Goal: Information Seeking & Learning: Find specific fact

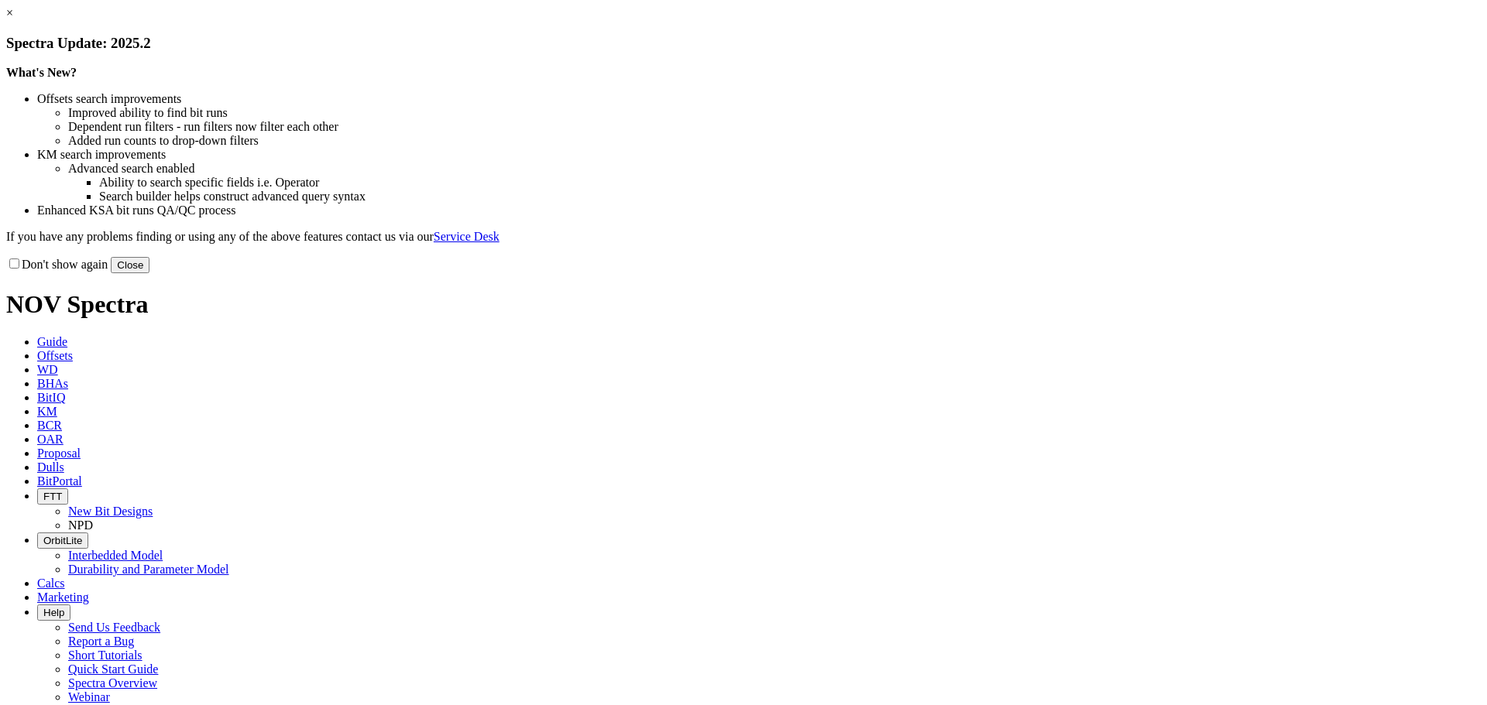
click at [149, 273] on button "Close" at bounding box center [130, 265] width 39 height 16
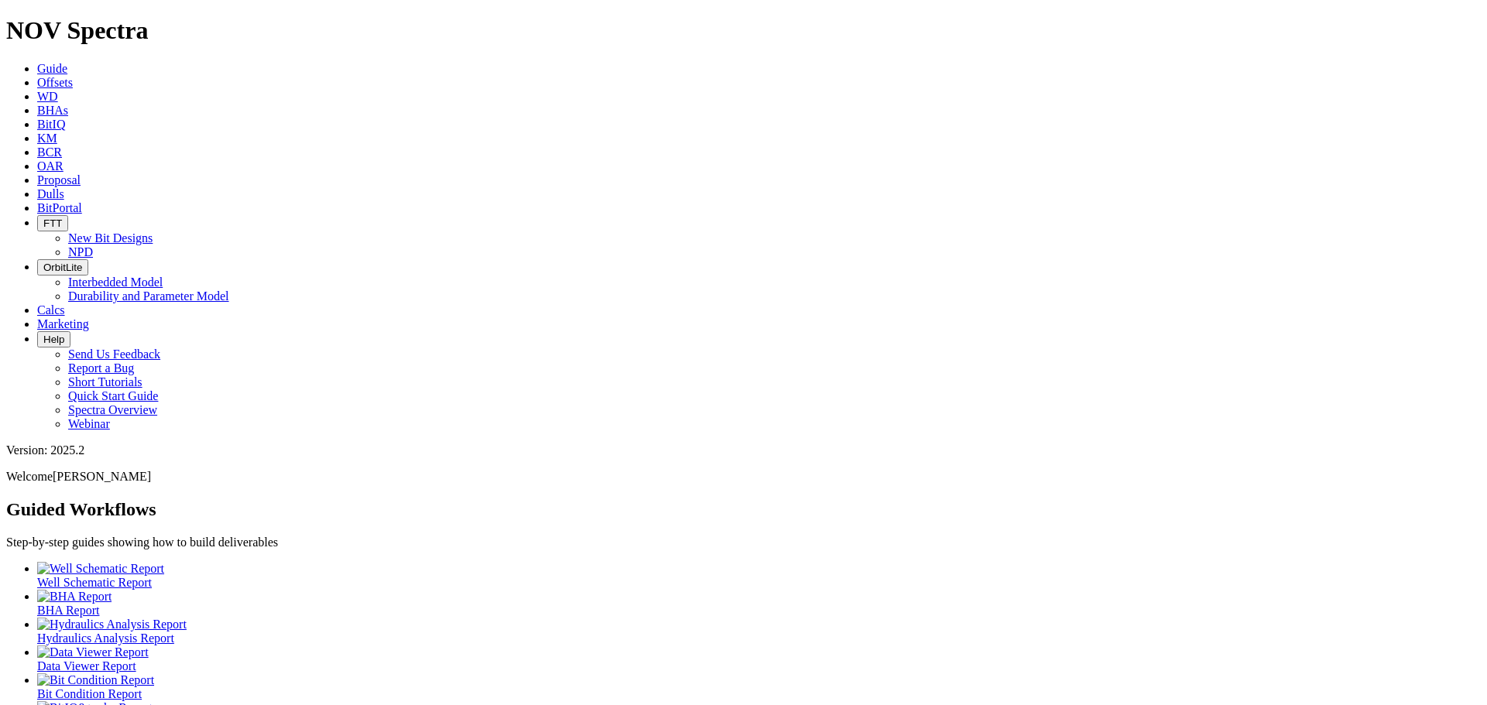
click at [37, 76] on icon at bounding box center [37, 82] width 0 height 13
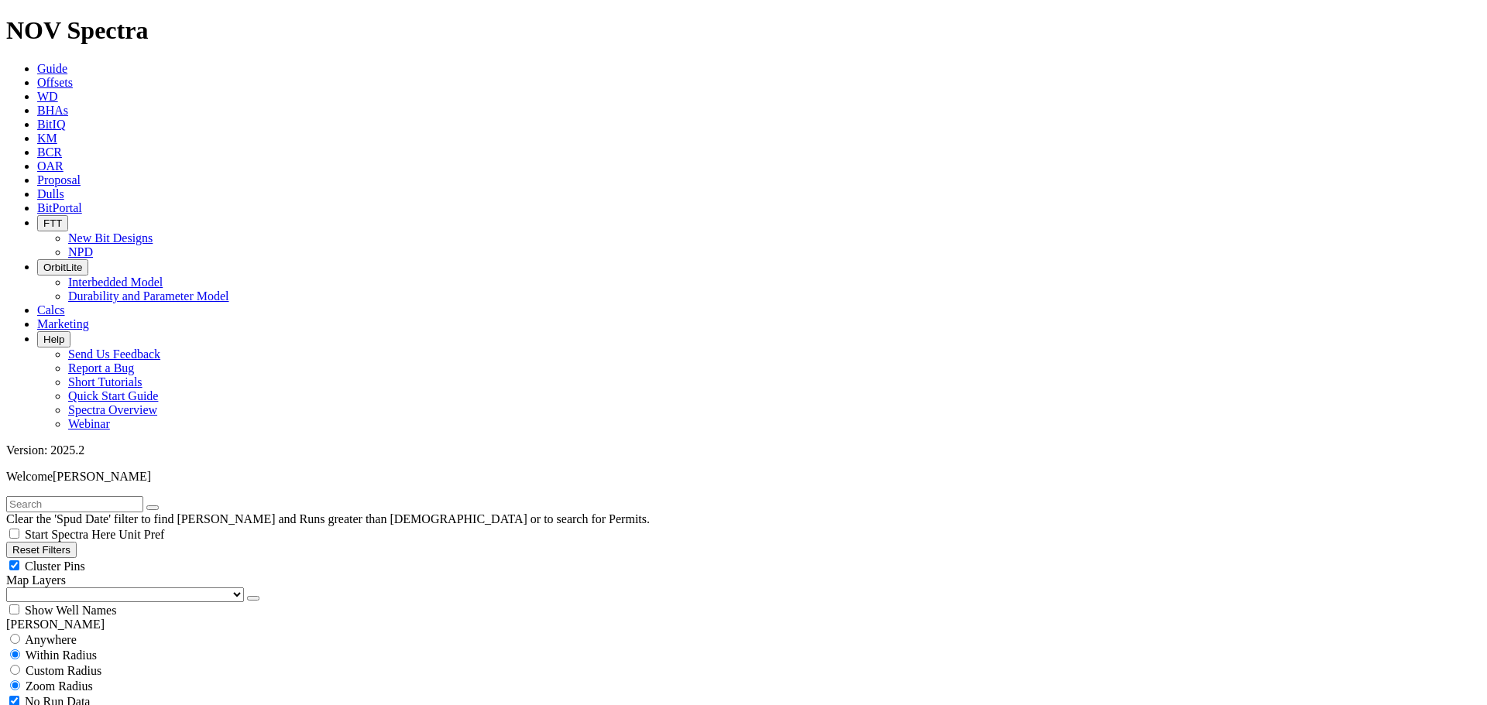
scroll to position [2921, 0]
click at [33, 496] on input "text" at bounding box center [74, 504] width 137 height 16
click at [72, 496] on input "a317532" at bounding box center [74, 504] width 137 height 16
drag, startPoint x: 73, startPoint y: 70, endPoint x: 14, endPoint y: 70, distance: 58.9
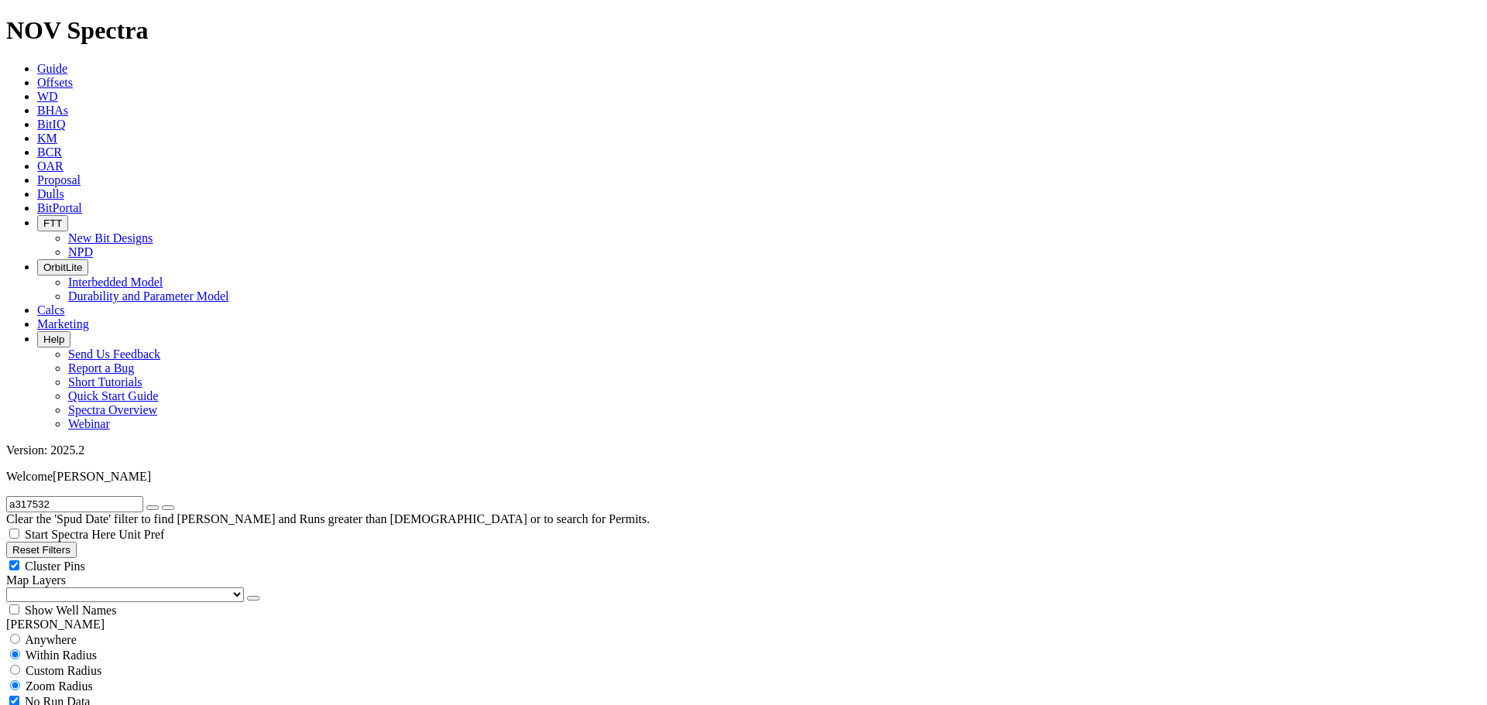
click at [14, 496] on input "a317532" at bounding box center [74, 504] width 137 height 16
type input "[PERSON_NAME]"
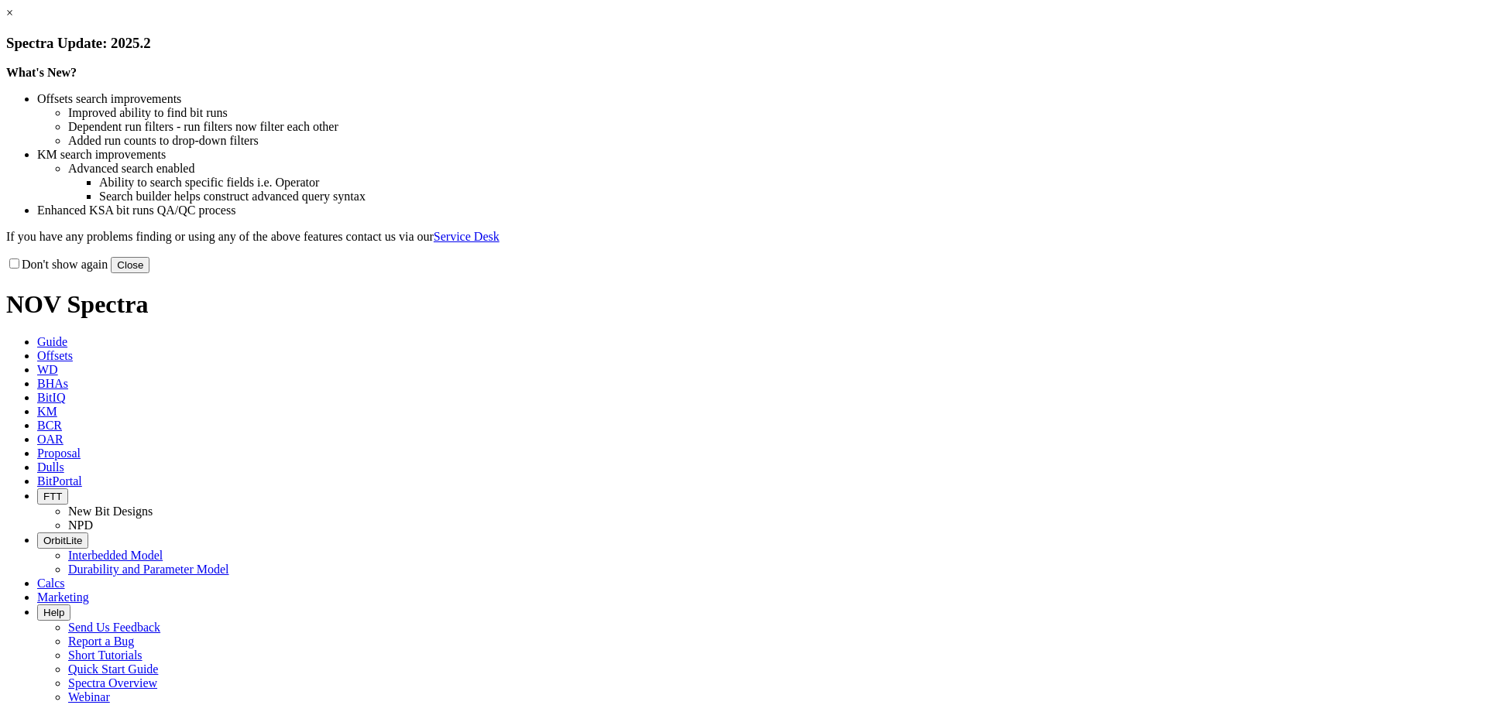
click at [149, 273] on button "Close" at bounding box center [130, 265] width 39 height 16
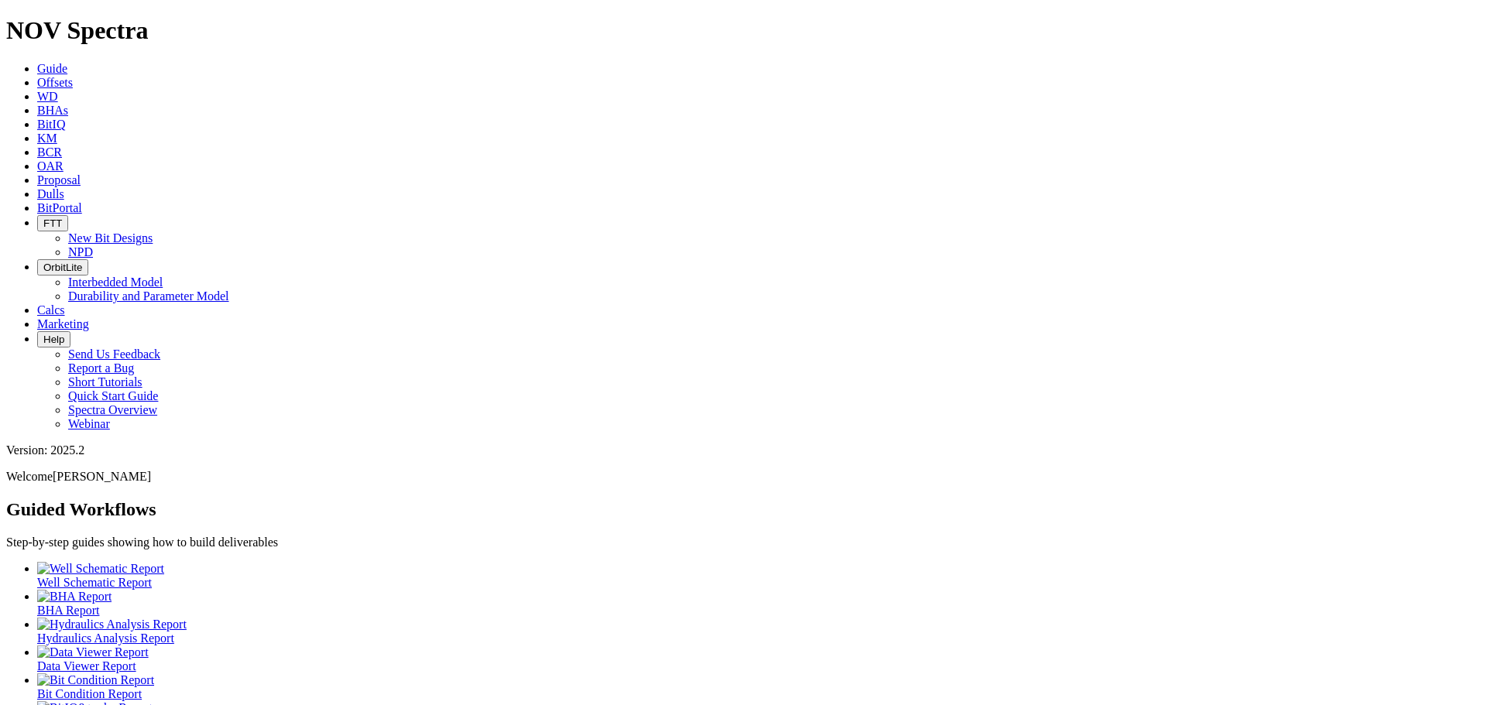
click at [37, 76] on icon at bounding box center [37, 82] width 0 height 13
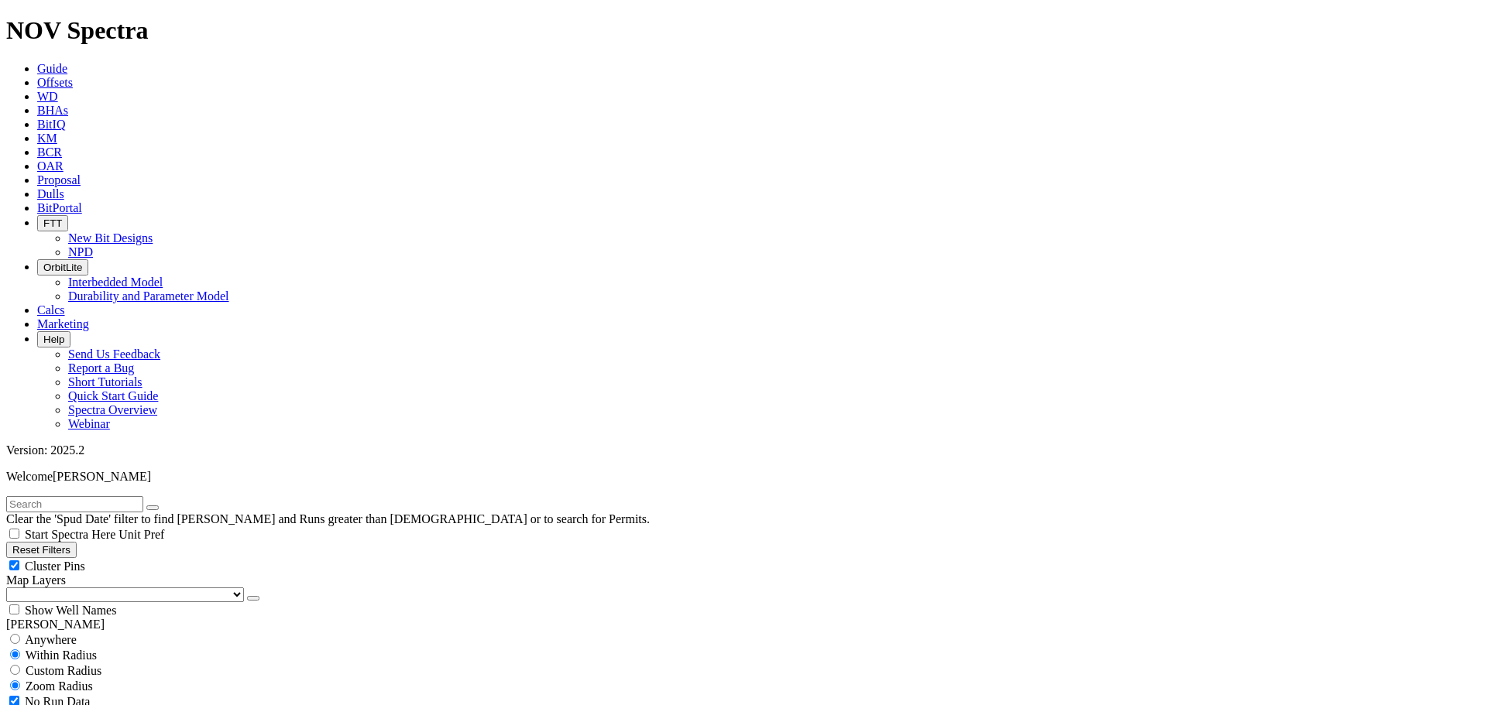
click at [154, 558] on div "Cluster Pins" at bounding box center [743, 565] width 1474 height 15
checkbox input "false"
click at [98, 588] on select "US Counties [GEOGRAPHIC_DATA], [GEOGRAPHIC_DATA] [GEOGRAPHIC_DATA], [GEOGRAPHIC…" at bounding box center [125, 595] width 238 height 15
click at [12, 588] on select "US Counties [GEOGRAPHIC_DATA], [GEOGRAPHIC_DATA] [GEOGRAPHIC_DATA], [GEOGRAPHIC…" at bounding box center [125, 595] width 238 height 15
click at [108, 496] on input "text" at bounding box center [74, 504] width 137 height 16
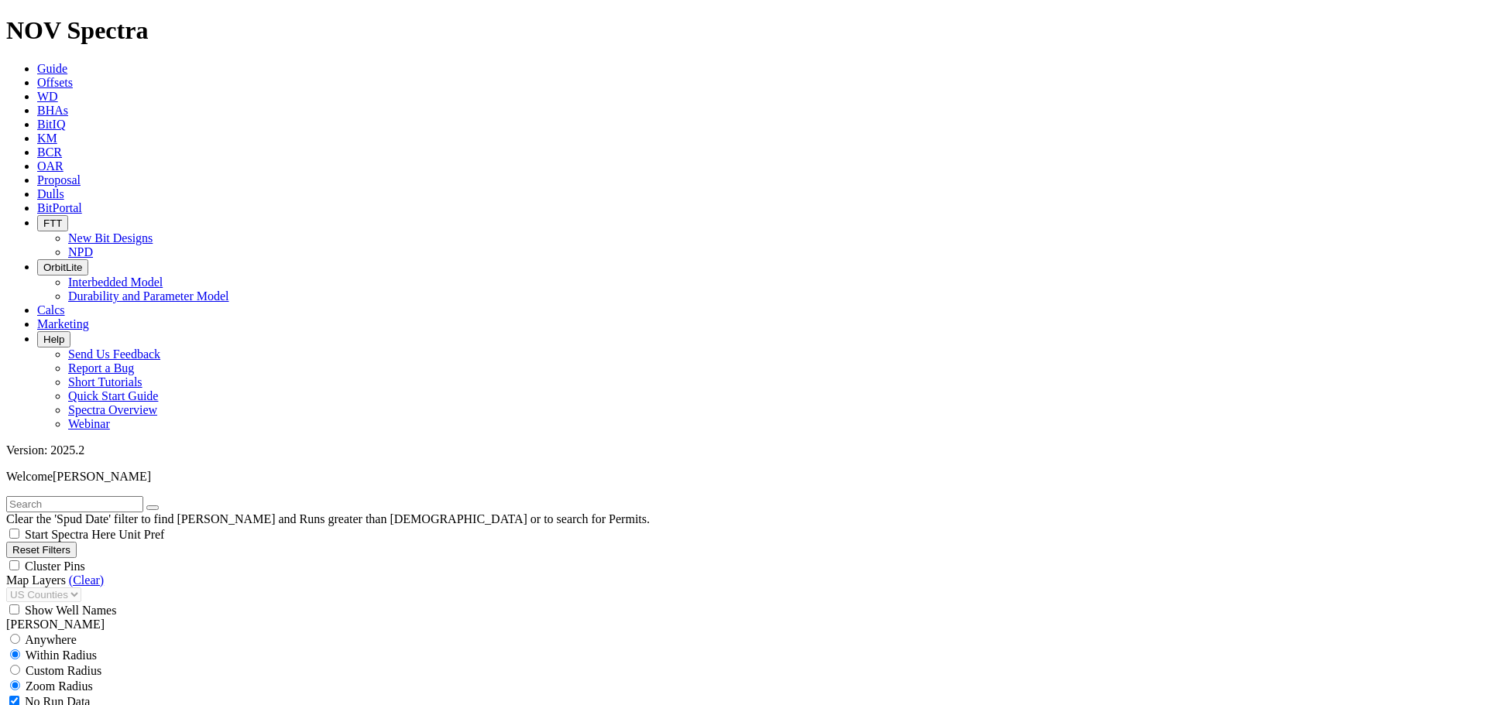
click at [81, 496] on input "text" at bounding box center [74, 504] width 137 height 16
type input "Cantu C 14H"
click at [162, 506] on button "submit" at bounding box center [168, 508] width 12 height 5
click at [154, 558] on div "Cluster Pins" at bounding box center [743, 565] width 1474 height 15
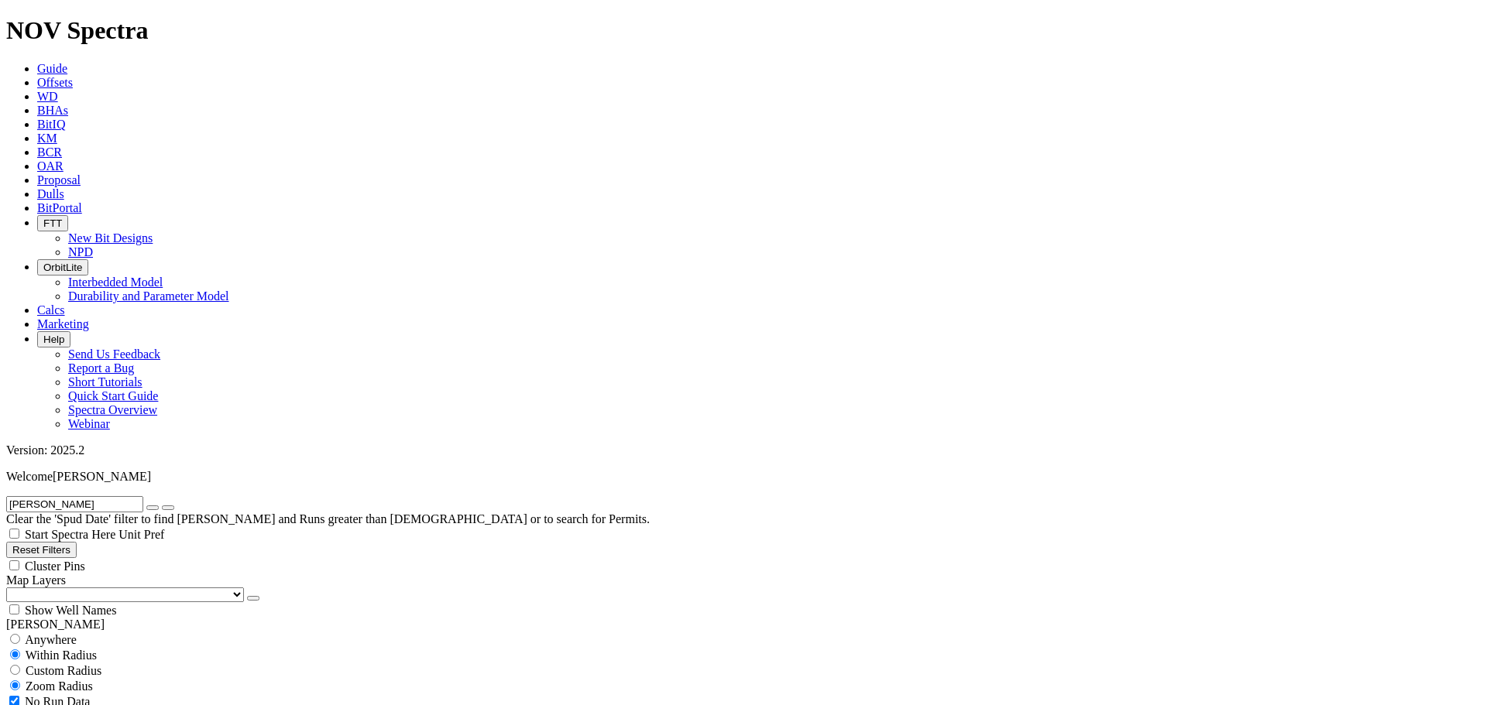
checkbox input "false"
click at [90, 588] on select "US Counties [GEOGRAPHIC_DATA], [GEOGRAPHIC_DATA] [GEOGRAPHIC_DATA], [GEOGRAPHIC…" at bounding box center [125, 595] width 238 height 15
click at [12, 588] on select "US Counties [GEOGRAPHIC_DATA], [GEOGRAPHIC_DATA] [GEOGRAPHIC_DATA], [GEOGRAPHIC…" at bounding box center [125, 595] width 238 height 15
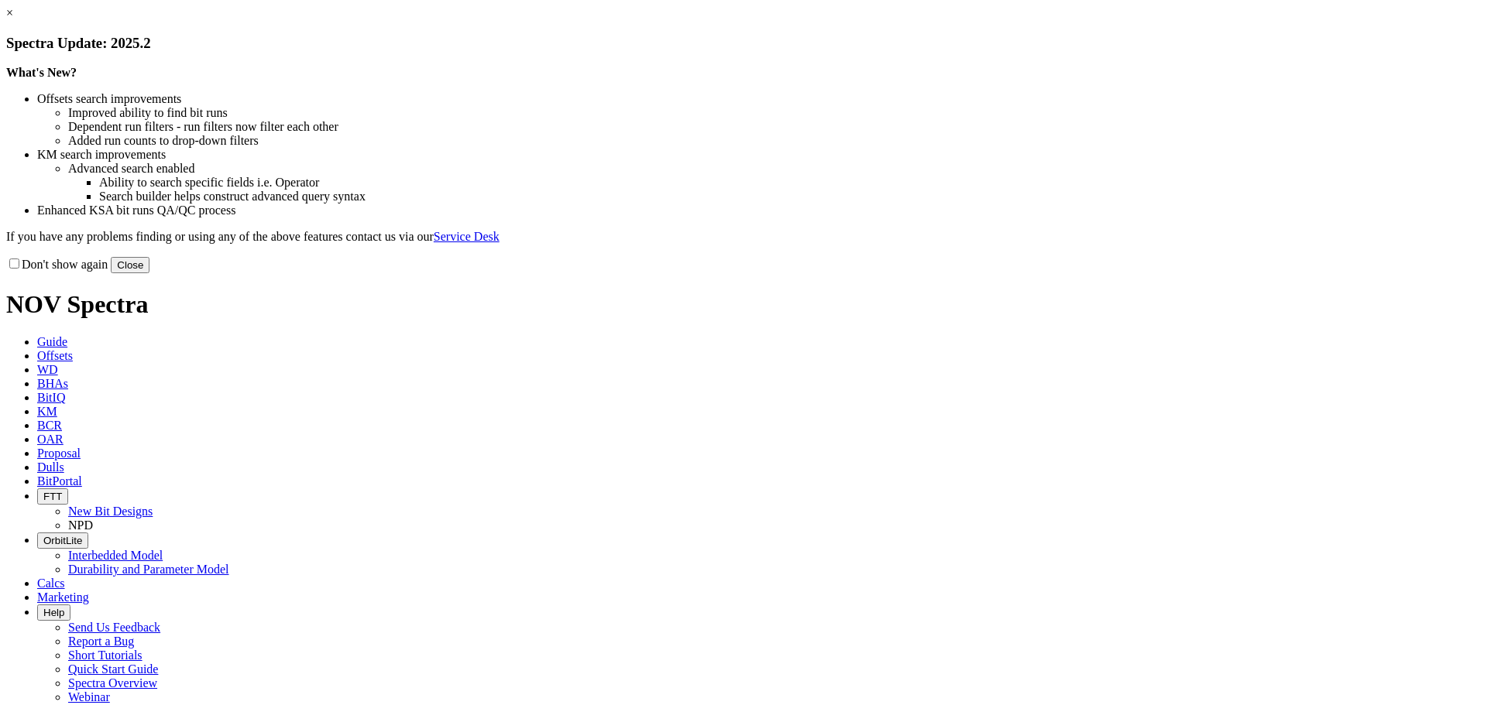
drag, startPoint x: 1051, startPoint y: 424, endPoint x: 1015, endPoint y: 403, distance: 41.6
click at [149, 273] on button "Close" at bounding box center [130, 265] width 39 height 16
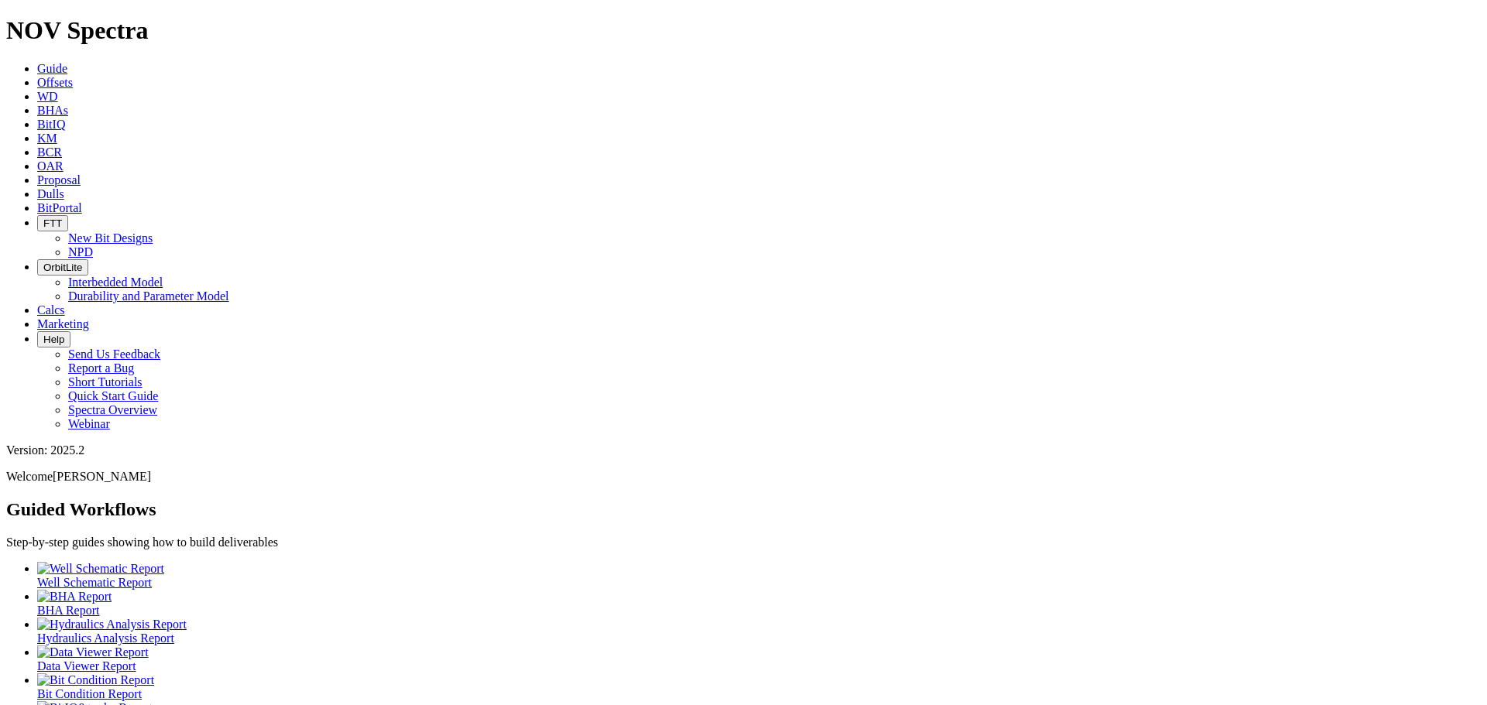
click at [37, 76] on icon at bounding box center [37, 82] width 0 height 13
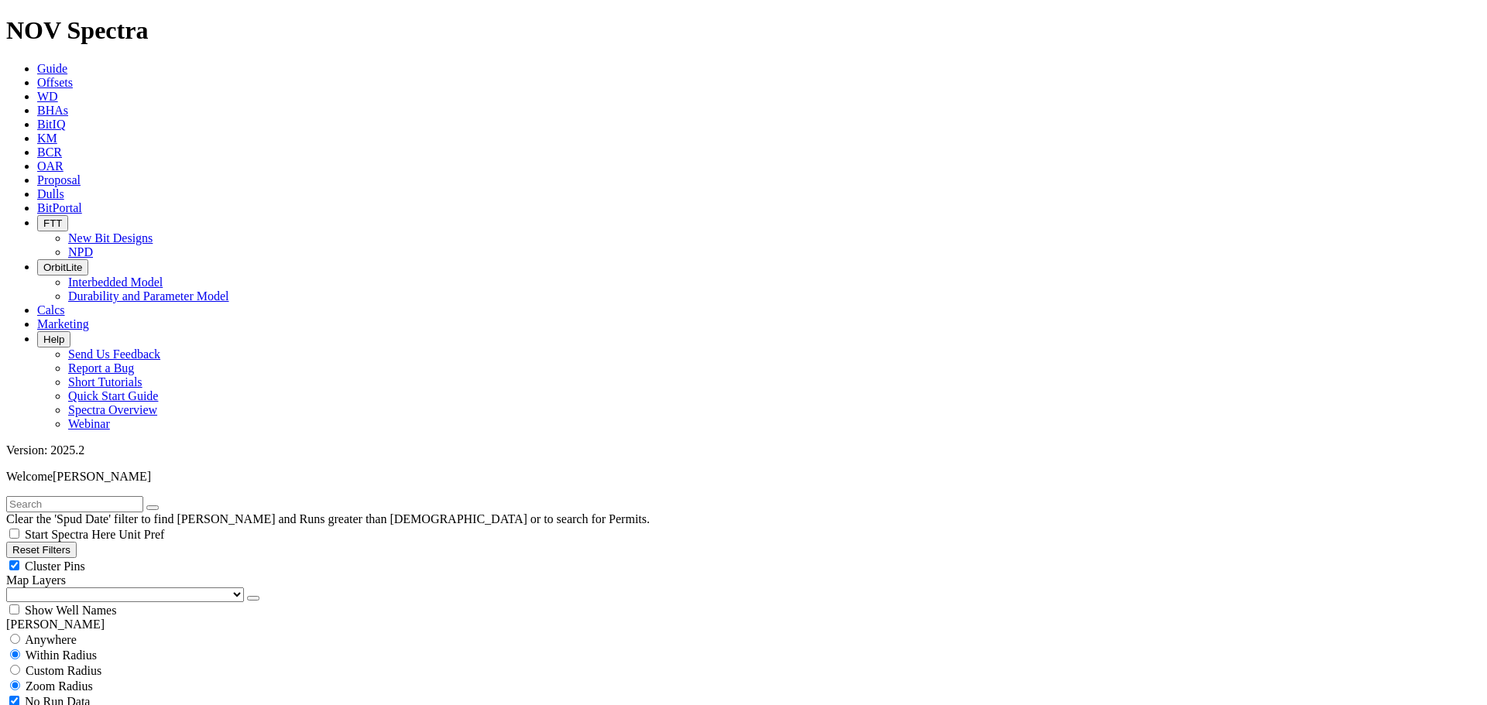
click at [61, 496] on input "text" at bounding box center [74, 504] width 137 height 16
type input "devon"
click at [154, 558] on div "Cluster Pins" at bounding box center [743, 565] width 1474 height 15
checkbox input "false"
click at [81, 588] on select "US Counties [GEOGRAPHIC_DATA], [GEOGRAPHIC_DATA] [GEOGRAPHIC_DATA], [GEOGRAPHIC…" at bounding box center [125, 595] width 238 height 15
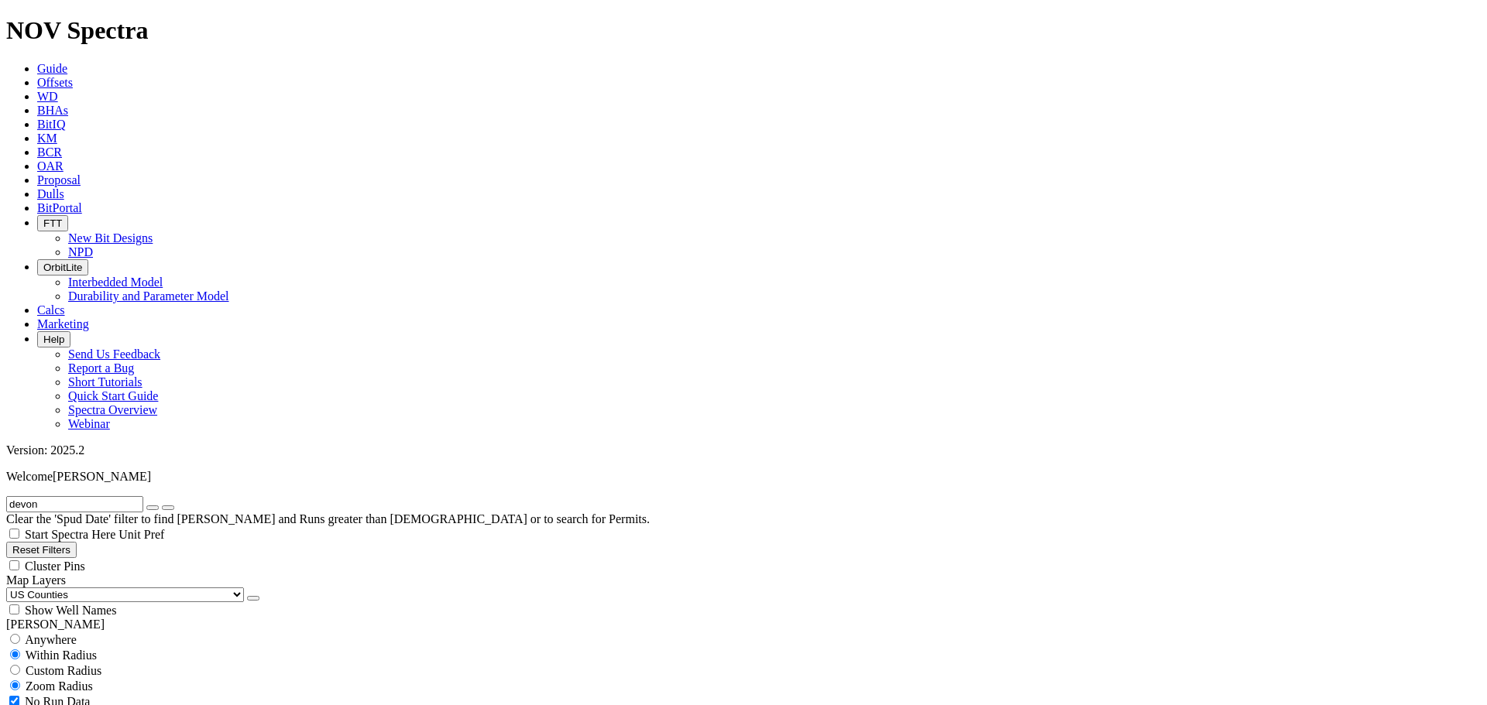
click at [12, 588] on select "US Counties [GEOGRAPHIC_DATA], [GEOGRAPHIC_DATA] [GEOGRAPHIC_DATA], [GEOGRAPHIC…" at bounding box center [125, 595] width 238 height 15
select select "8.75"
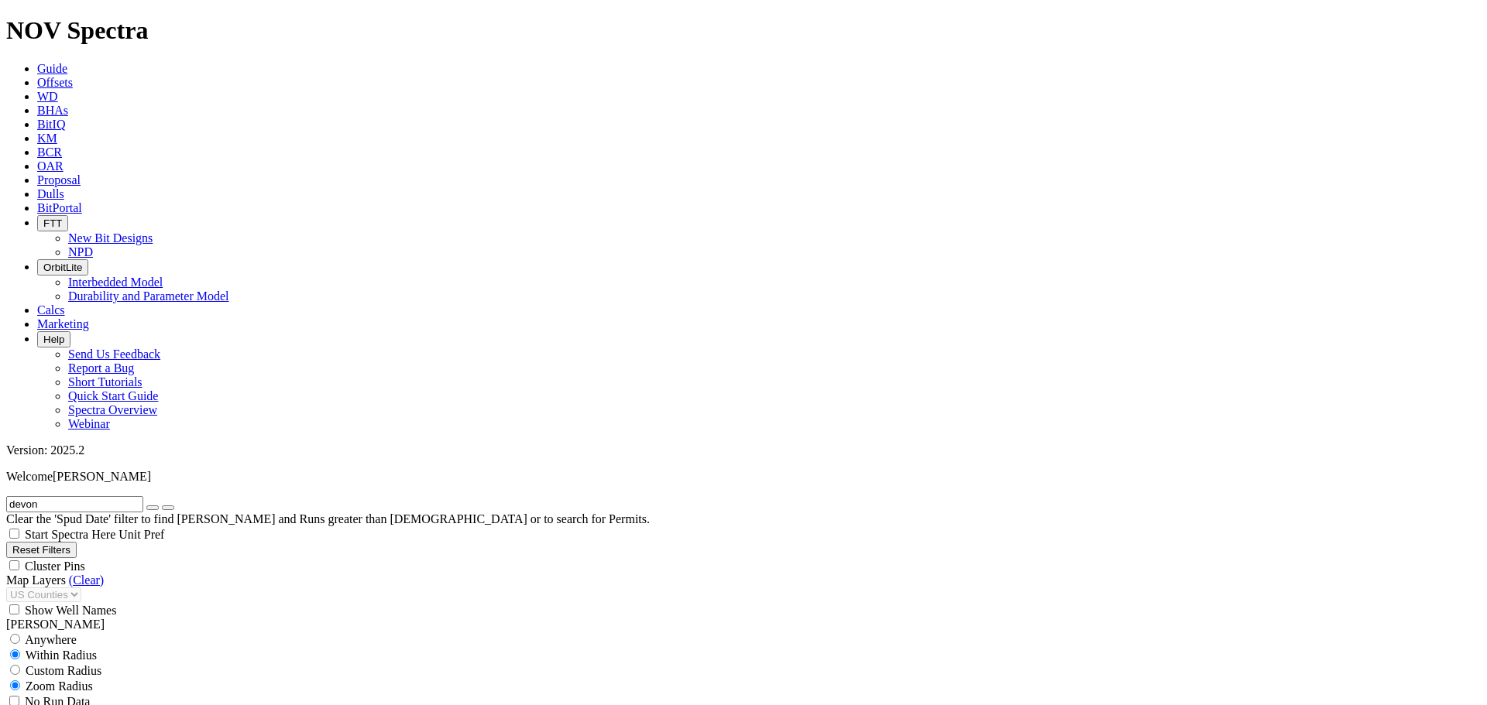
checkbox input "false"
select select "? number:8.75 ?"
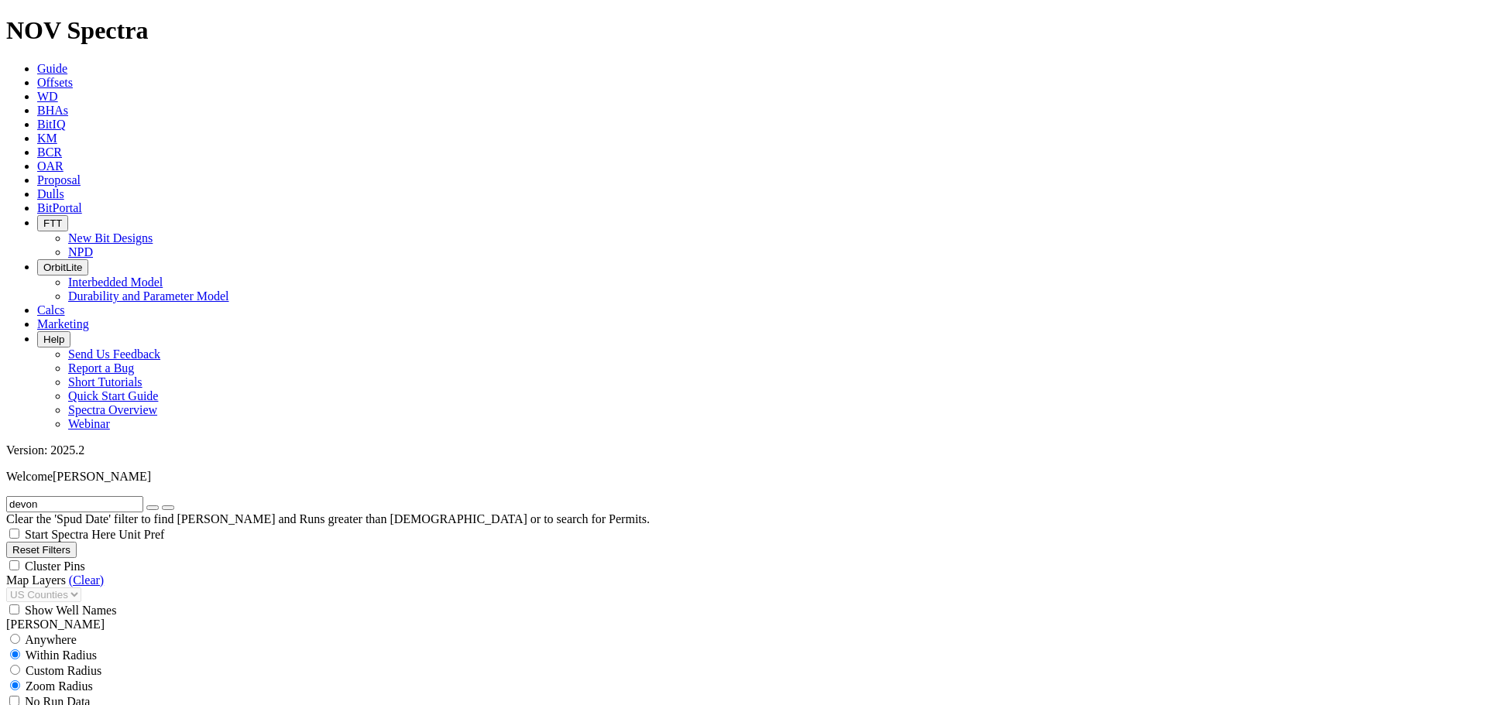
type input "3000"
type input "6000"
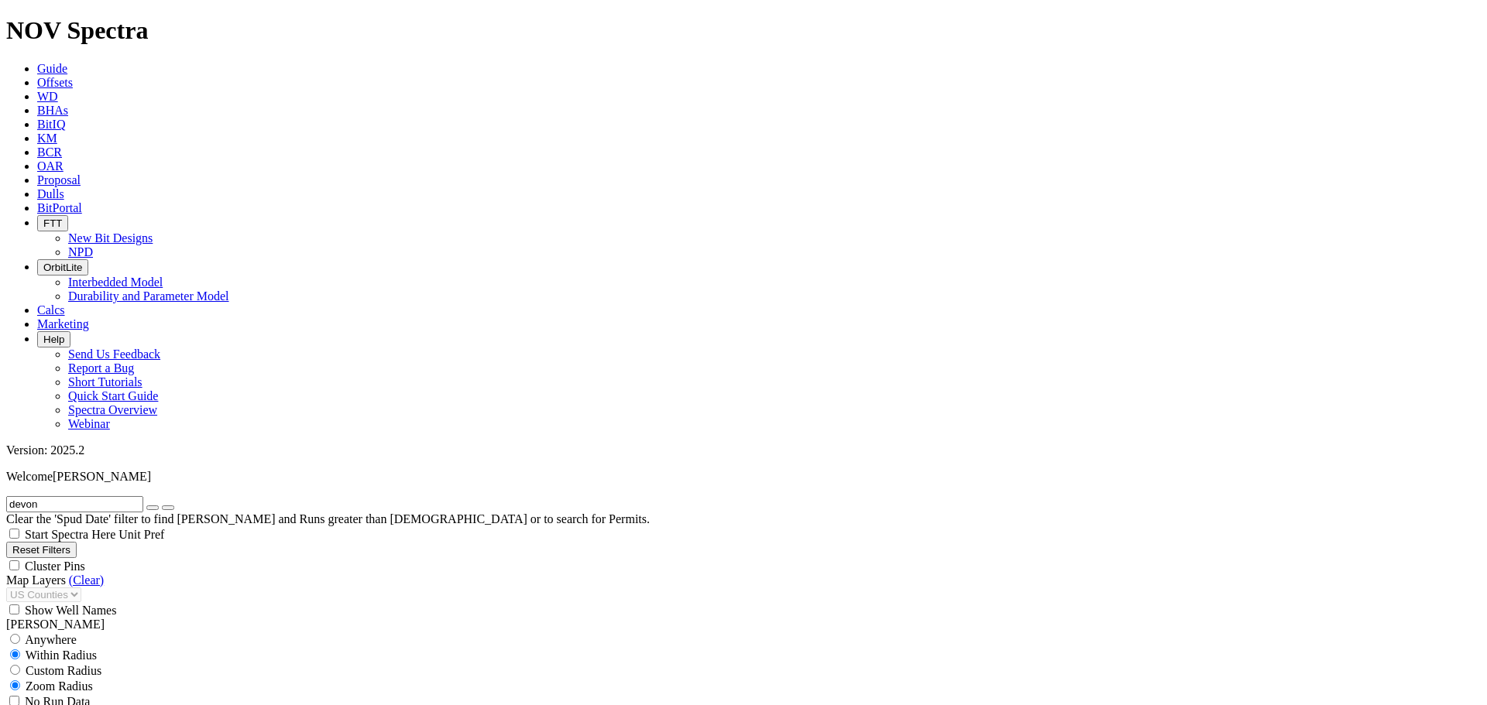
type input "6000"
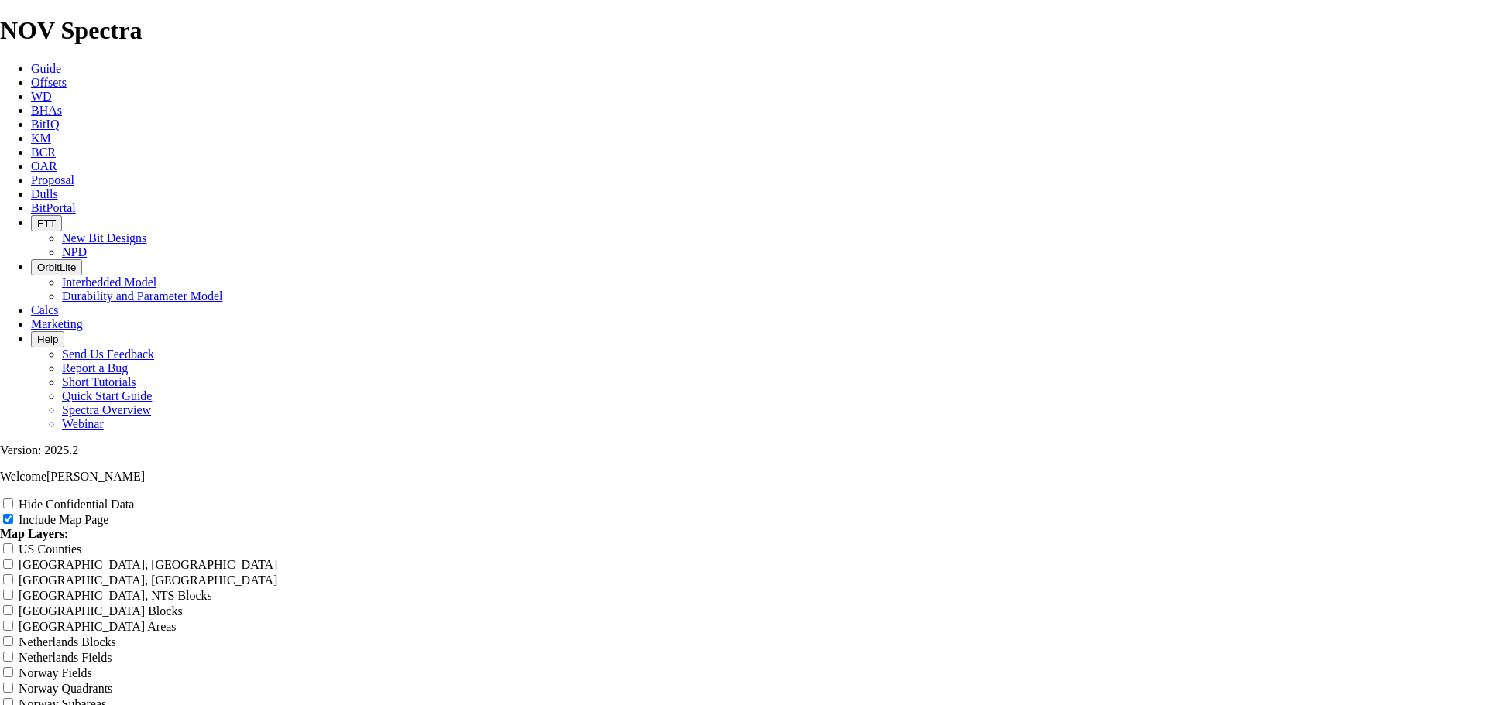
scroll to position [2516, 0]
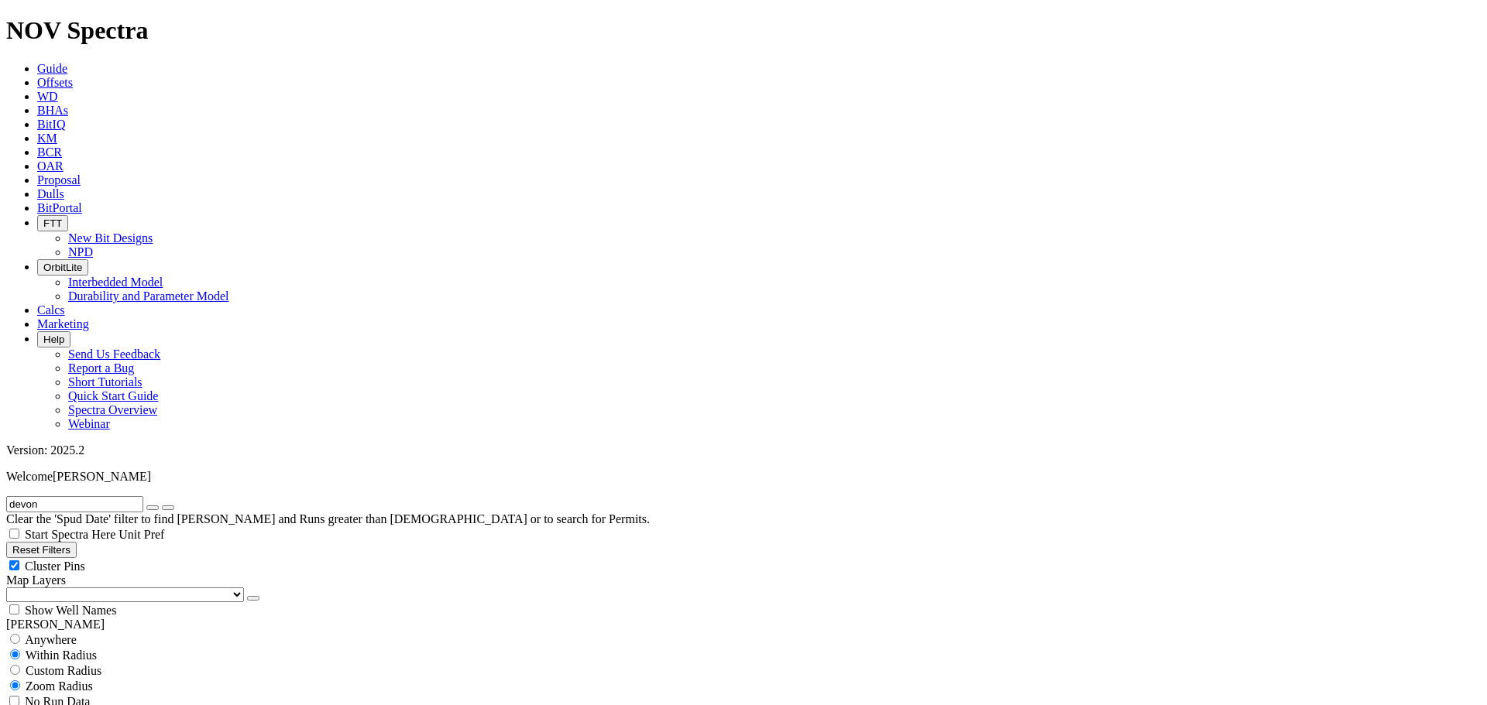
scroll to position [1084, 0]
drag, startPoint x: 94, startPoint y: 558, endPoint x: 103, endPoint y: 561, distance: 9.8
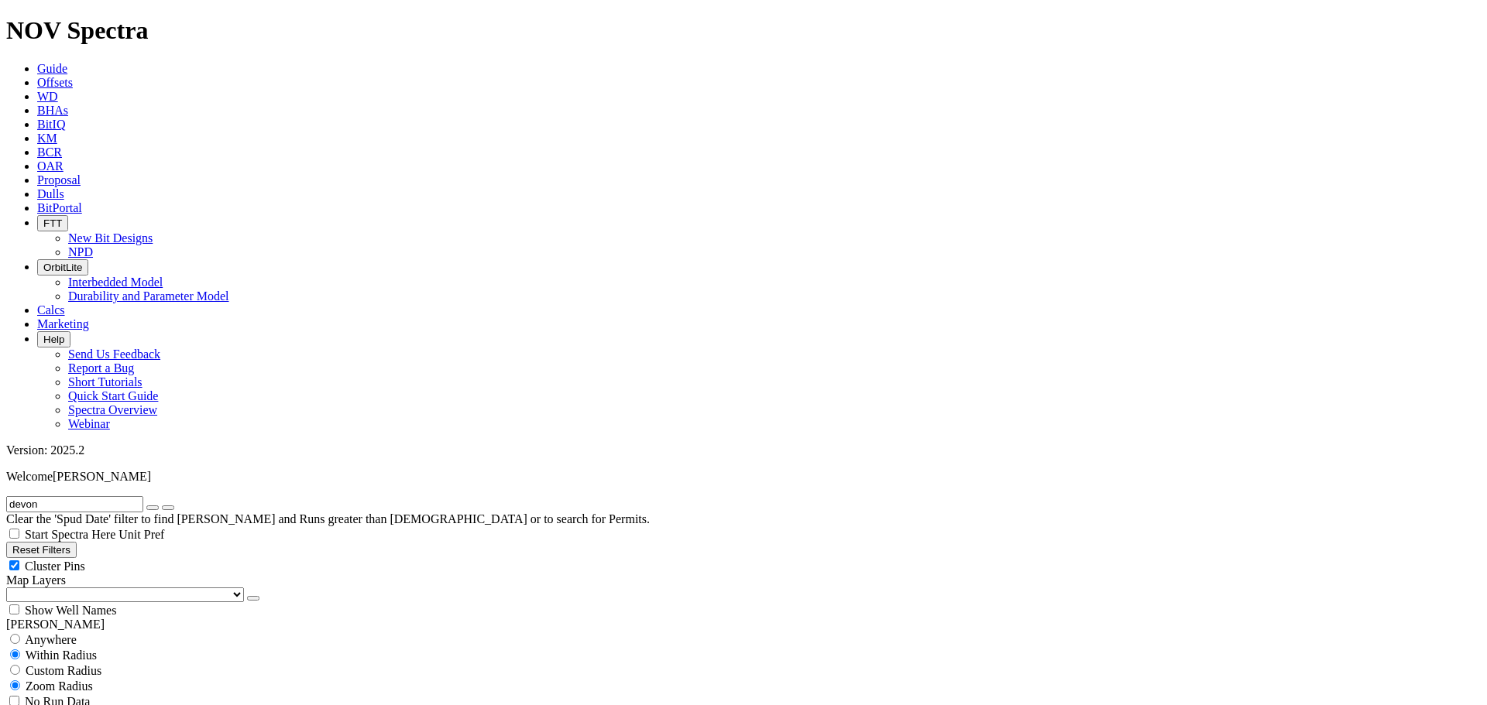
type input "7000"
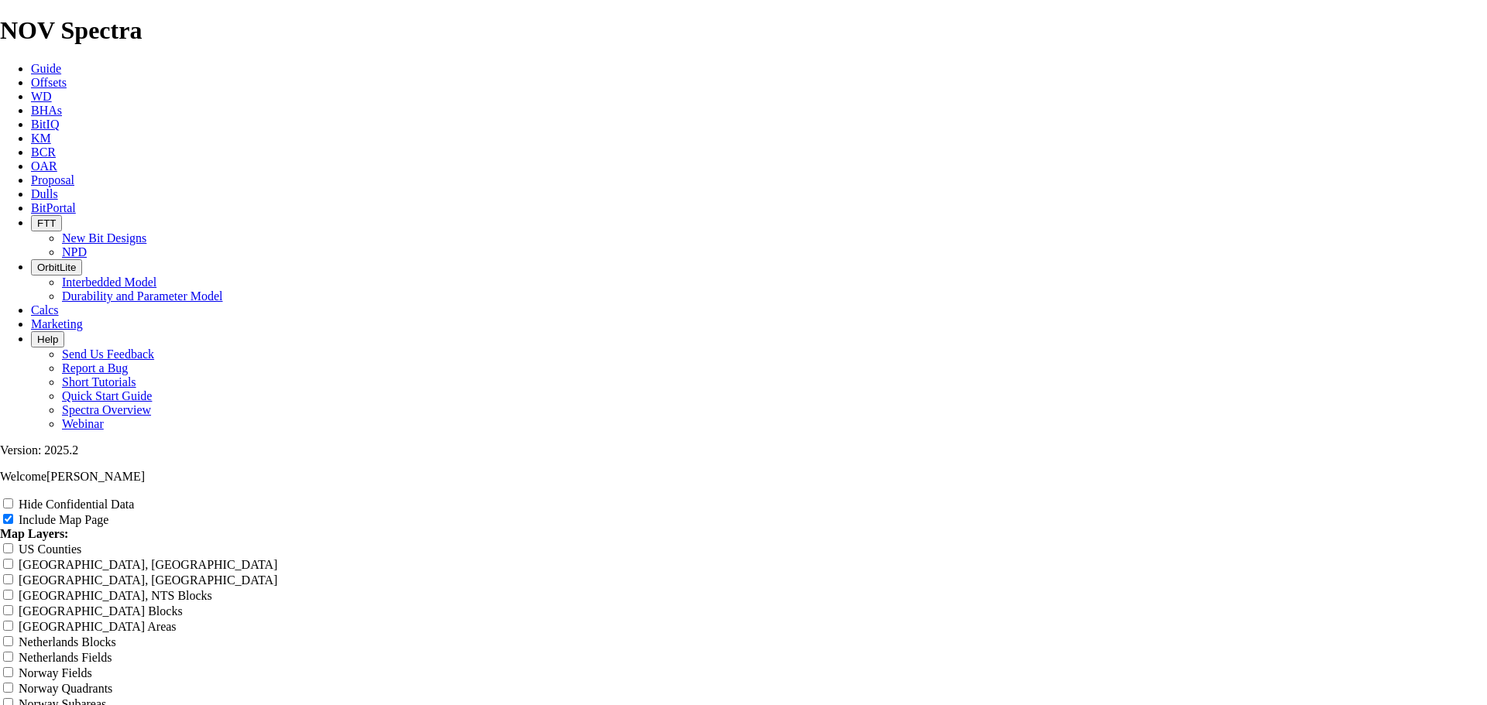
scroll to position [2710, 0]
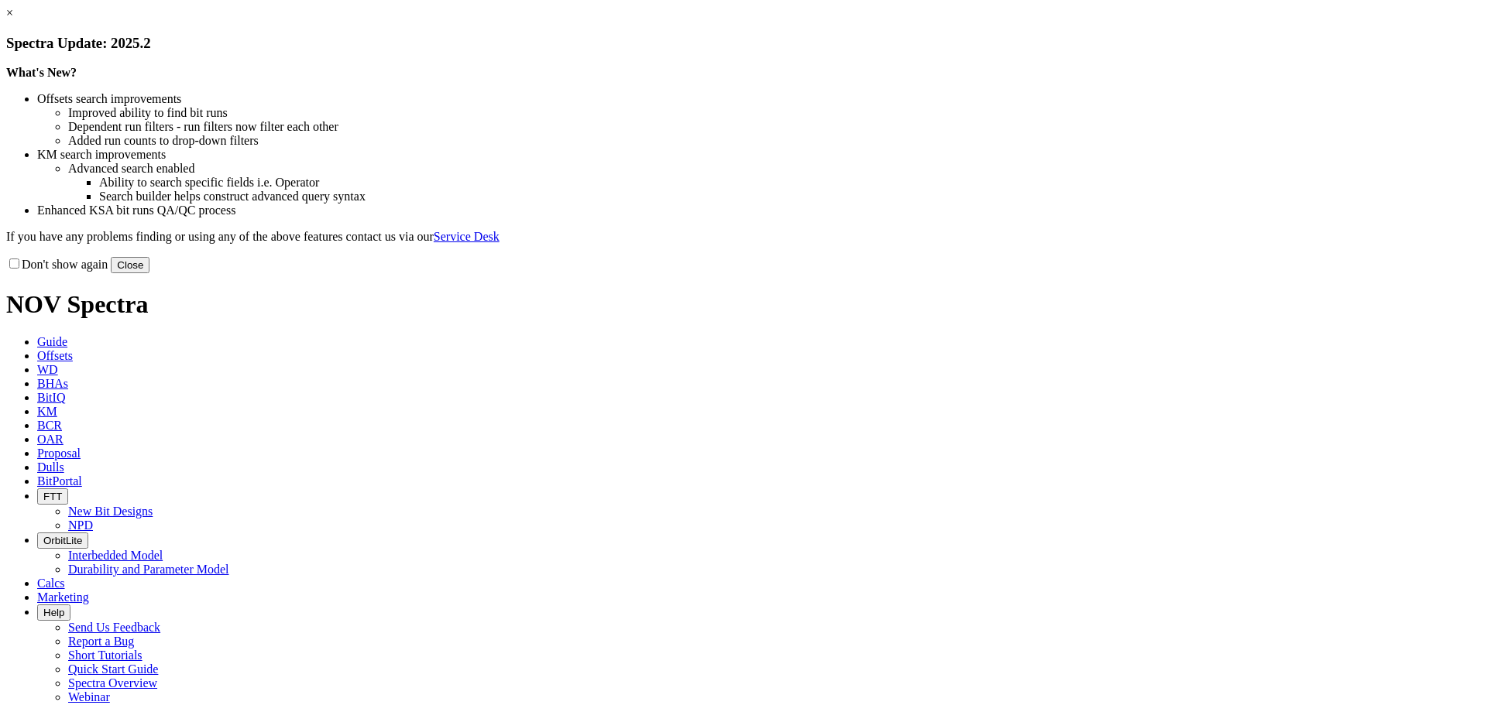
click at [149, 273] on button "Close" at bounding box center [130, 265] width 39 height 16
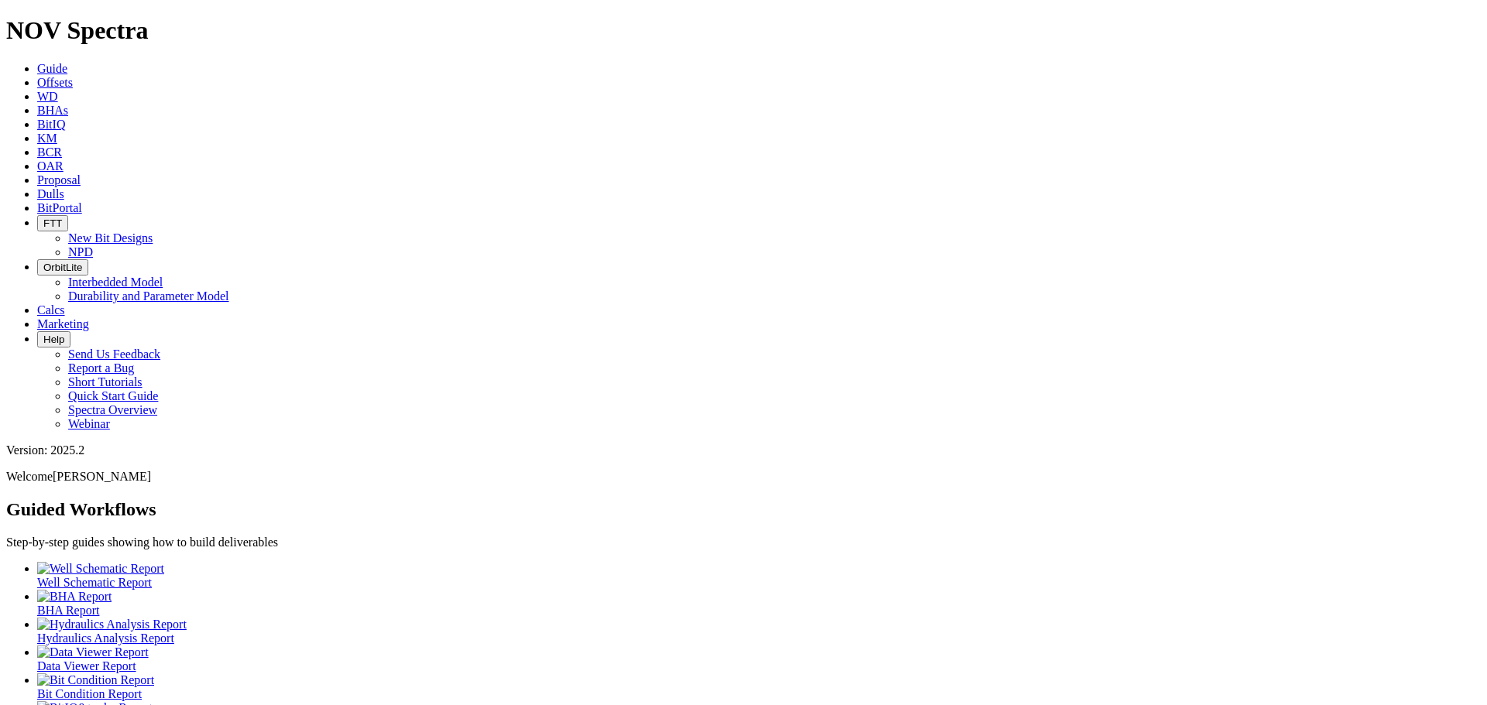
click at [37, 76] on icon at bounding box center [37, 82] width 0 height 13
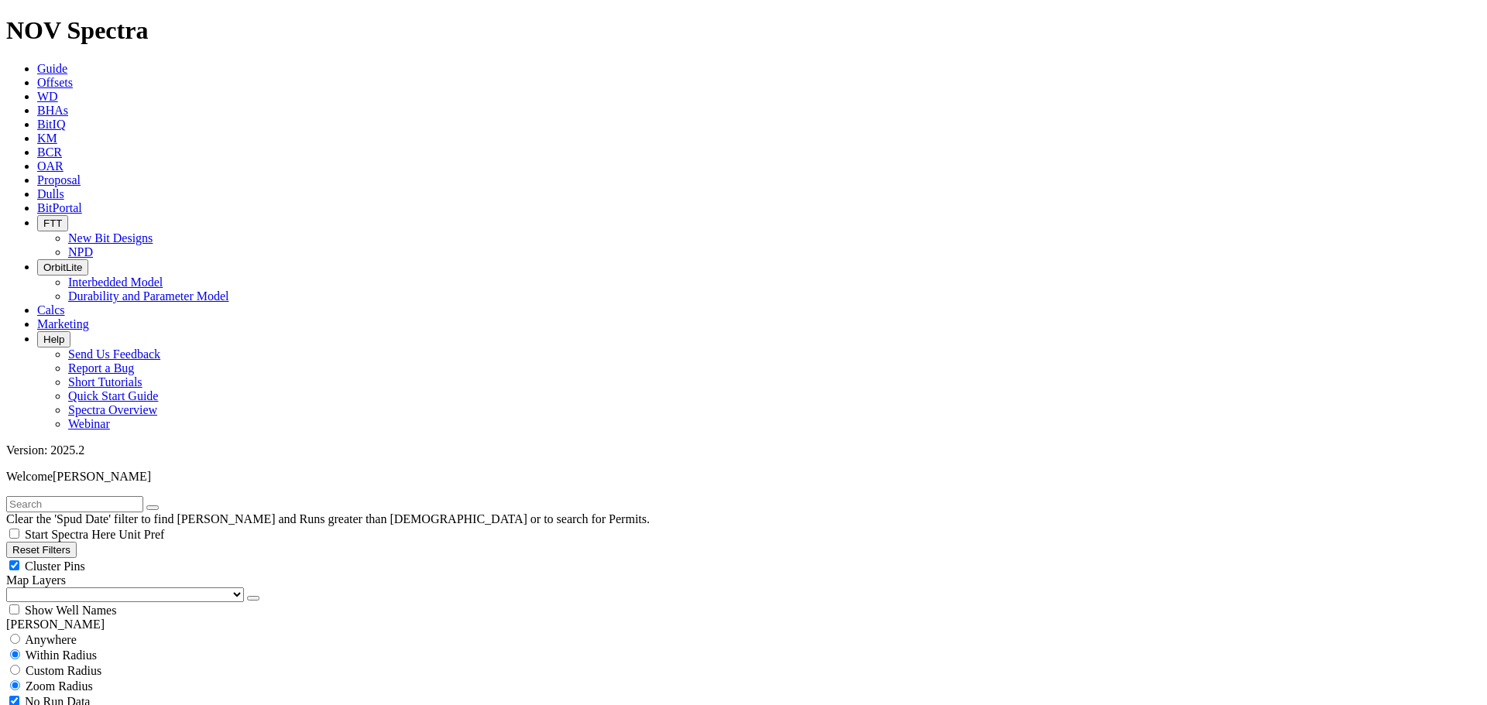
click at [107, 496] on input "text" at bounding box center [74, 504] width 137 height 16
type input "cantu"
click at [162, 506] on button "submit" at bounding box center [168, 508] width 12 height 5
click at [150, 558] on div "Cluster Pins" at bounding box center [743, 565] width 1474 height 15
checkbox input "false"
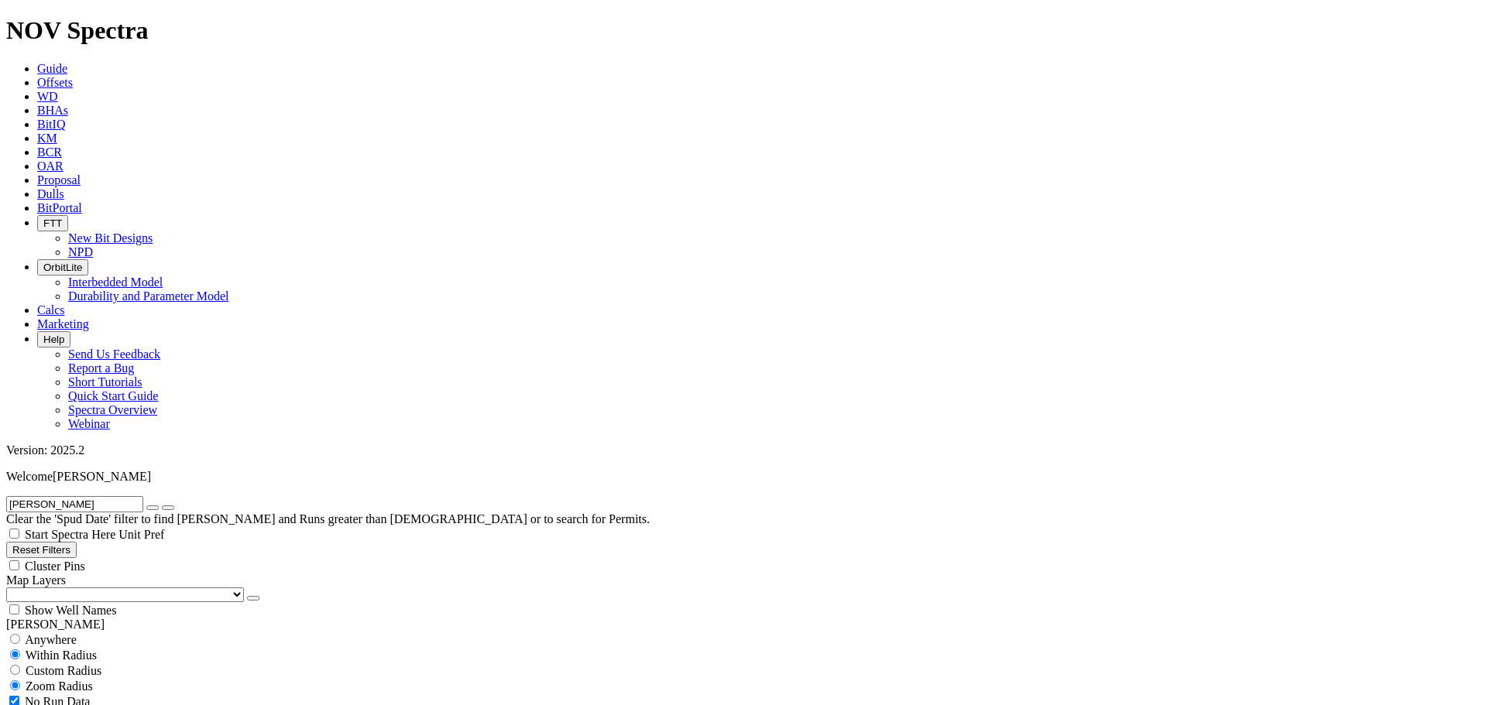
click at [88, 588] on select "US Counties Alberta, CA Townships British Columbia, CA Townships British Columb…" at bounding box center [125, 595] width 238 height 15
click at [12, 588] on select "US Counties Alberta, CA Townships British Columbia, CA Townships British Columb…" at bounding box center [125, 595] width 238 height 15
drag, startPoint x: 76, startPoint y: 60, endPoint x: 3, endPoint y: 61, distance: 72.8
click at [6, 496] on form "cantu" at bounding box center [743, 504] width 1474 height 16
type input "devon"
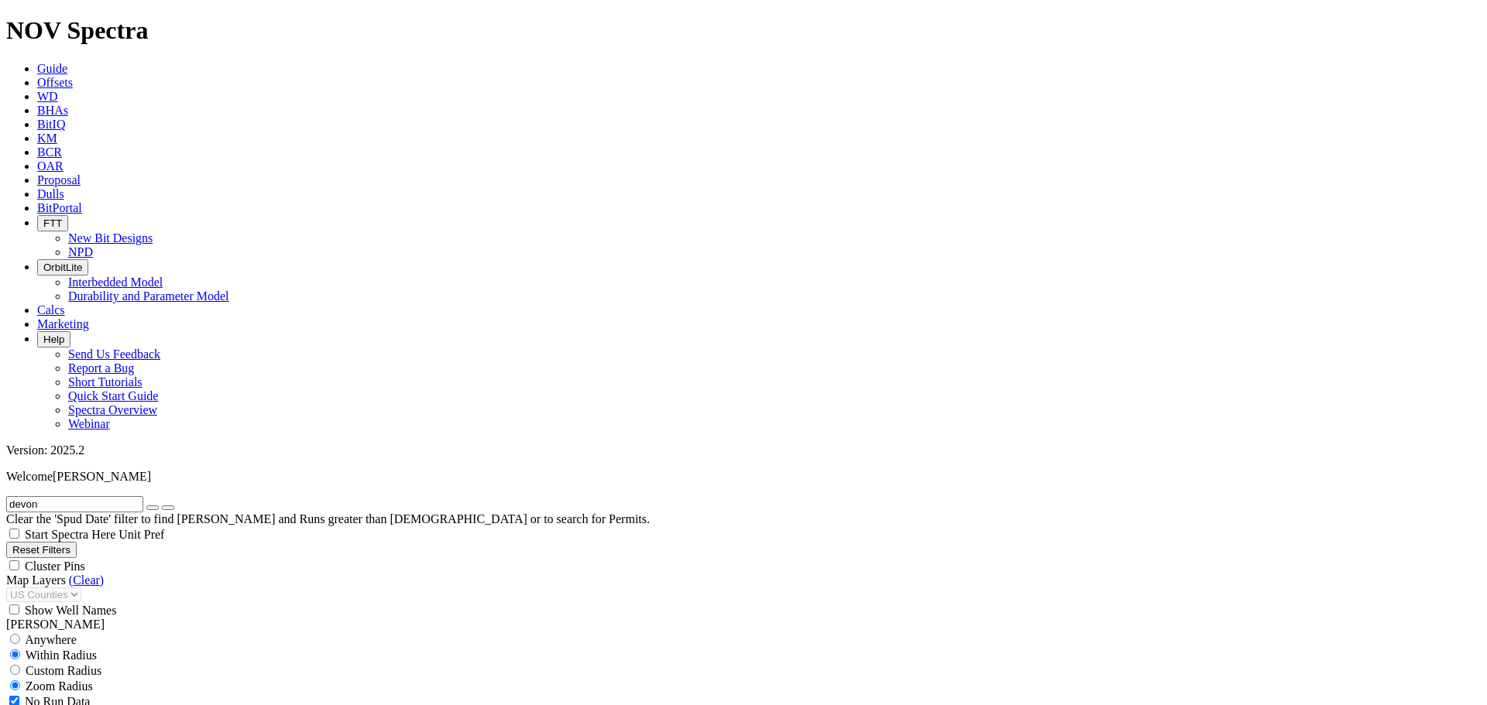
drag, startPoint x: 59, startPoint y: 532, endPoint x: 50, endPoint y: 532, distance: 9.3
drag, startPoint x: 27, startPoint y: 530, endPoint x: 3, endPoint y: 530, distance: 24.0
type input "4/21/25"
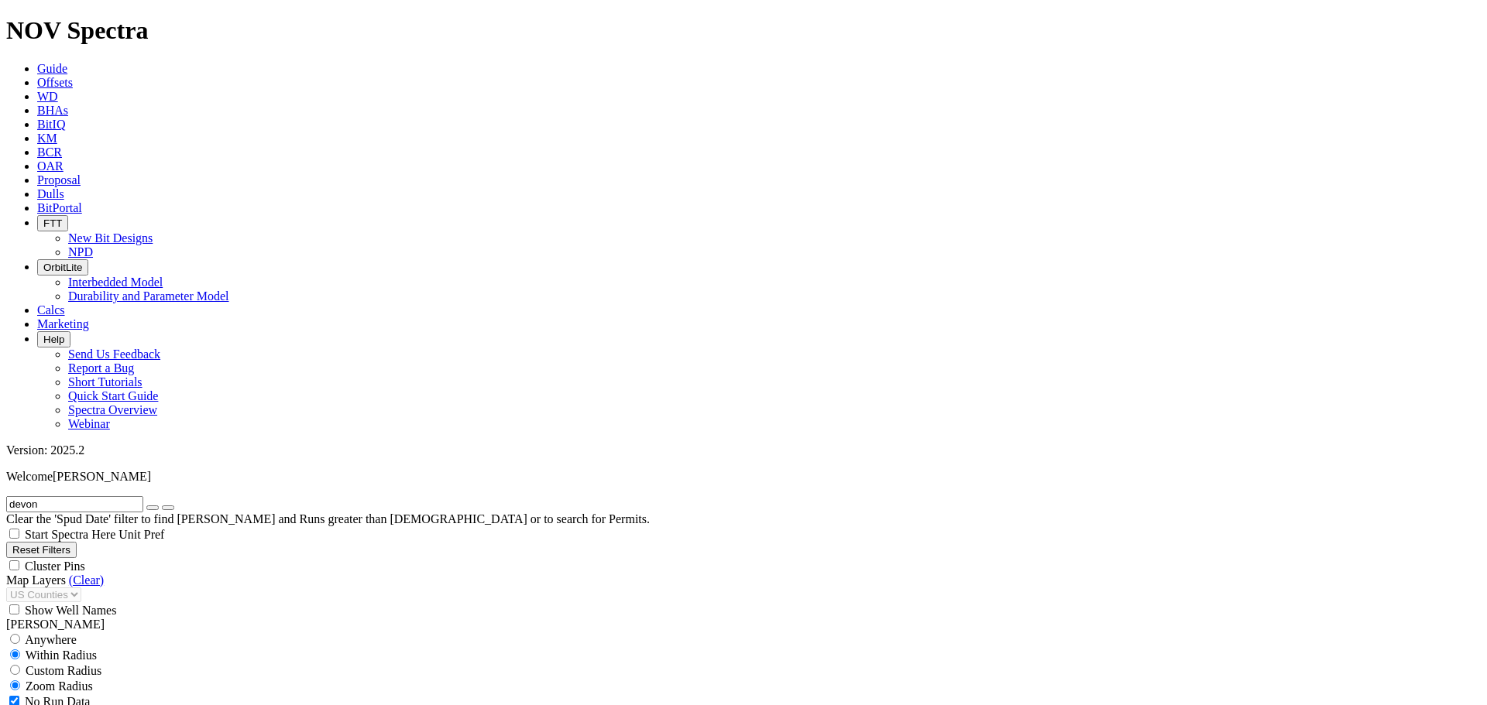
click at [149, 705] on div "Run Data" at bounding box center [743, 716] width 1474 height 15
checkbox input "false"
drag, startPoint x: 152, startPoint y: 530, endPoint x: 143, endPoint y: 530, distance: 8.6
type input "7/21/25"
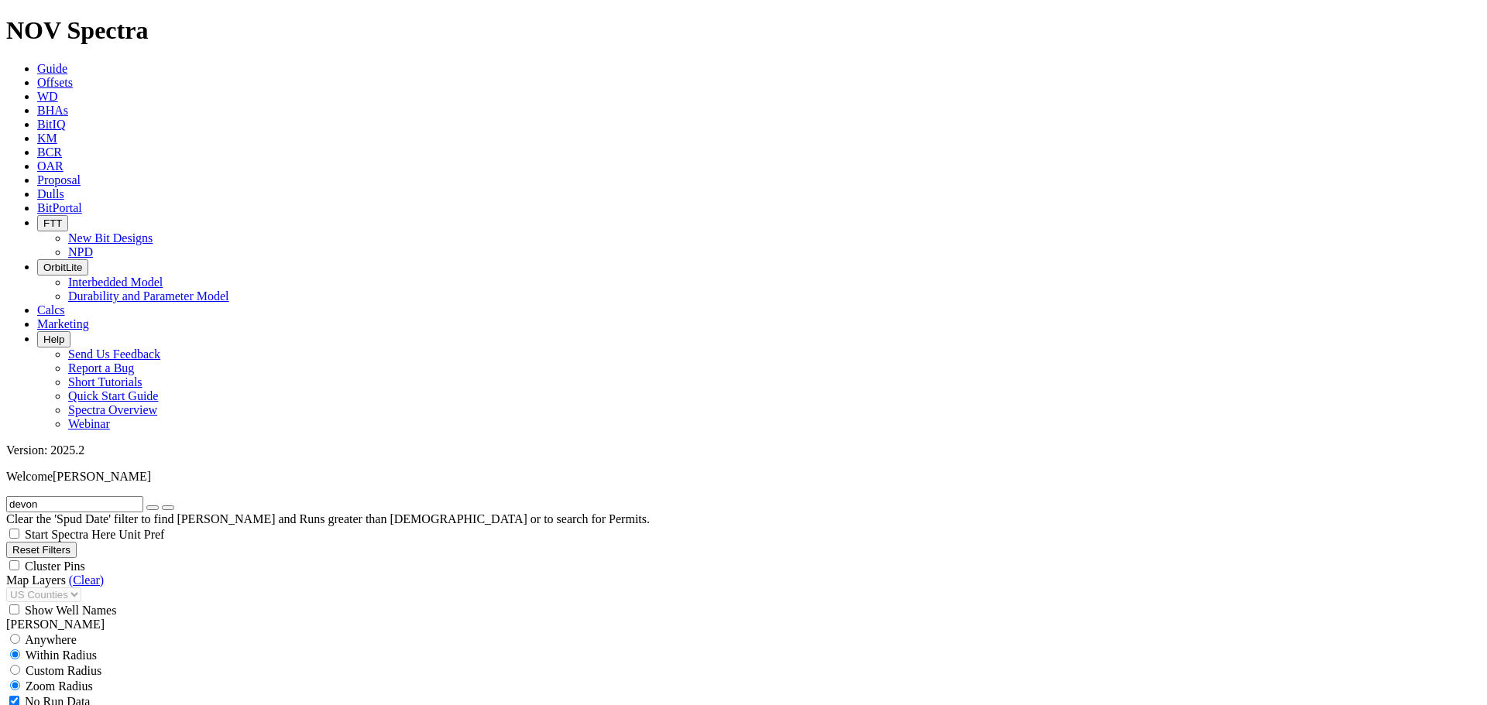
drag, startPoint x: 23, startPoint y: 530, endPoint x: 11, endPoint y: 530, distance: 12.4
type input "3/21/25"
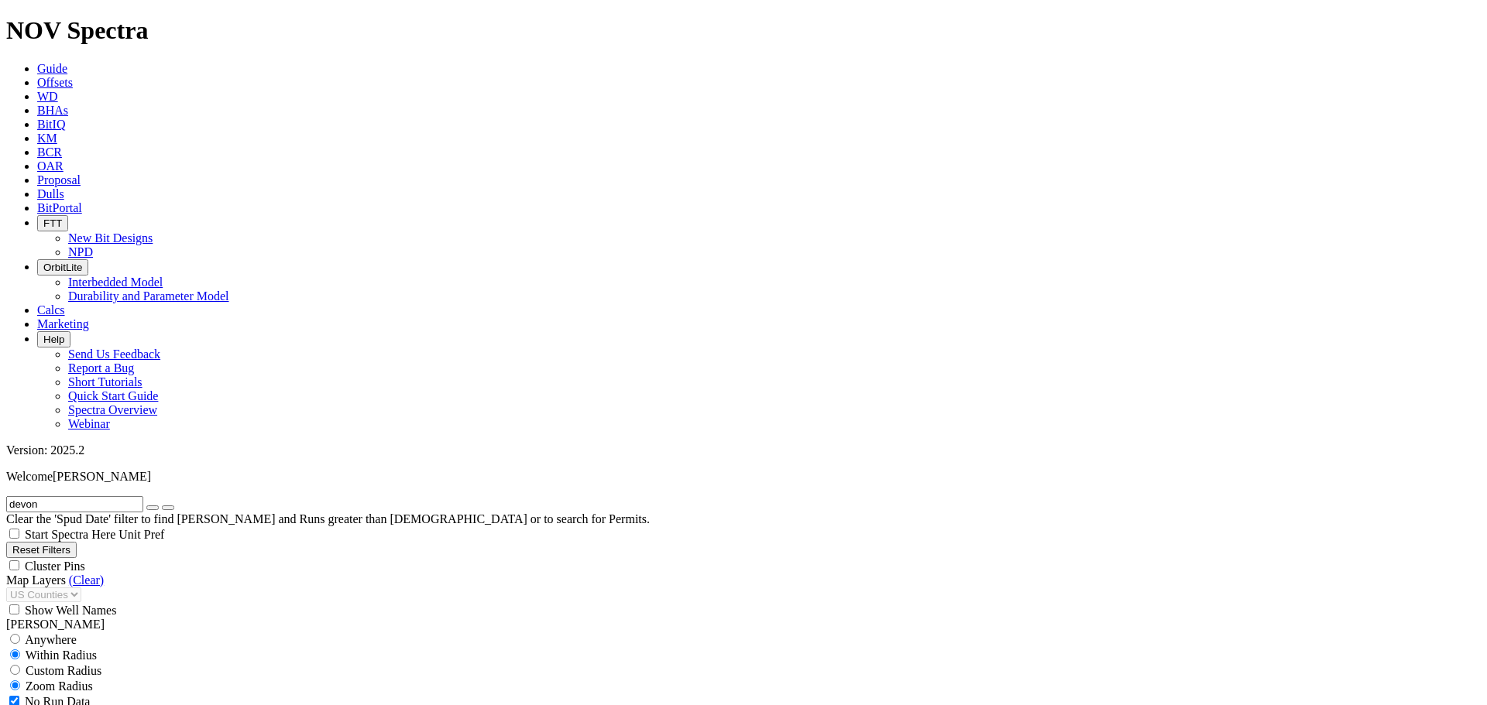
scroll to position [524, 0]
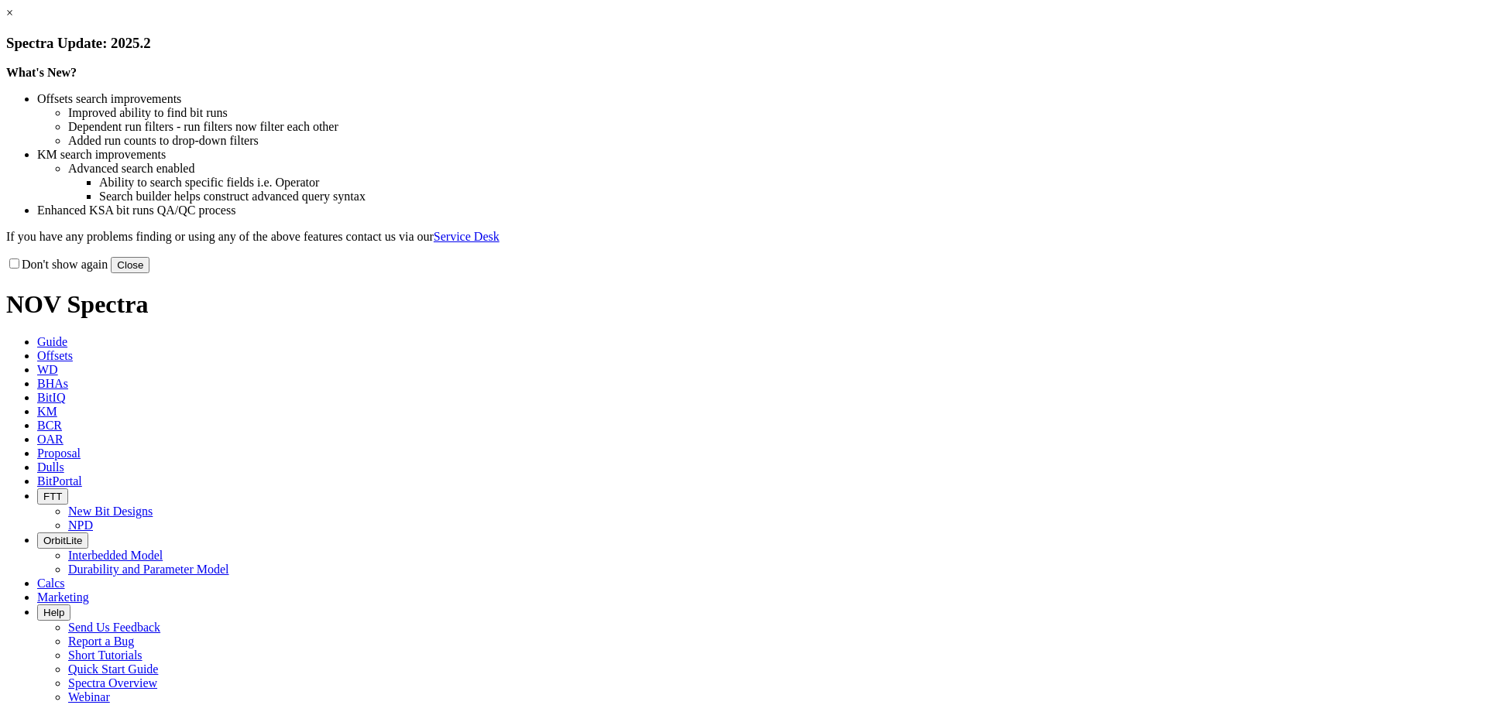
click at [149, 273] on button "Close" at bounding box center [130, 265] width 39 height 16
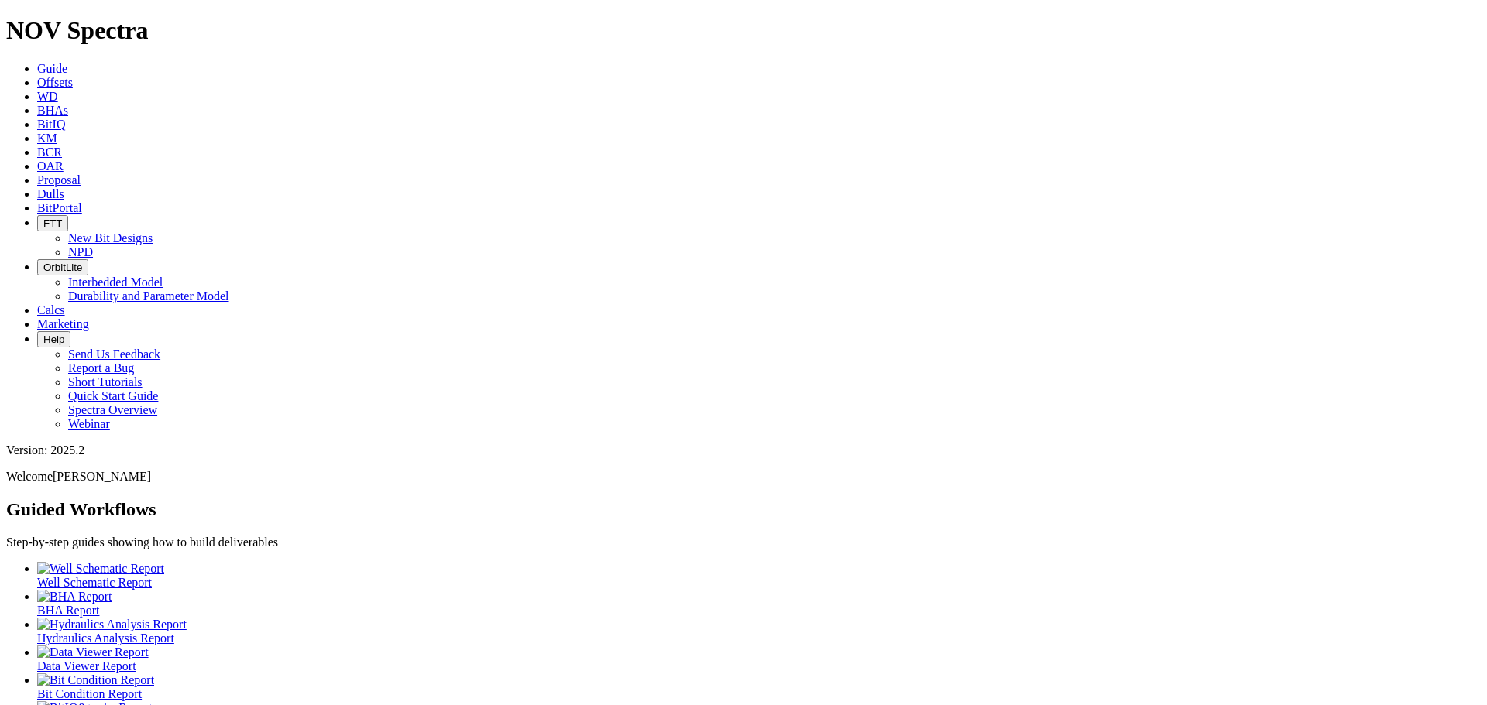
click at [64, 187] on span "Dulls" at bounding box center [50, 193] width 27 height 13
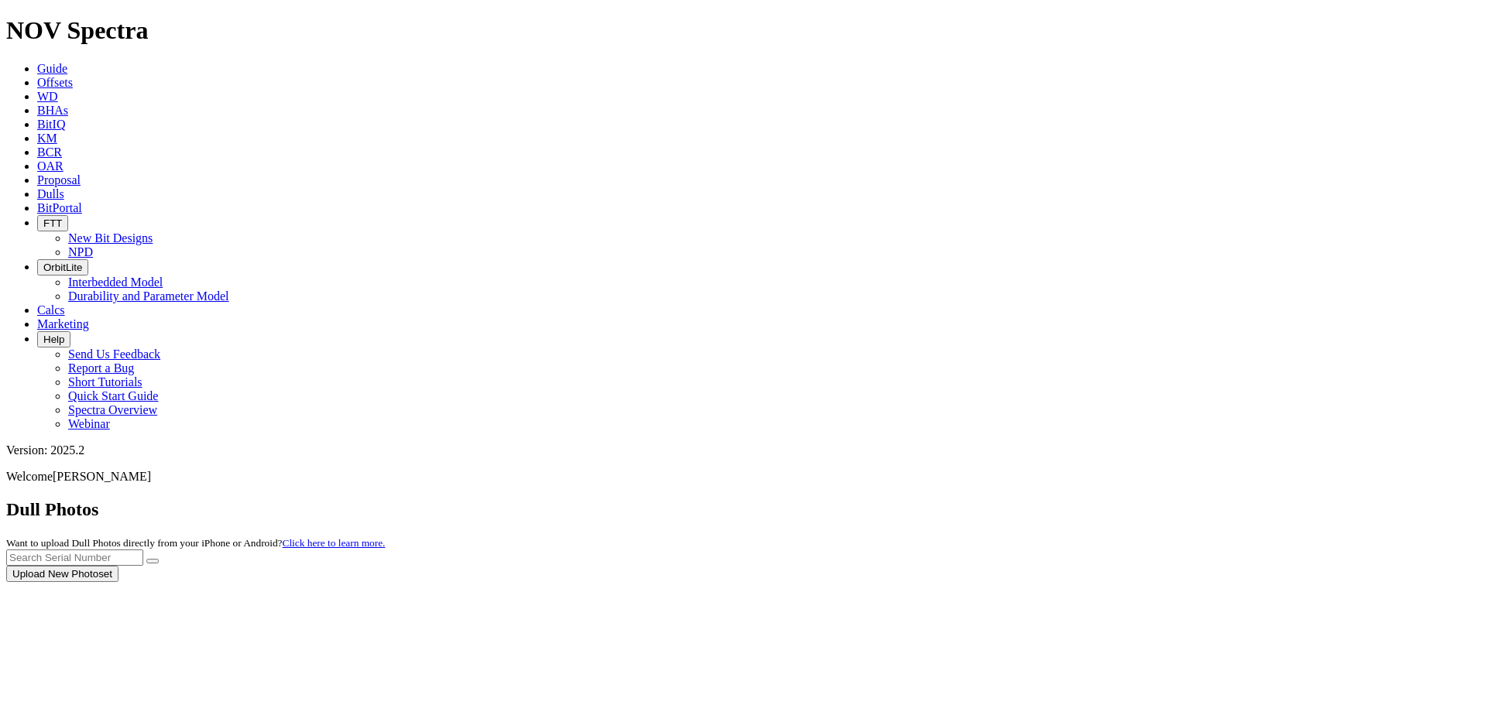
click at [1142, 582] on div at bounding box center [743, 582] width 1474 height 0
click at [143, 550] on input "text" at bounding box center [74, 558] width 137 height 16
type input "a317532"
click at [146, 559] on button "submit" at bounding box center [152, 561] width 12 height 5
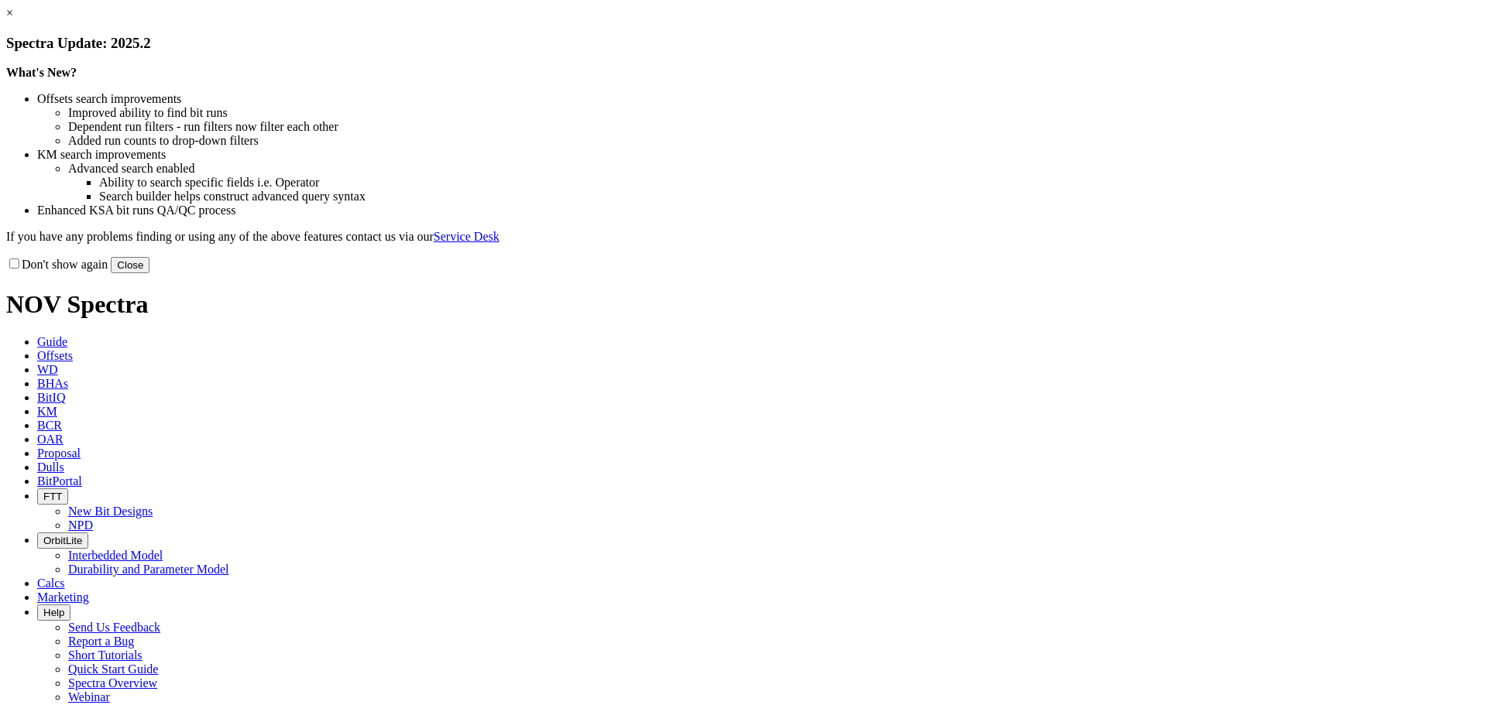
click at [149, 273] on button "Close" at bounding box center [130, 265] width 39 height 16
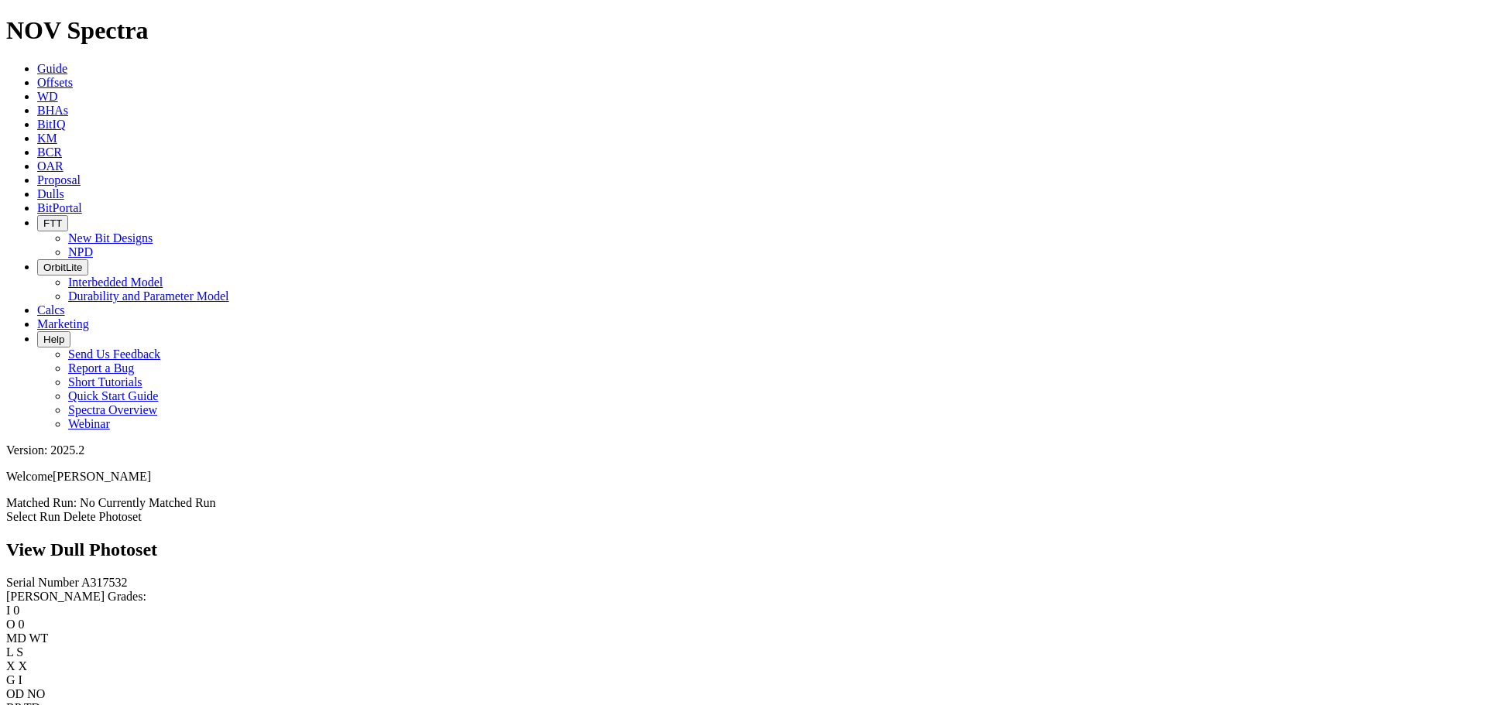
click at [81, 705] on select "A - All C - Cone G - Gauge N - Nose S - Shoulder T - Taper" at bounding box center [43, 713] width 75 height 15
select select "string:G"
click at [81, 705] on select "A - All C - Cone G - Gauge N - Nose S - Shoulder T - Taper" at bounding box center [43, 713] width 75 height 15
select select "string:G"
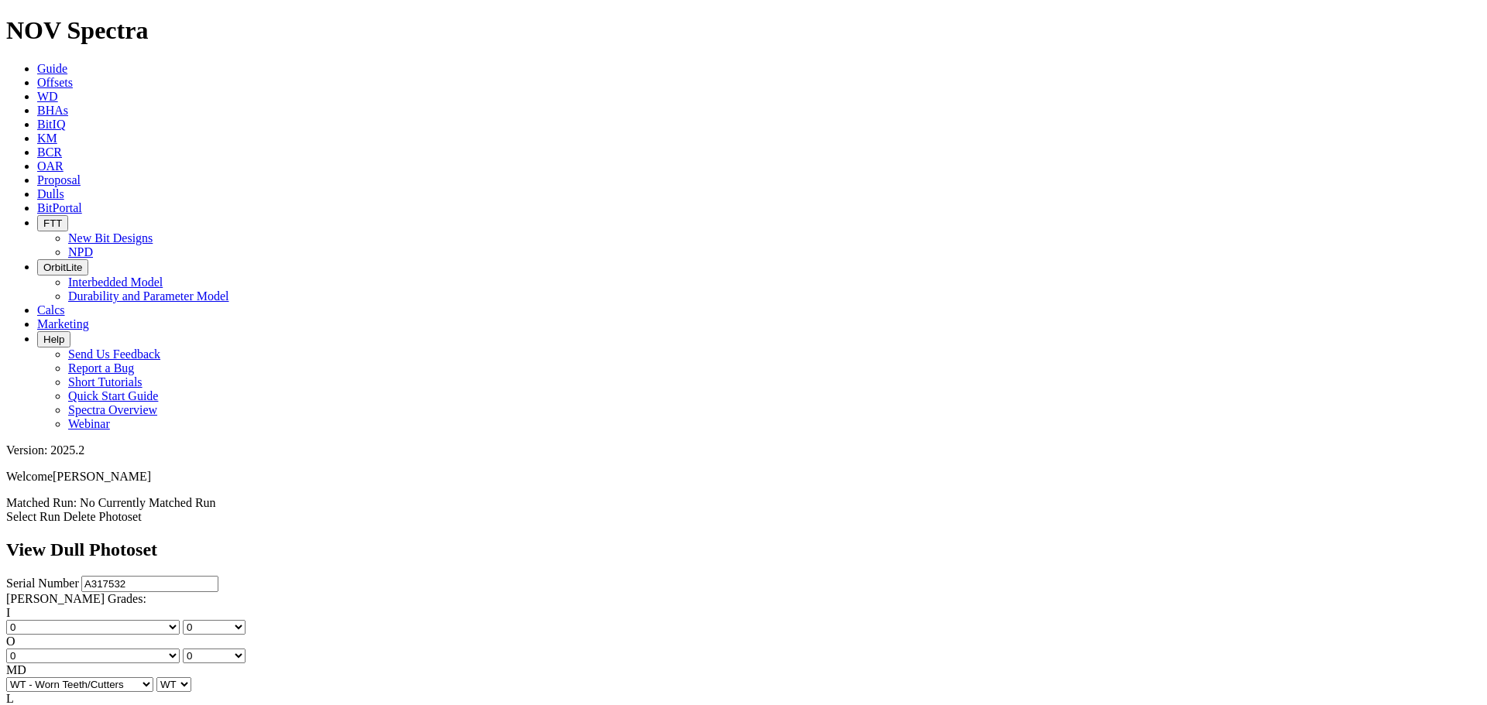
click at [60, 510] on link "Select Run" at bounding box center [33, 516] width 54 height 13
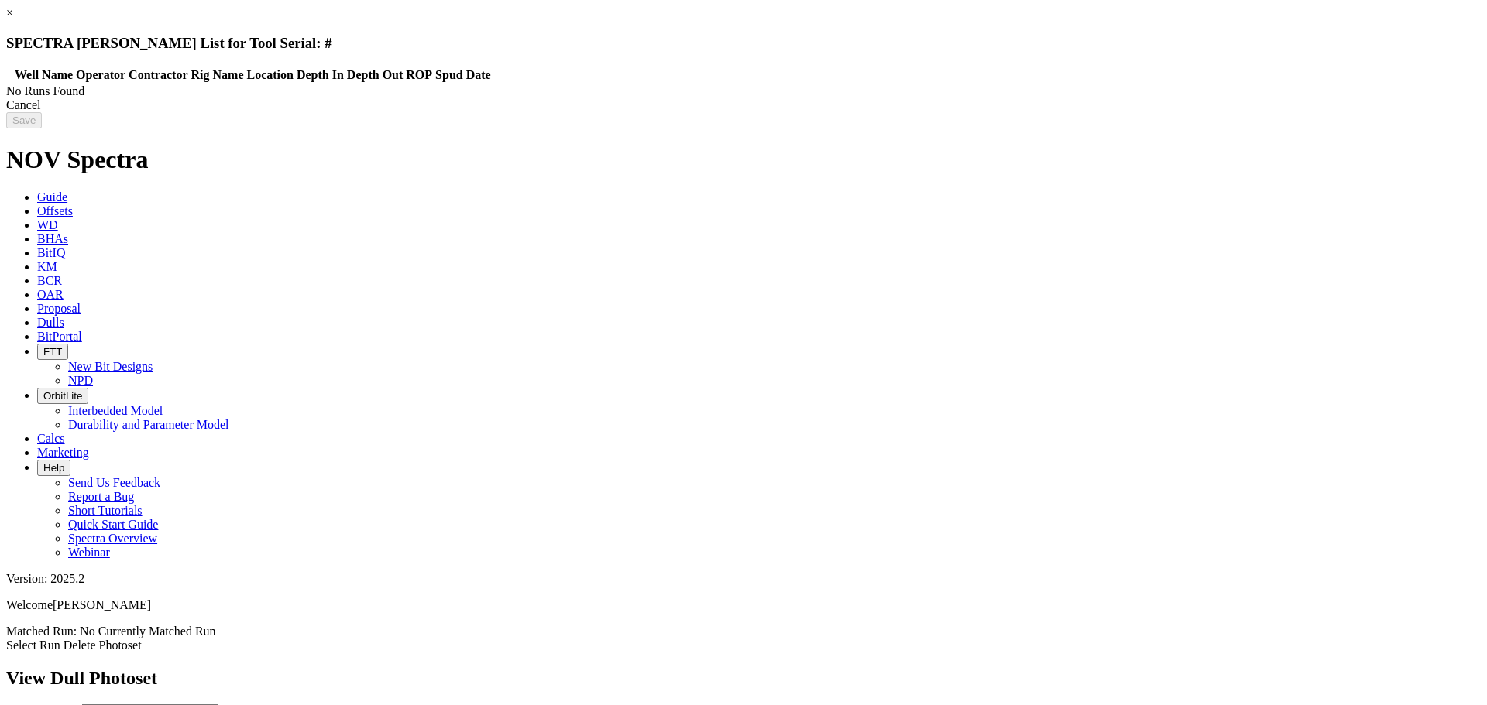
click at [1176, 112] on div "Cancel" at bounding box center [743, 105] width 1474 height 14
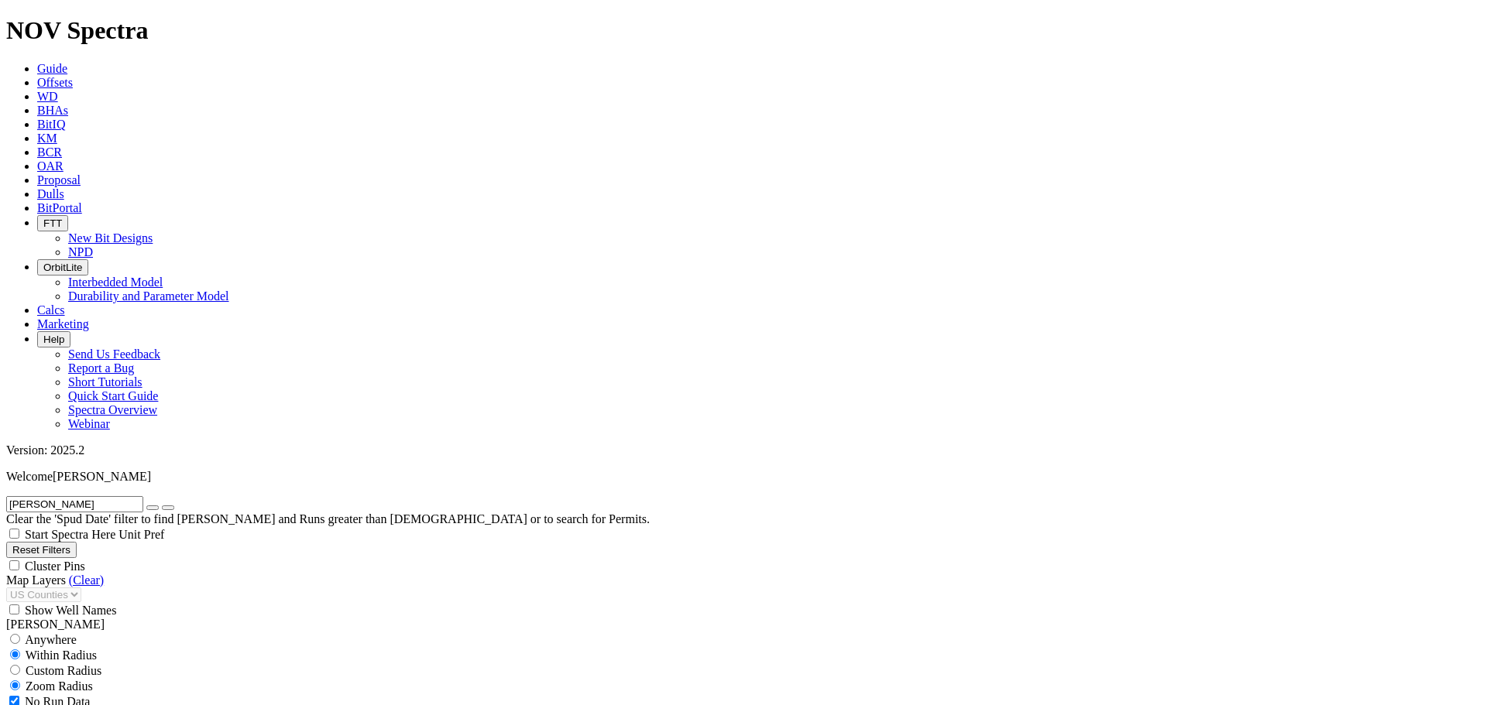
scroll to position [738, 0]
click at [154, 558] on div "Cluster Pins" at bounding box center [743, 565] width 1474 height 15
click at [152, 558] on div "Cluster Pins" at bounding box center [743, 565] width 1474 height 15
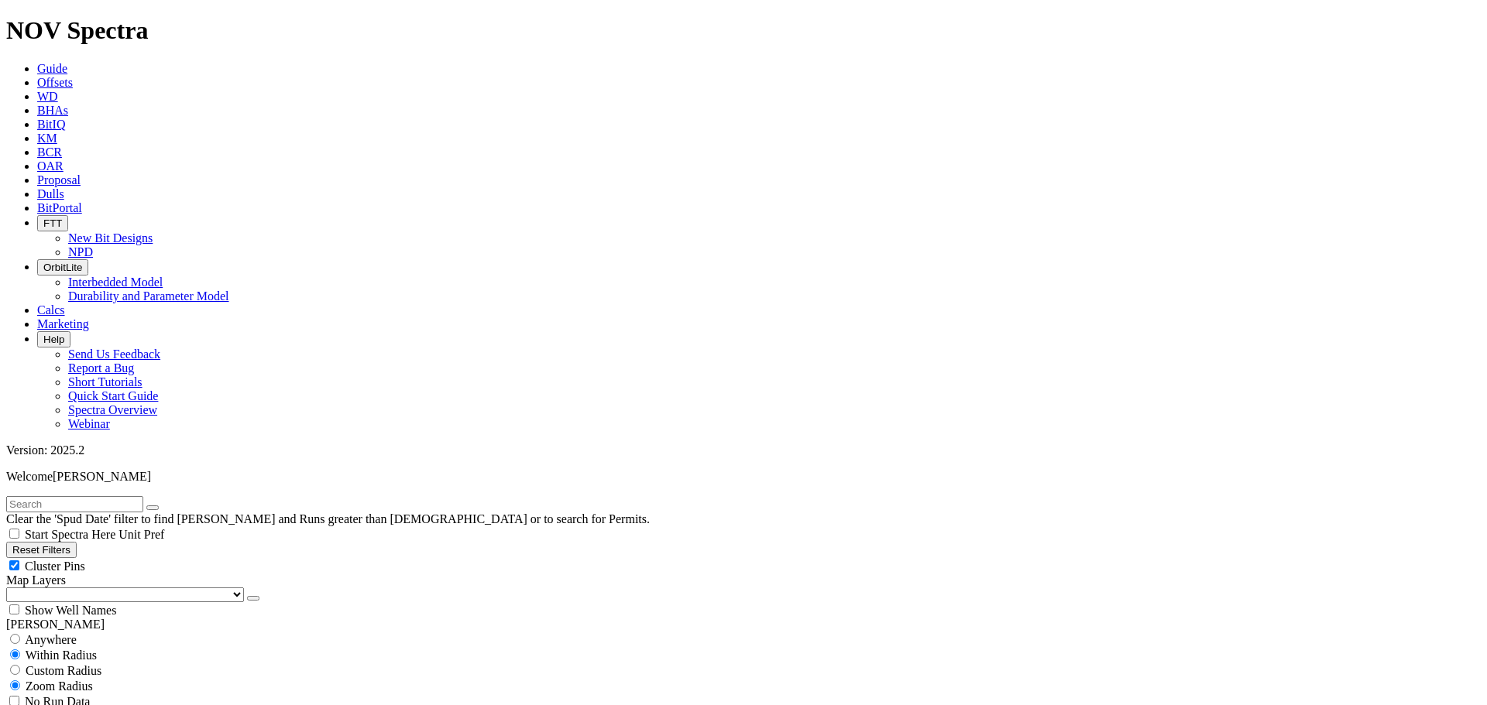
click at [154, 558] on div "Cluster Pins" at bounding box center [743, 565] width 1474 height 15
checkbox input "false"
click at [86, 588] on select "US Counties [GEOGRAPHIC_DATA], [GEOGRAPHIC_DATA] [GEOGRAPHIC_DATA], [GEOGRAPHIC…" at bounding box center [125, 595] width 238 height 15
click at [12, 588] on select "US Counties [GEOGRAPHIC_DATA], [GEOGRAPHIC_DATA] [GEOGRAPHIC_DATA], [GEOGRAPHIC…" at bounding box center [125, 595] width 238 height 15
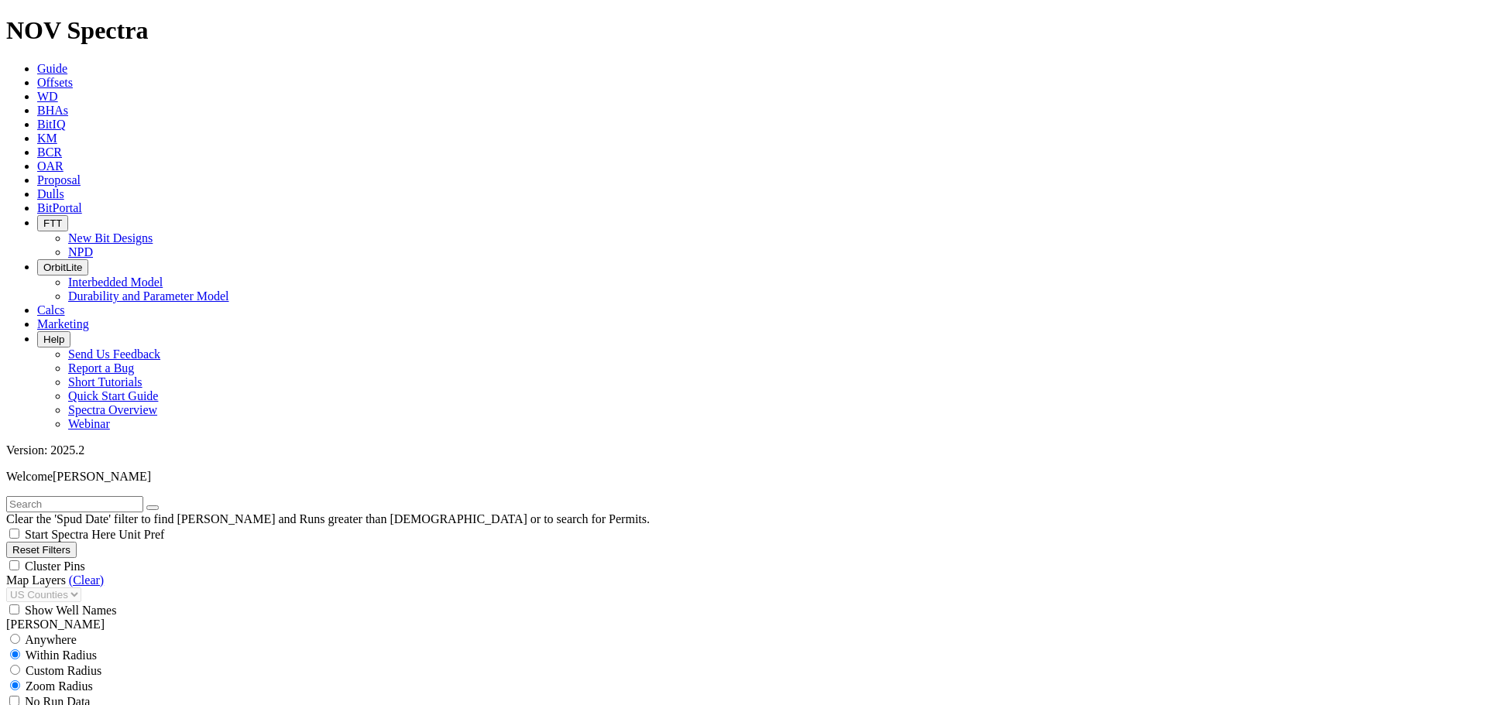
drag, startPoint x: 98, startPoint y: 649, endPoint x: 90, endPoint y: 650, distance: 8.6
type input "4000"
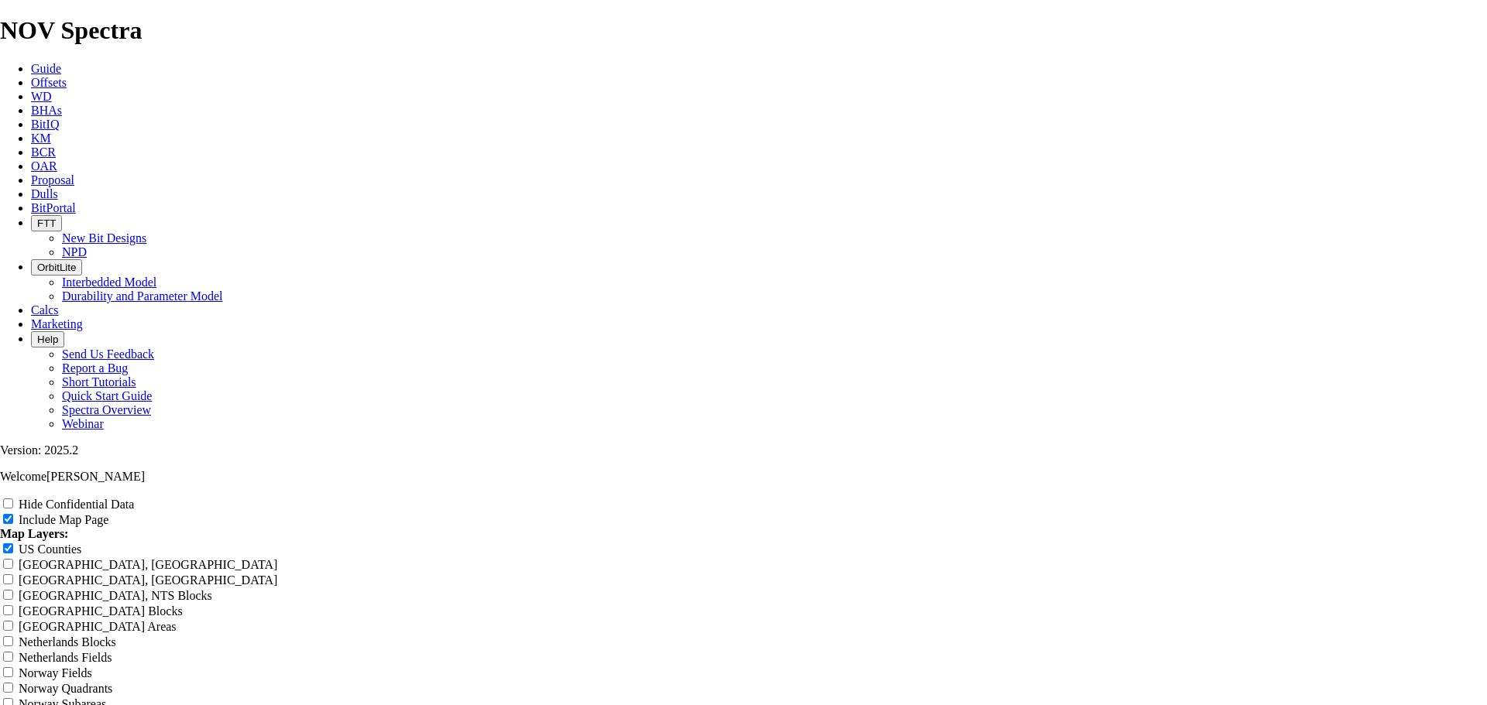
scroll to position [2168, 0]
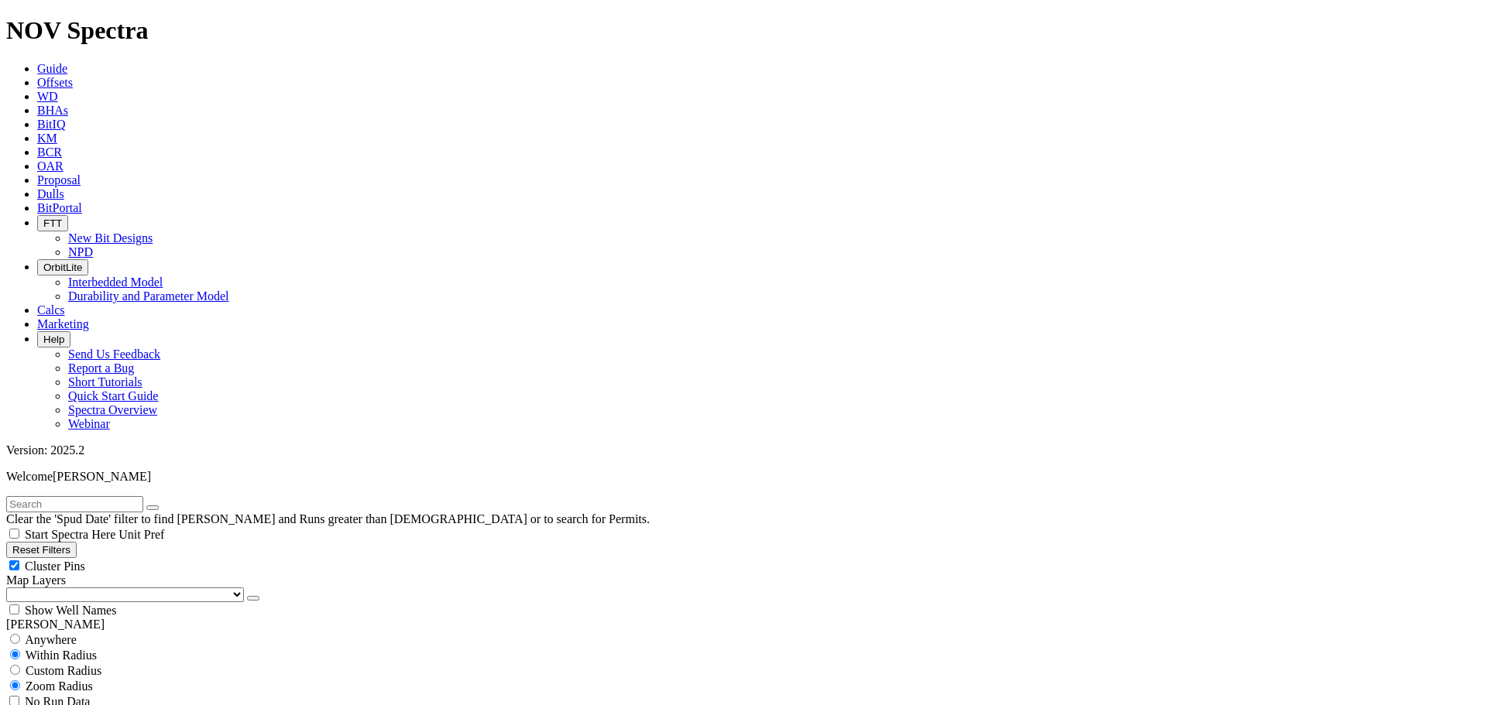
scroll to position [722, 0]
type input "5000"
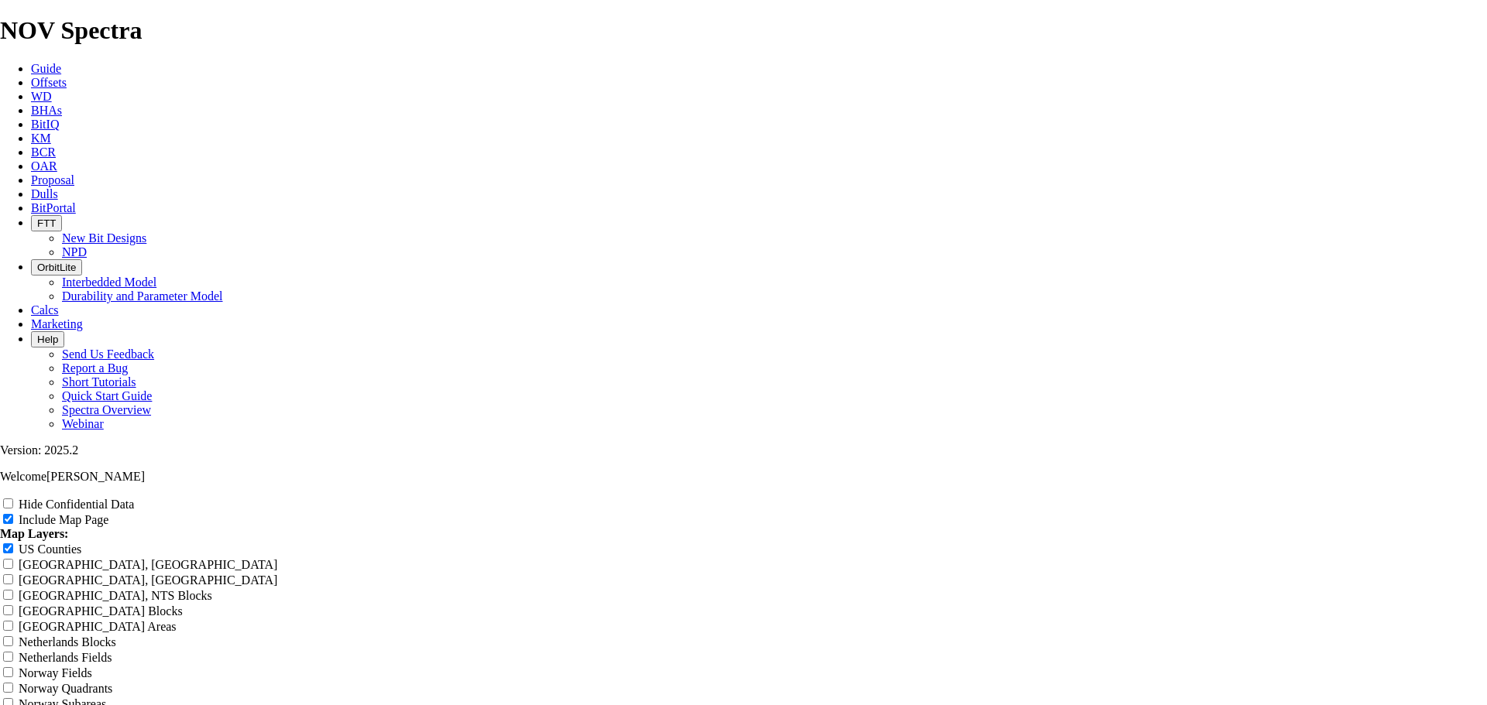
scroll to position [2348, 0]
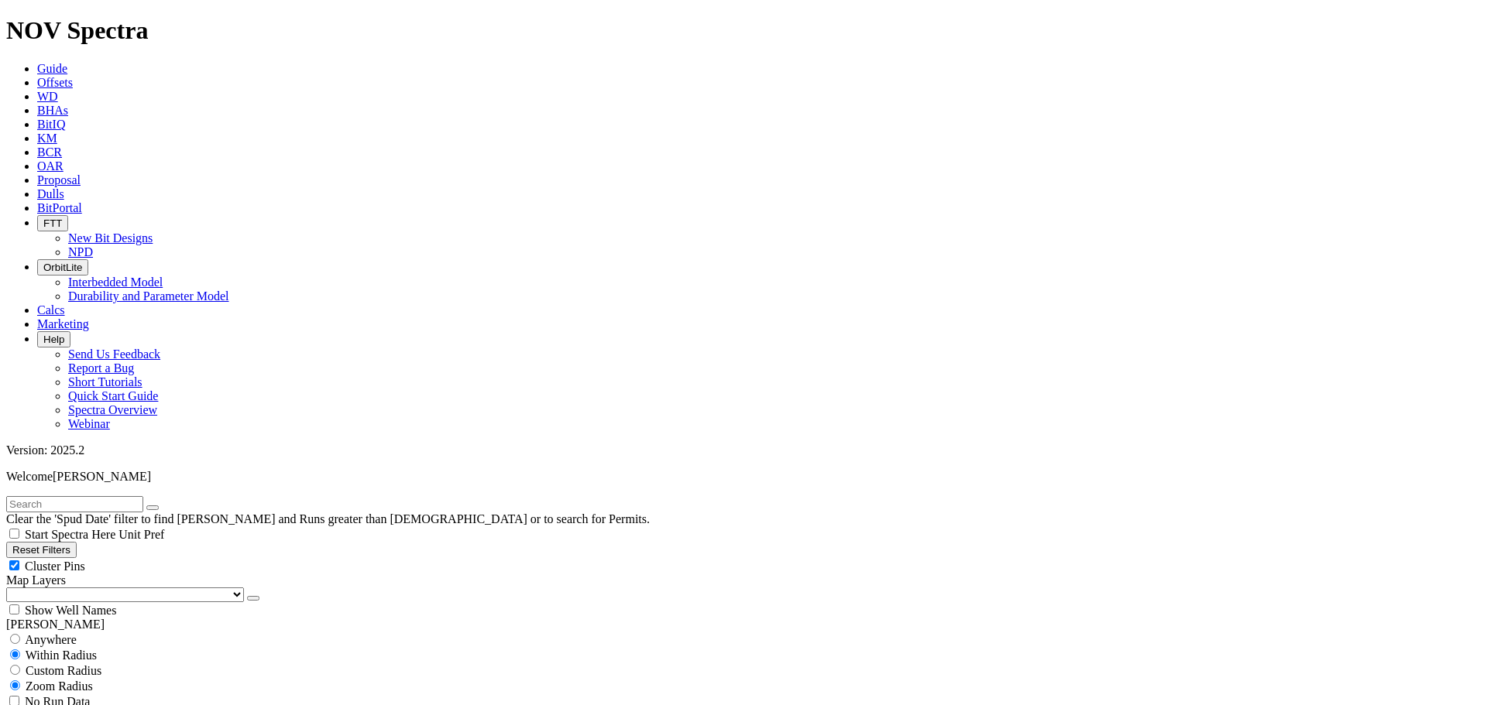
scroll to position [904, 0]
drag, startPoint x: 100, startPoint y: 471, endPoint x: 101, endPoint y: 487, distance: 16.3
type input "6000"
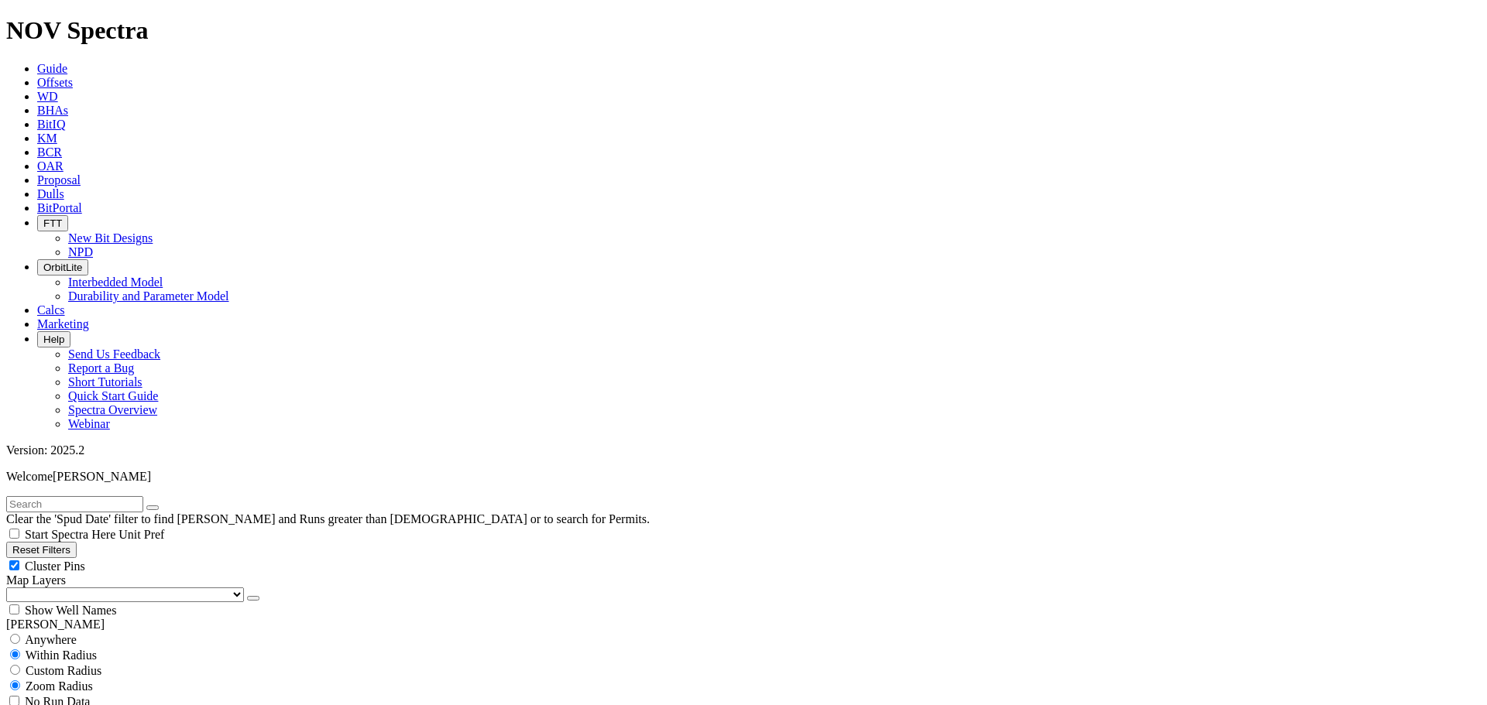
type input "12000"
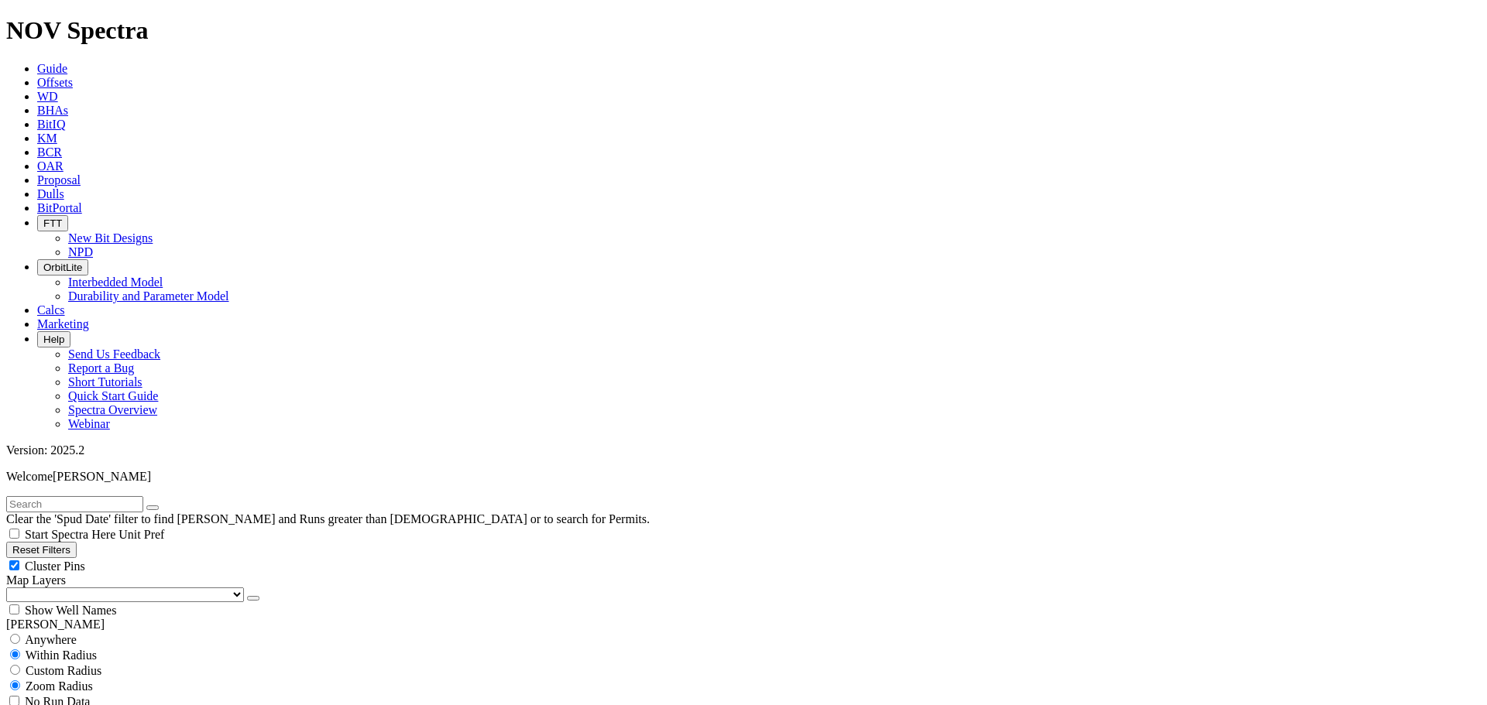
scroll to position [3704, 0]
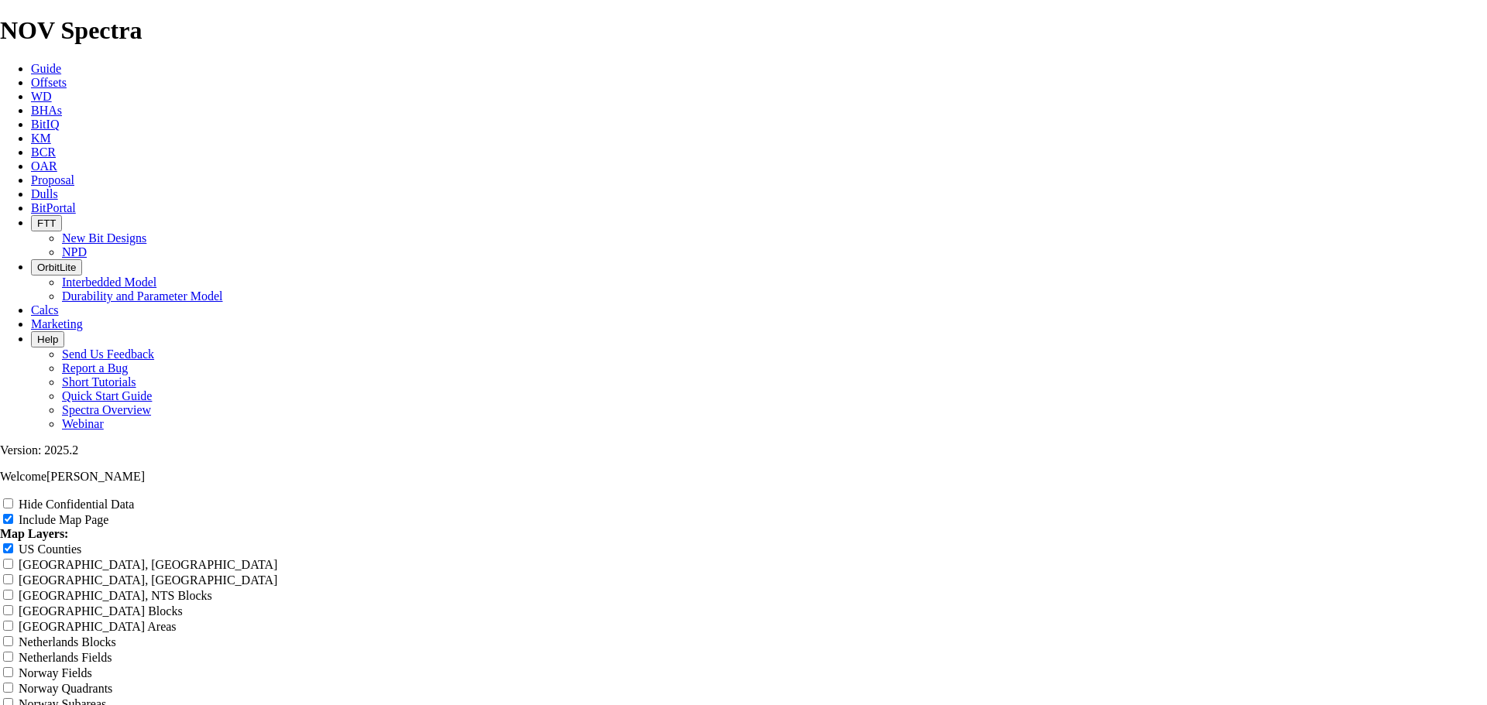
scroll to position [1988, 0]
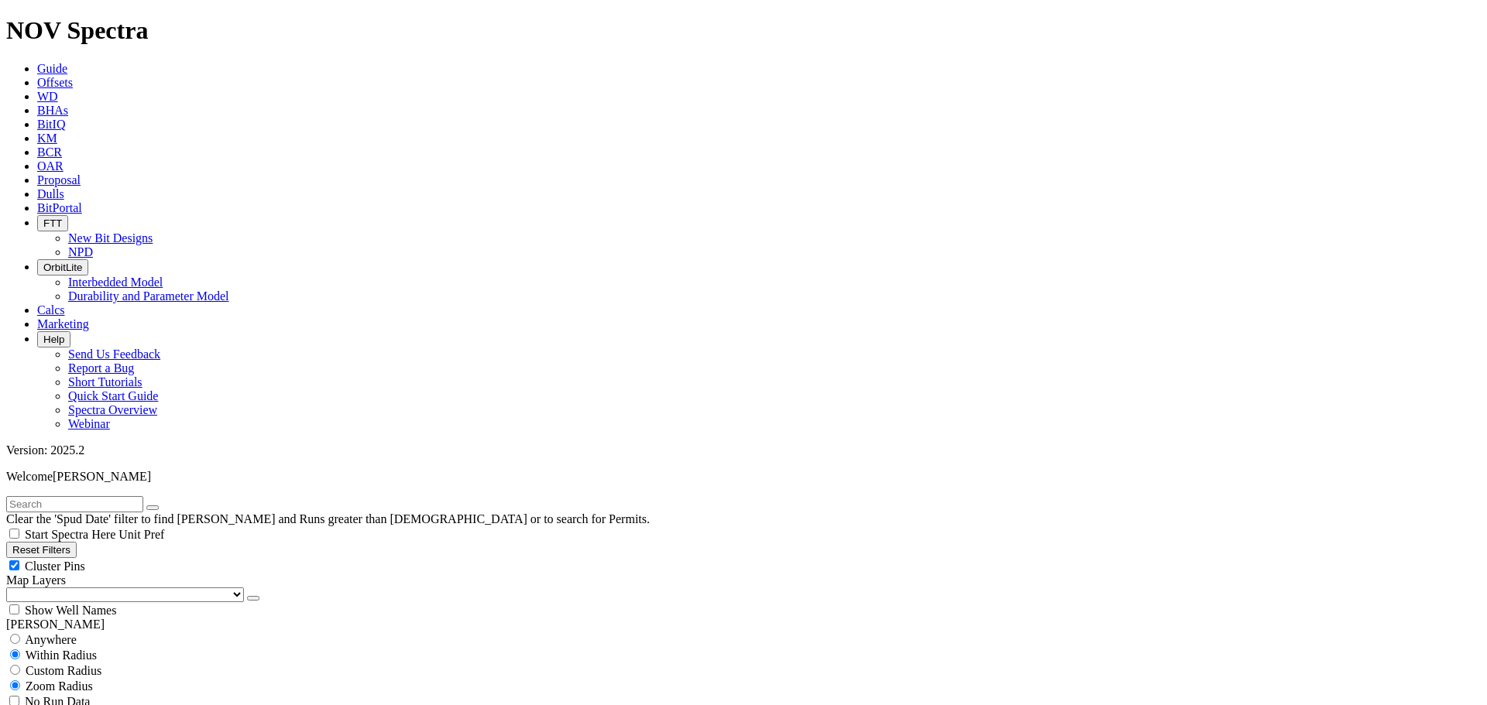
scroll to position [1264, 0]
type input "13000"
click at [157, 558] on div "Cluster Pins" at bounding box center [743, 565] width 1474 height 15
checkbox input "false"
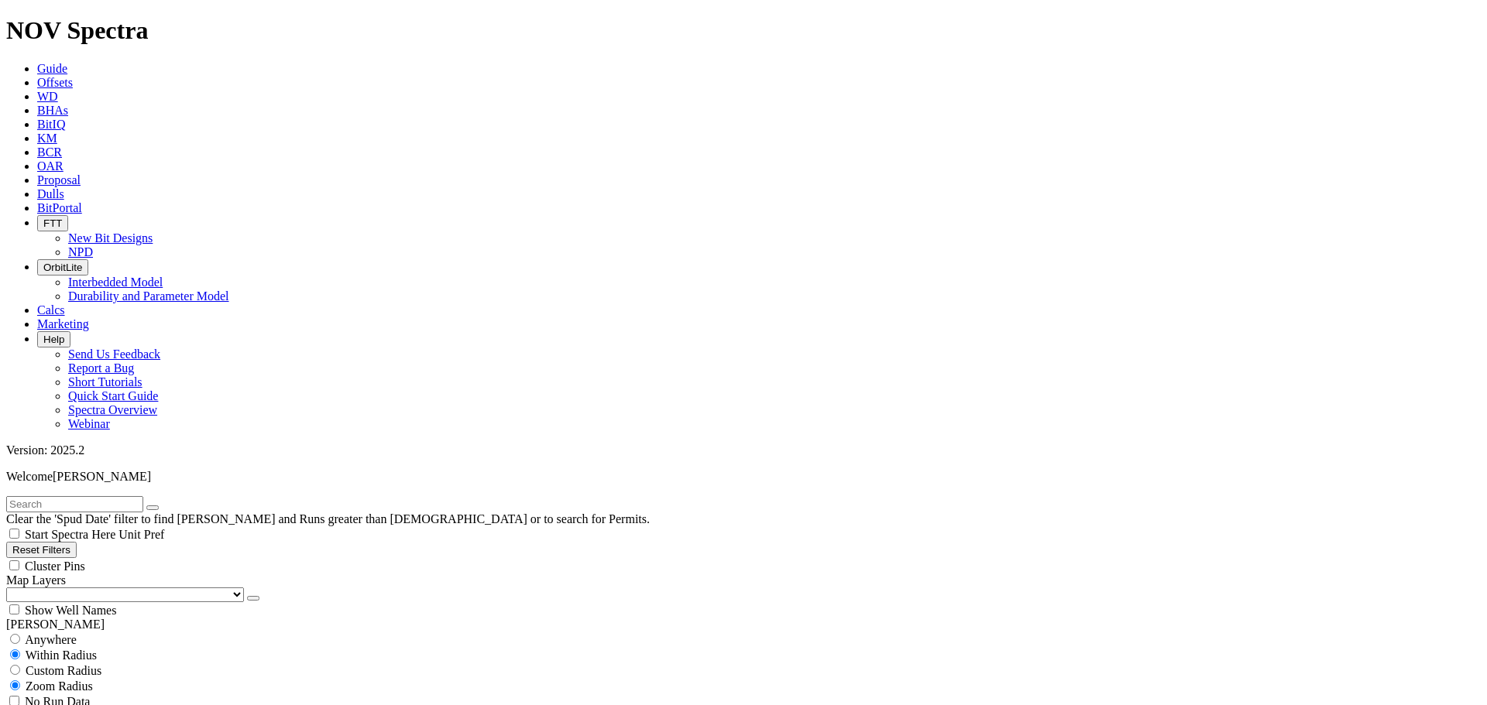
click at [96, 588] on select "US Counties Alberta, CA Townships British Columbia, CA Townships British Columb…" at bounding box center [125, 595] width 238 height 15
click at [12, 588] on select "US Counties Alberta, CA Townships British Columbia, CA Townships British Columb…" at bounding box center [125, 595] width 238 height 15
drag, startPoint x: 94, startPoint y: 523, endPoint x: 132, endPoint y: 528, distance: 38.2
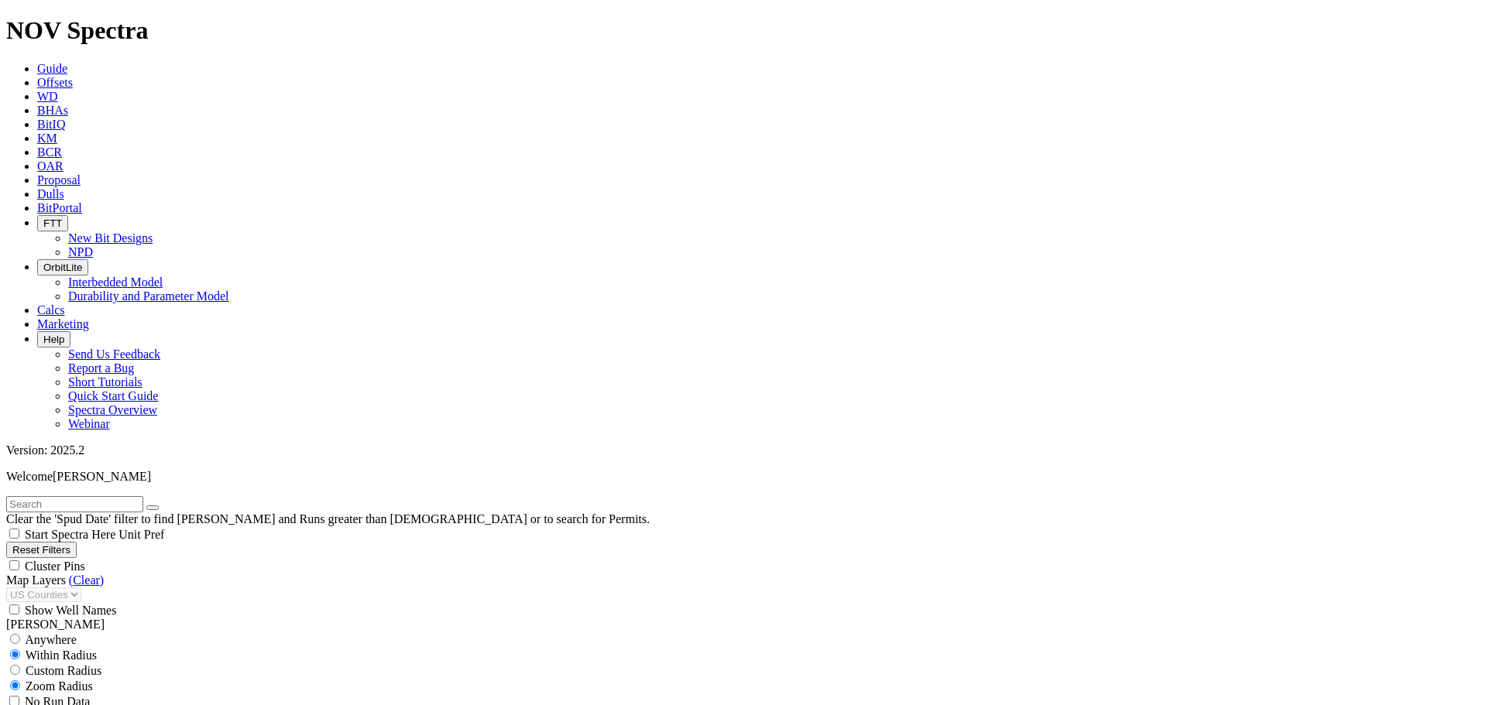
type input "0"
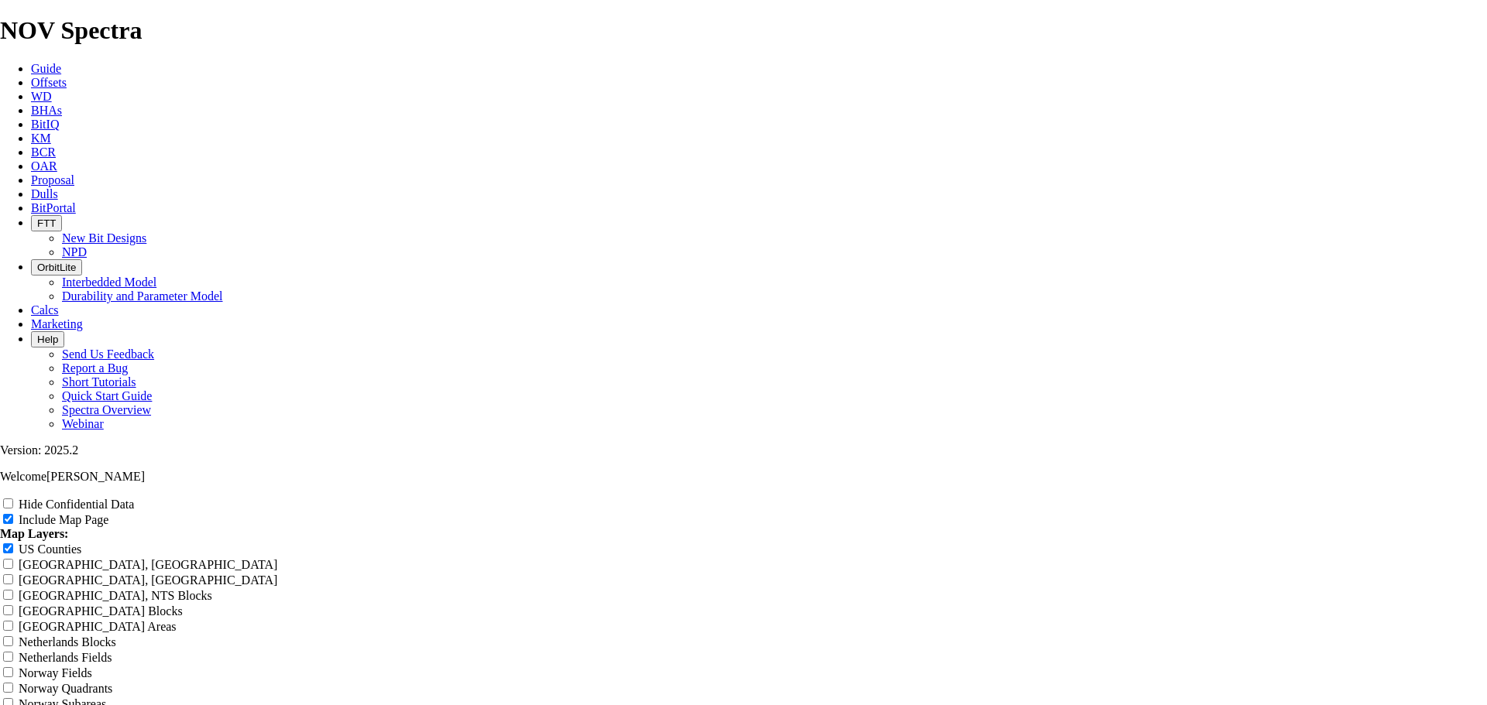
scroll to position [2348, 0]
drag, startPoint x: 641, startPoint y: 422, endPoint x: 683, endPoint y: 434, distance: 43.6
copy td "ESSE-RETZLOFF-MAY-TOM SA1 01H"
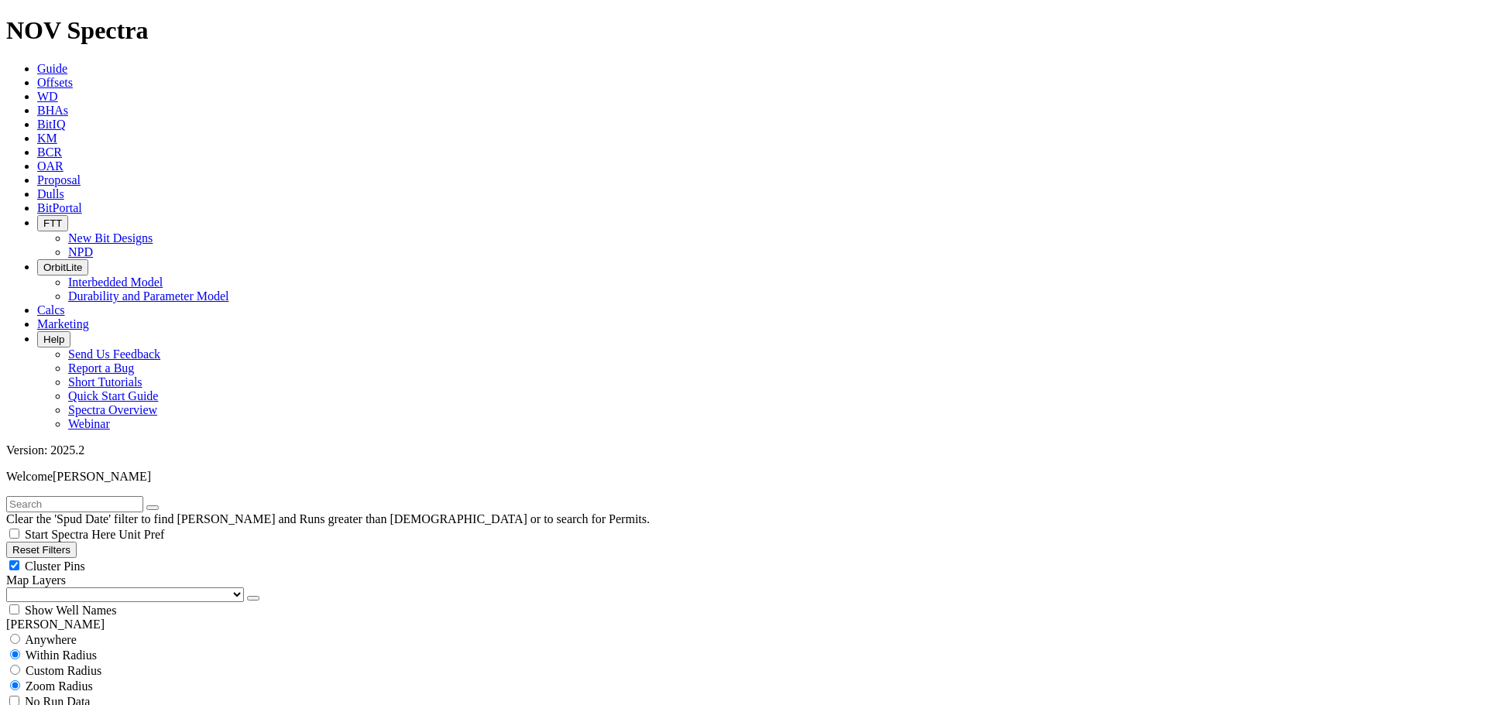
scroll to position [904, 0]
drag, startPoint x: 97, startPoint y: 358, endPoint x: 179, endPoint y: 358, distance: 82.1
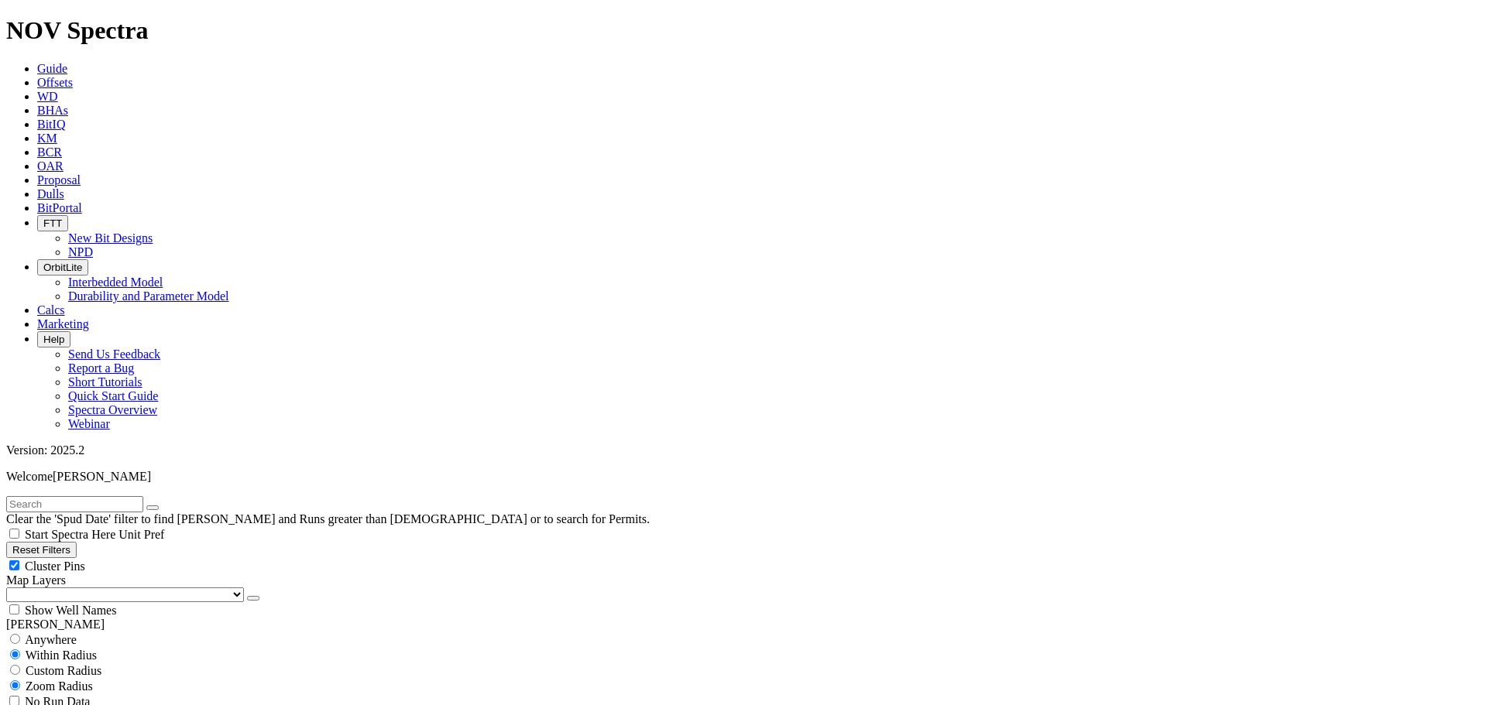
drag, startPoint x: 104, startPoint y: 355, endPoint x: 131, endPoint y: 358, distance: 27.4
type input "130"
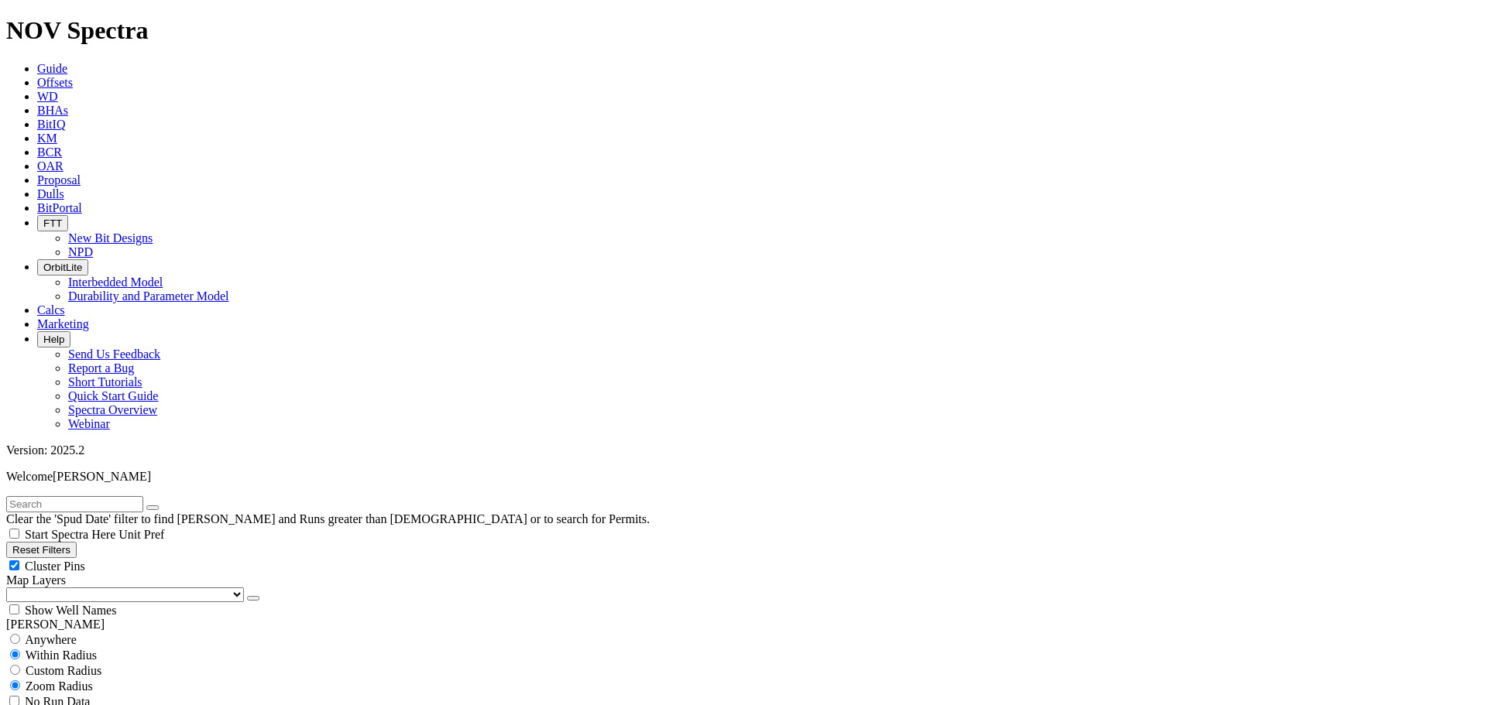
scroll to position [0, 0]
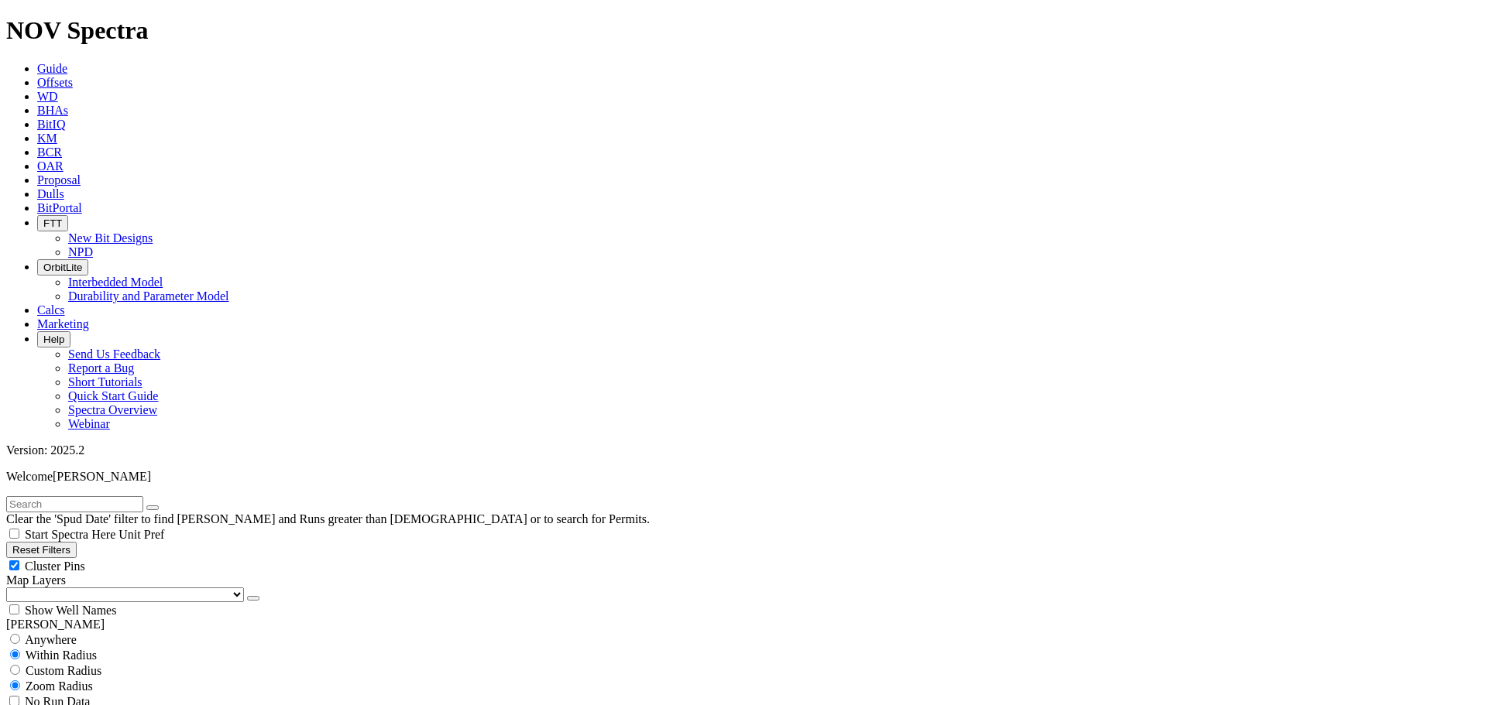
scroll to position [1084, 0]
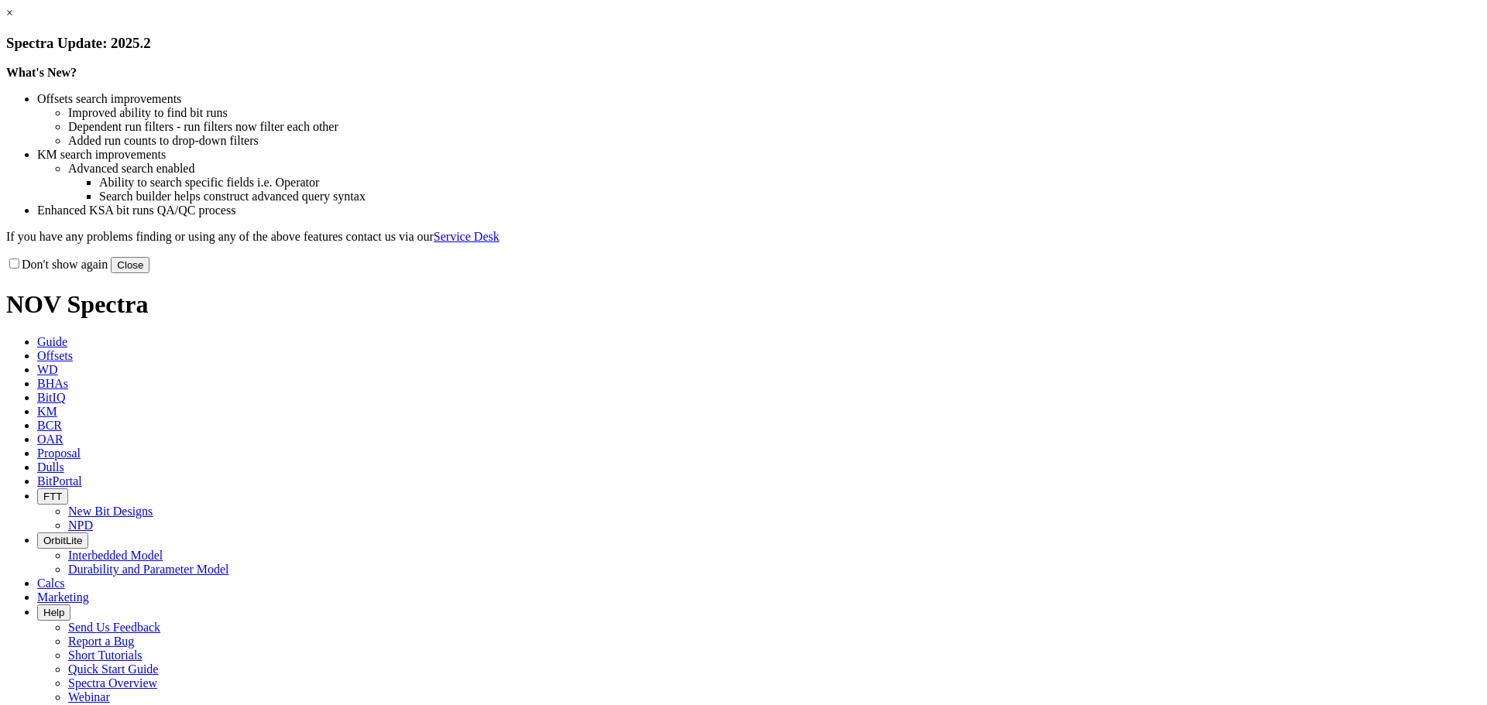
click at [149, 273] on button "Close" at bounding box center [130, 265] width 39 height 16
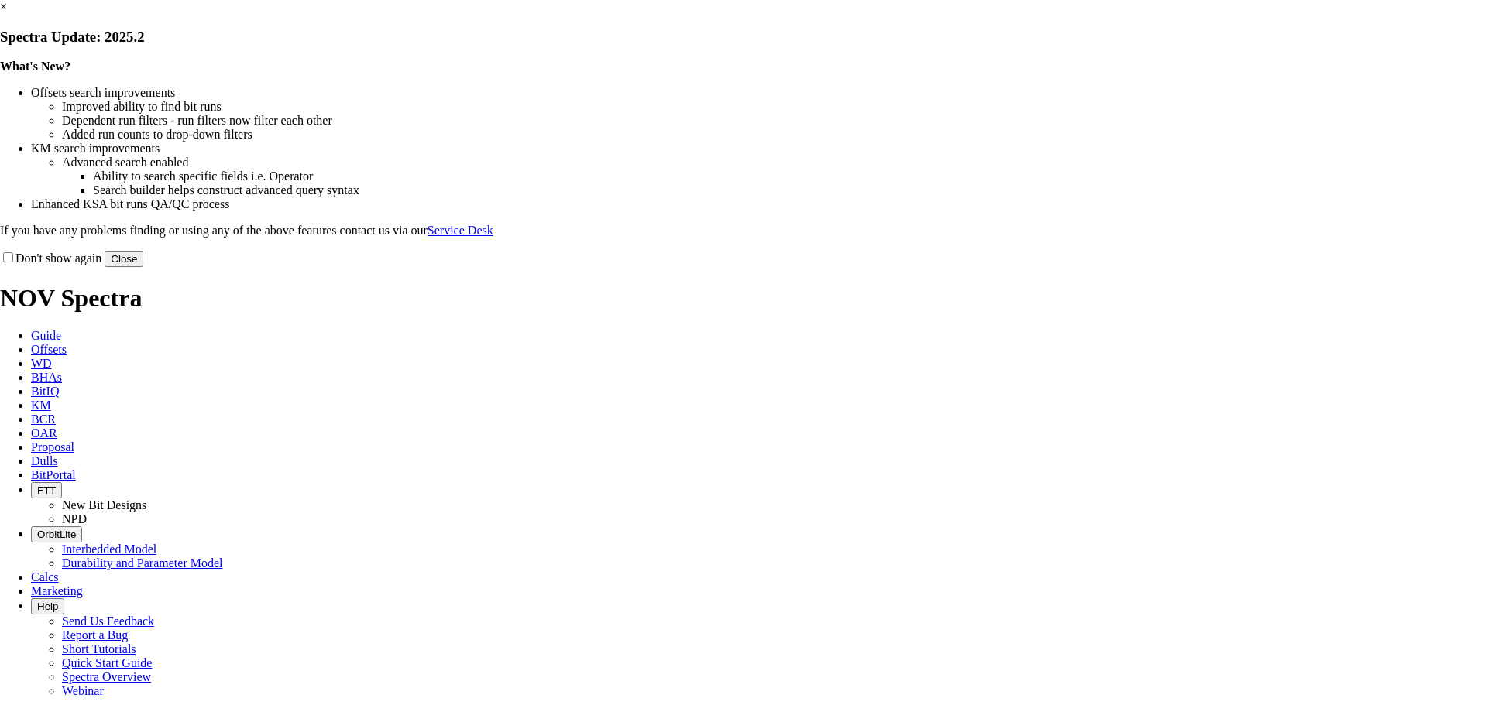
click at [143, 267] on button "Close" at bounding box center [124, 259] width 39 height 16
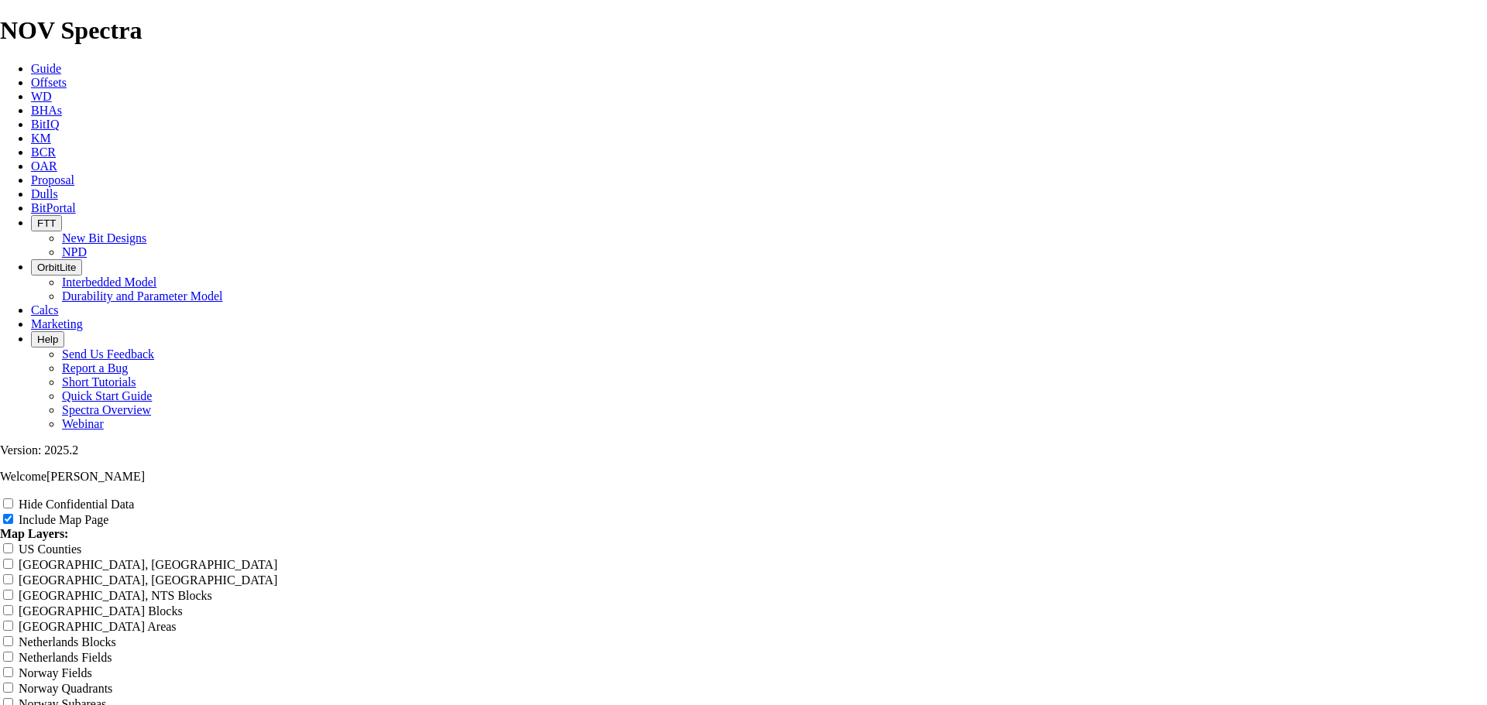
scroll to position [542, 0]
click at [13, 544] on input "US Counties" at bounding box center [8, 549] width 10 height 10
checkbox input "true"
click at [13, 499] on input "Hide Confidential Data" at bounding box center [8, 504] width 10 height 10
checkbox input "true"
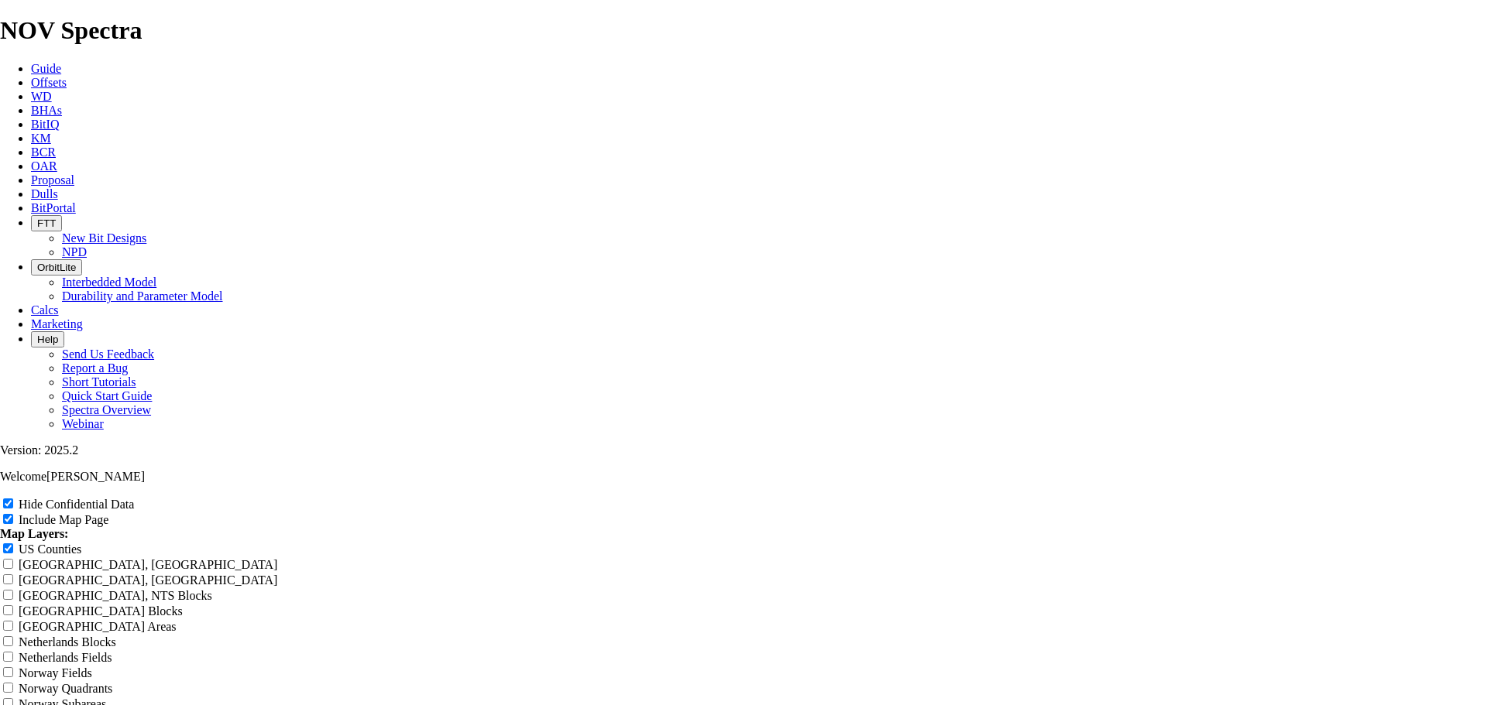
scroll to position [0, 0]
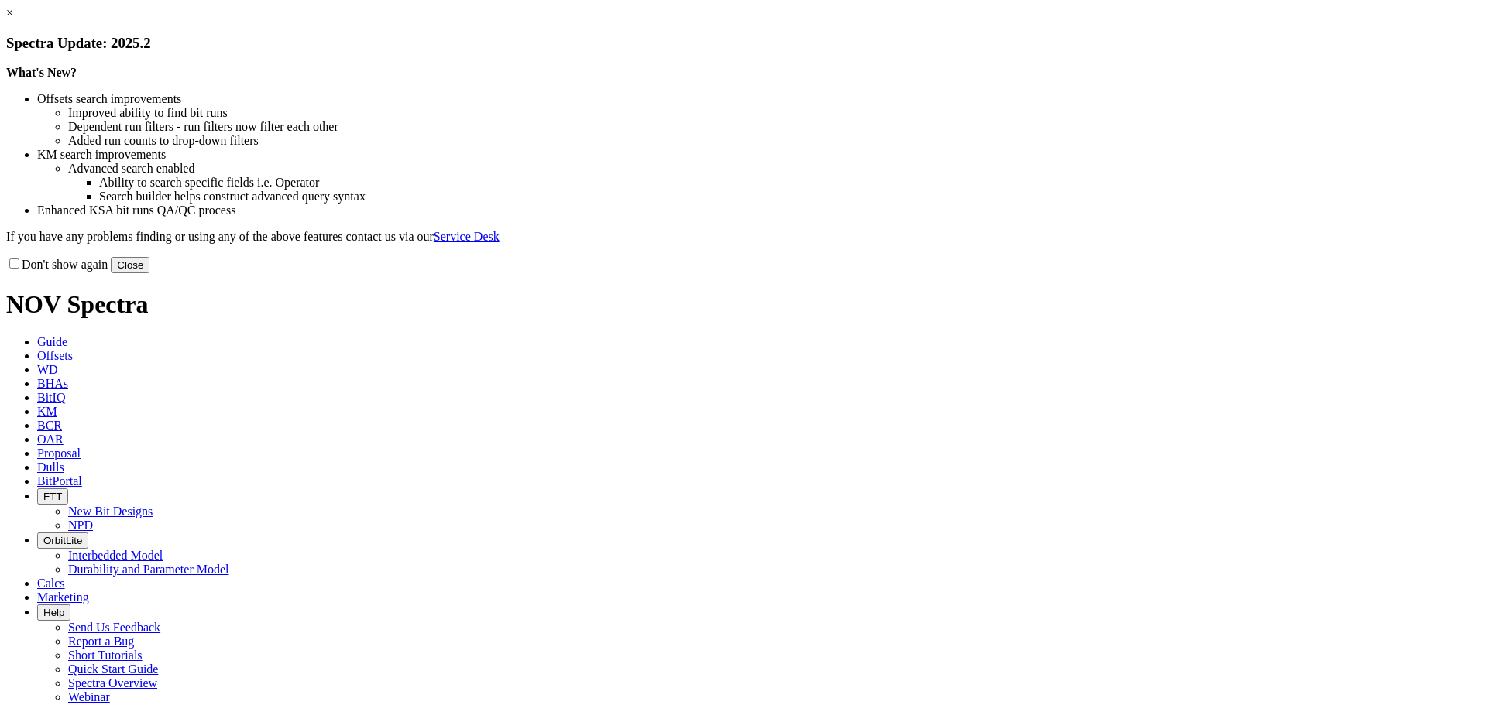
click at [149, 273] on button "Close" at bounding box center [130, 265] width 39 height 16
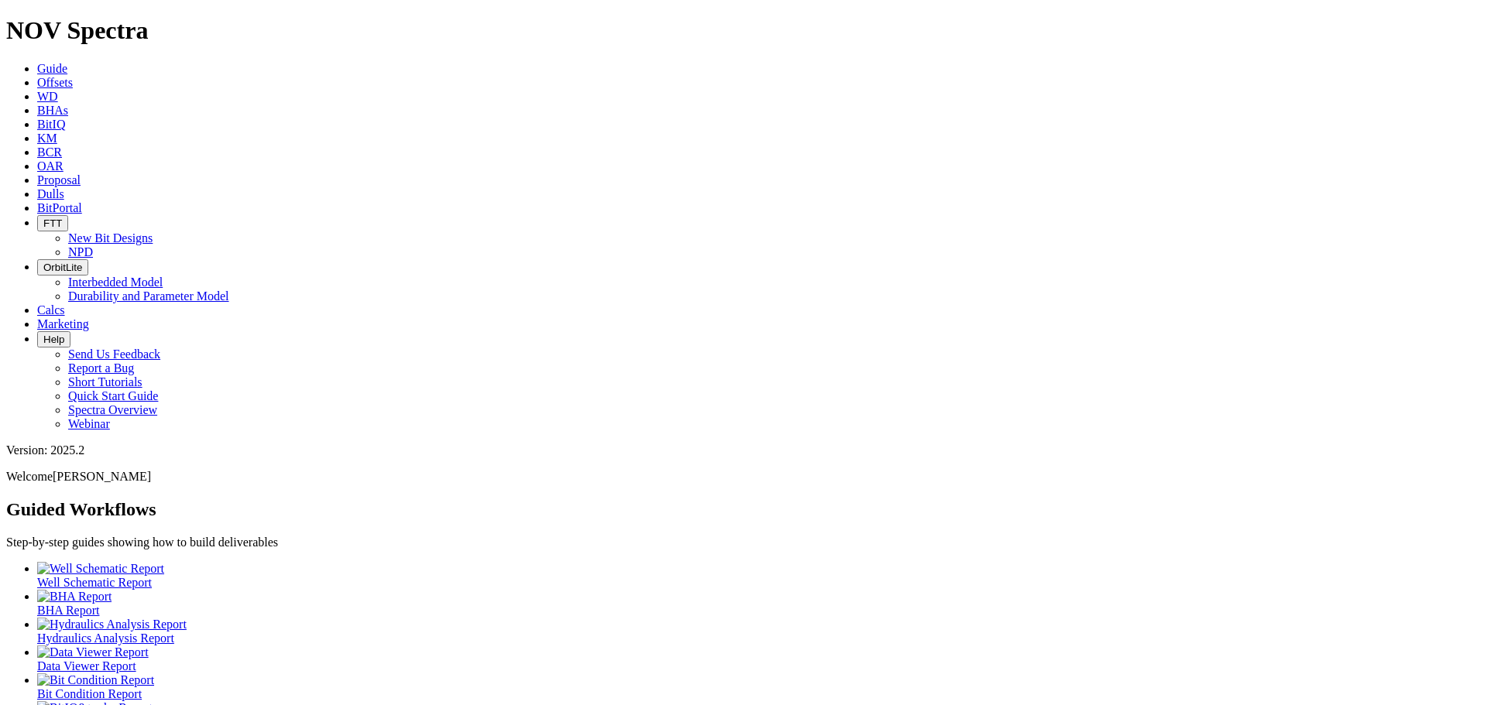
click at [37, 76] on icon at bounding box center [37, 82] width 0 height 13
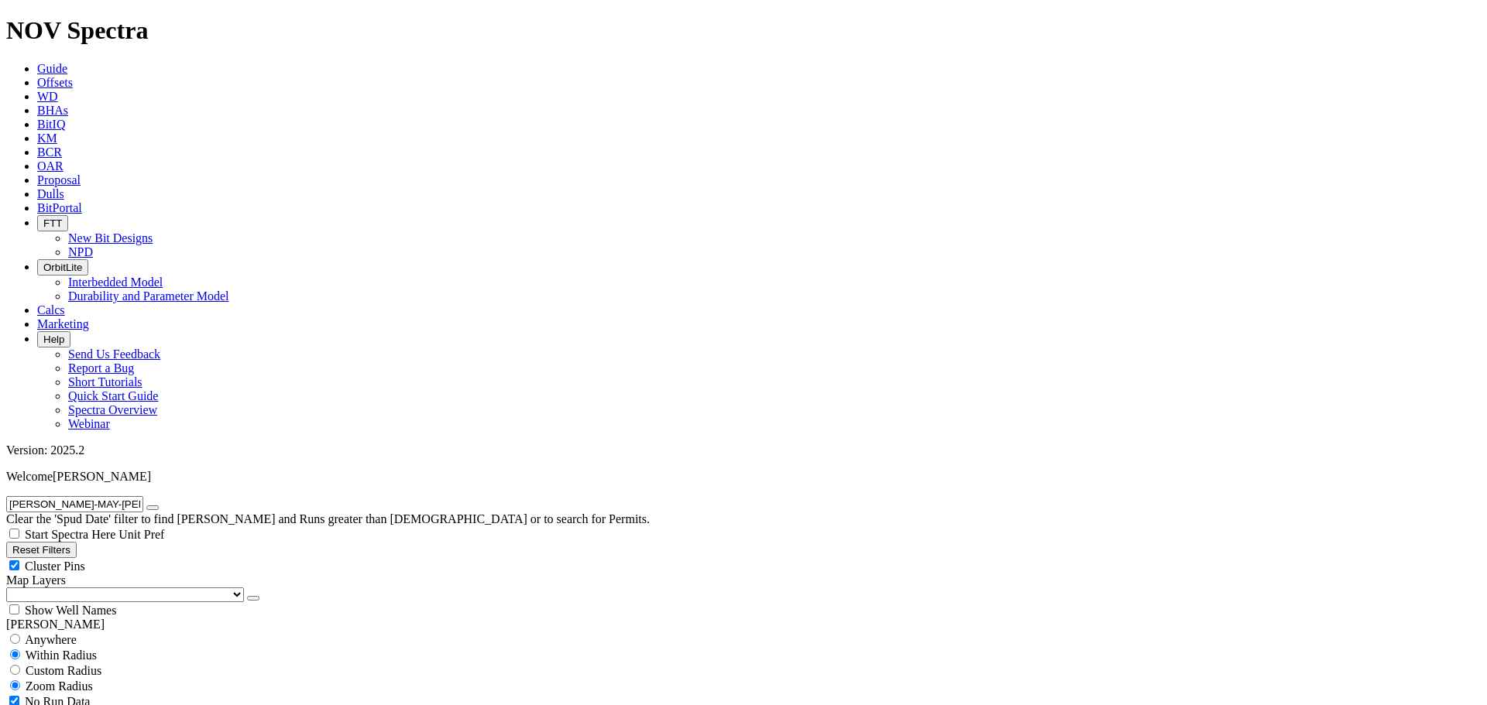
scroll to position [0, 4]
type input "ESSE-RETZLOFF-MAY-TOM SA1 01H"
click at [153, 558] on div "Cluster Pins" at bounding box center [743, 565] width 1474 height 15
checkbox input "false"
click at [90, 588] on select "US Counties Alberta, CA Townships British Columbia, CA Townships British Columb…" at bounding box center [125, 595] width 238 height 15
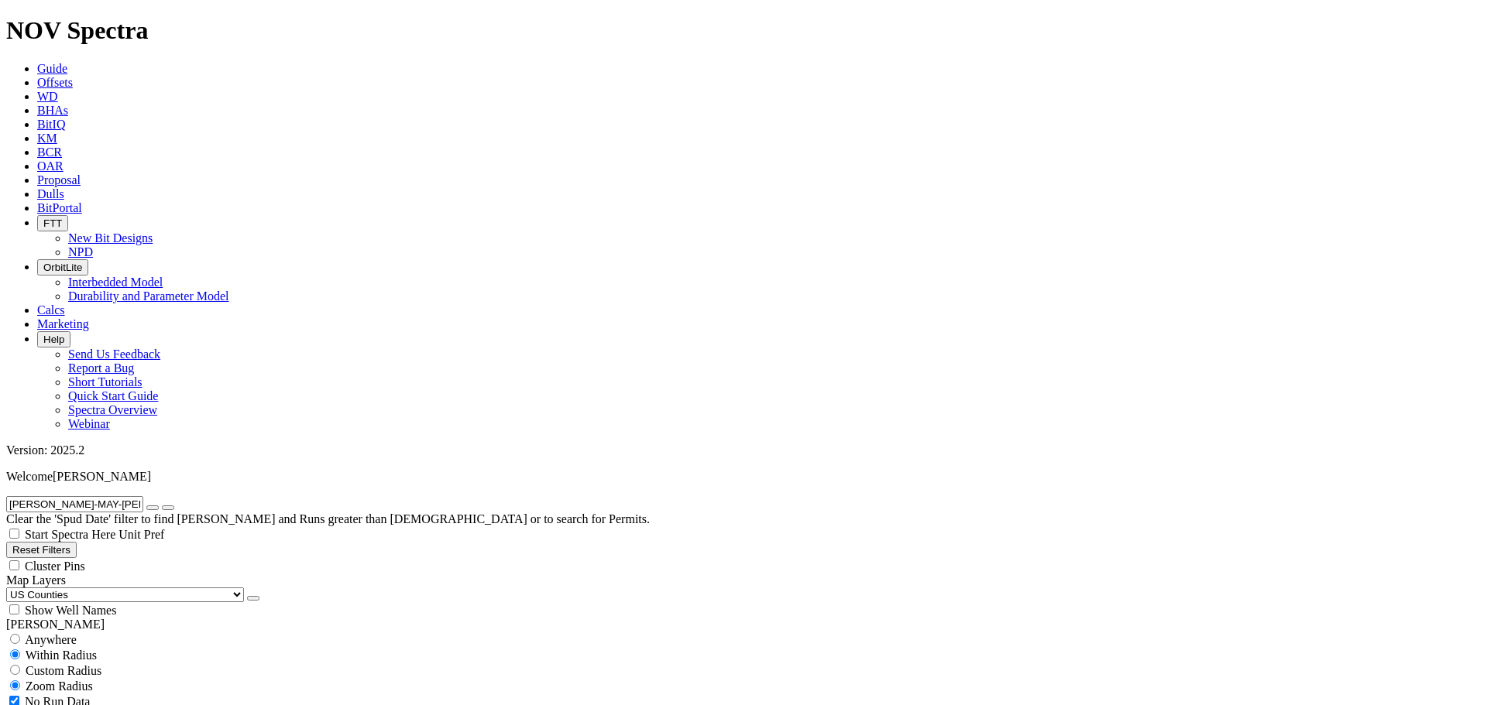
click at [12, 588] on select "US Counties Alberta, CA Townships British Columbia, CA Townships British Columb…" at bounding box center [125, 595] width 238 height 15
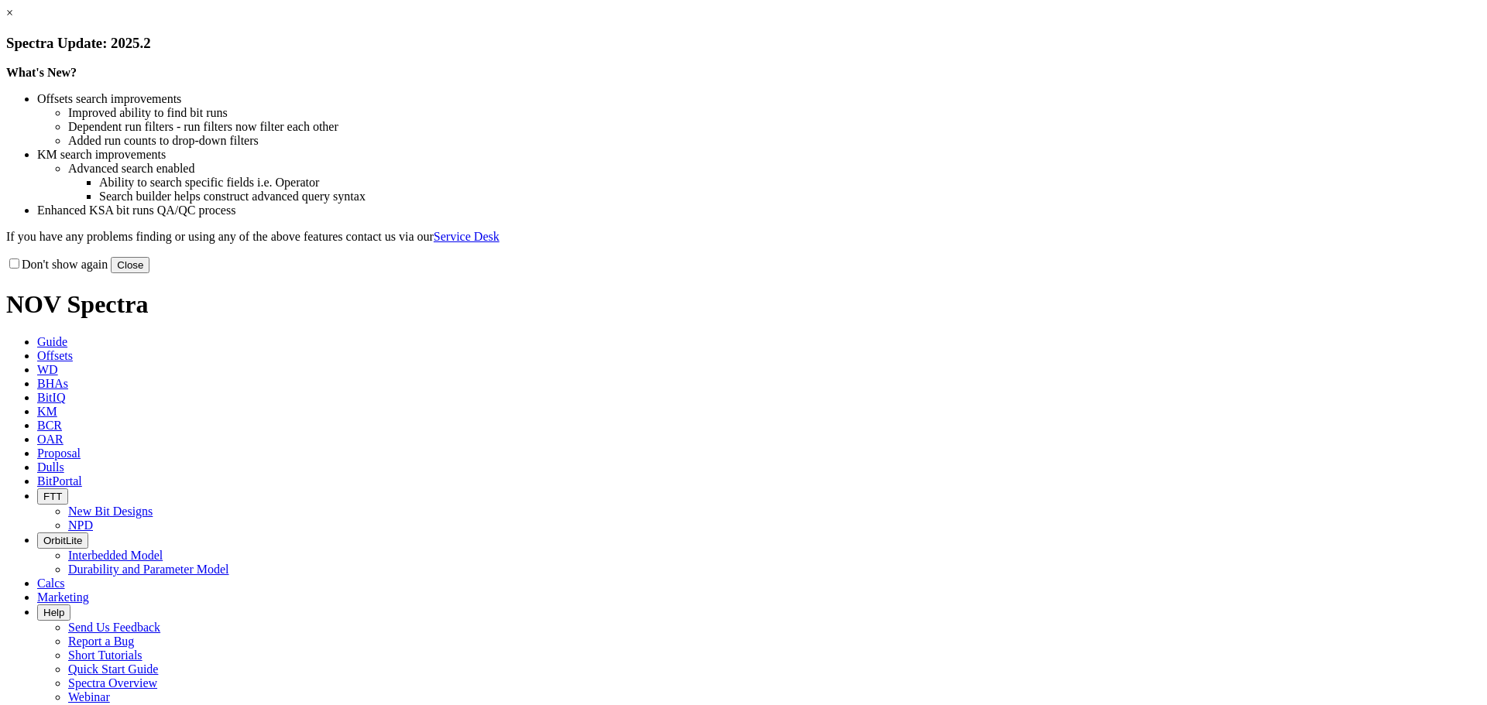
drag, startPoint x: 1063, startPoint y: 419, endPoint x: 773, endPoint y: 280, distance: 322.1
click at [149, 273] on button "Close" at bounding box center [130, 265] width 39 height 16
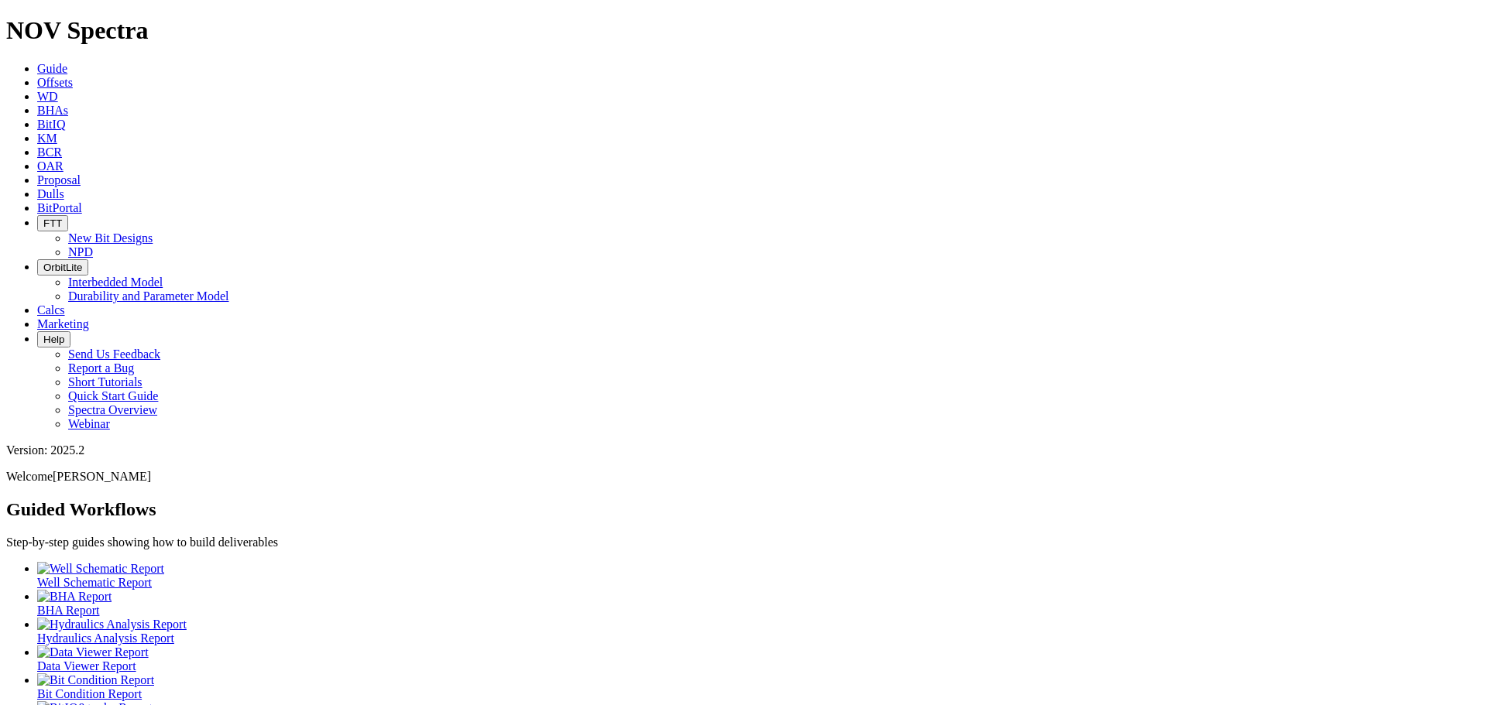
click at [37, 76] on icon at bounding box center [37, 82] width 0 height 13
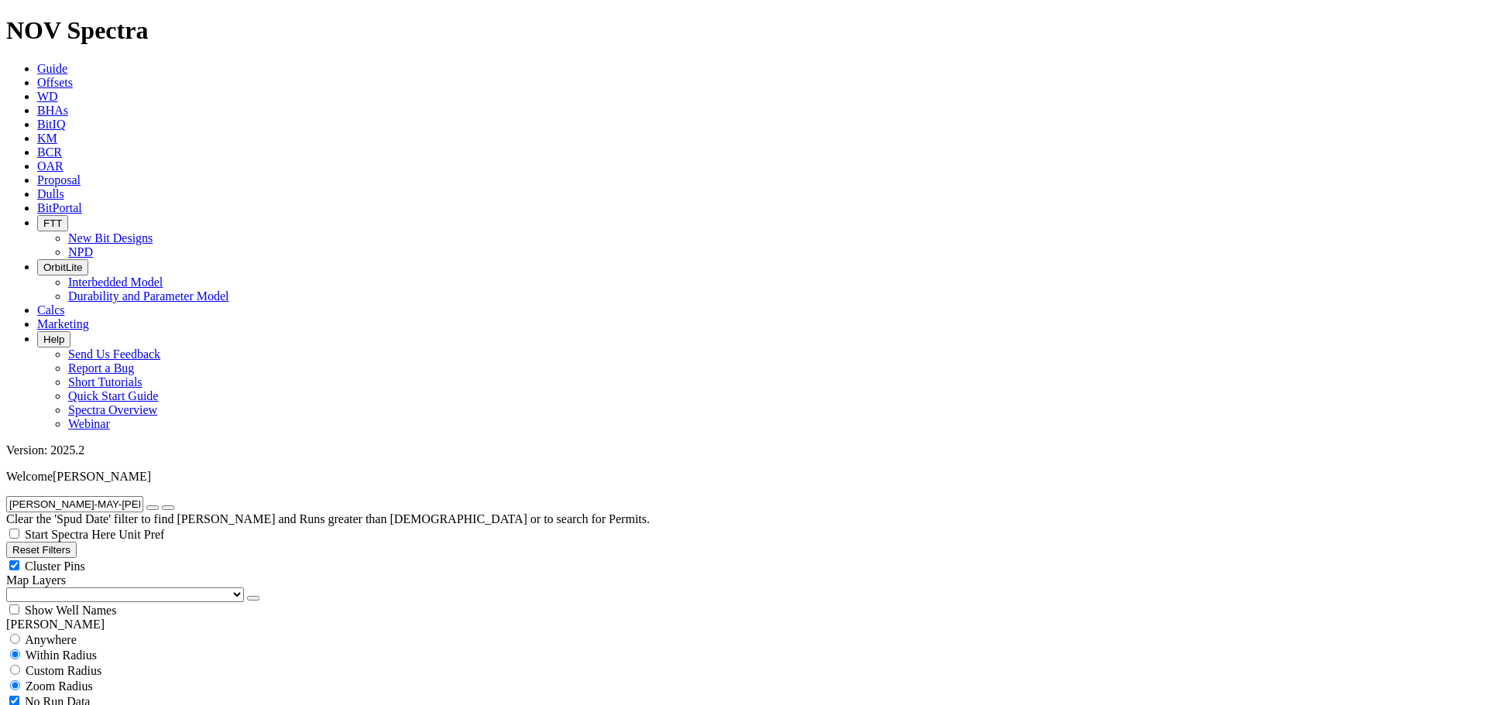
scroll to position [0, 4]
type input "[PERSON_NAME]-MAY-[PERSON_NAME] SA1 01H"
click at [168, 508] on icon "submit" at bounding box center [168, 508] width 0 height 0
click at [153, 508] on icon "button" at bounding box center [153, 508] width 0 height 0
paste input "[STREET_ADDRESS]"
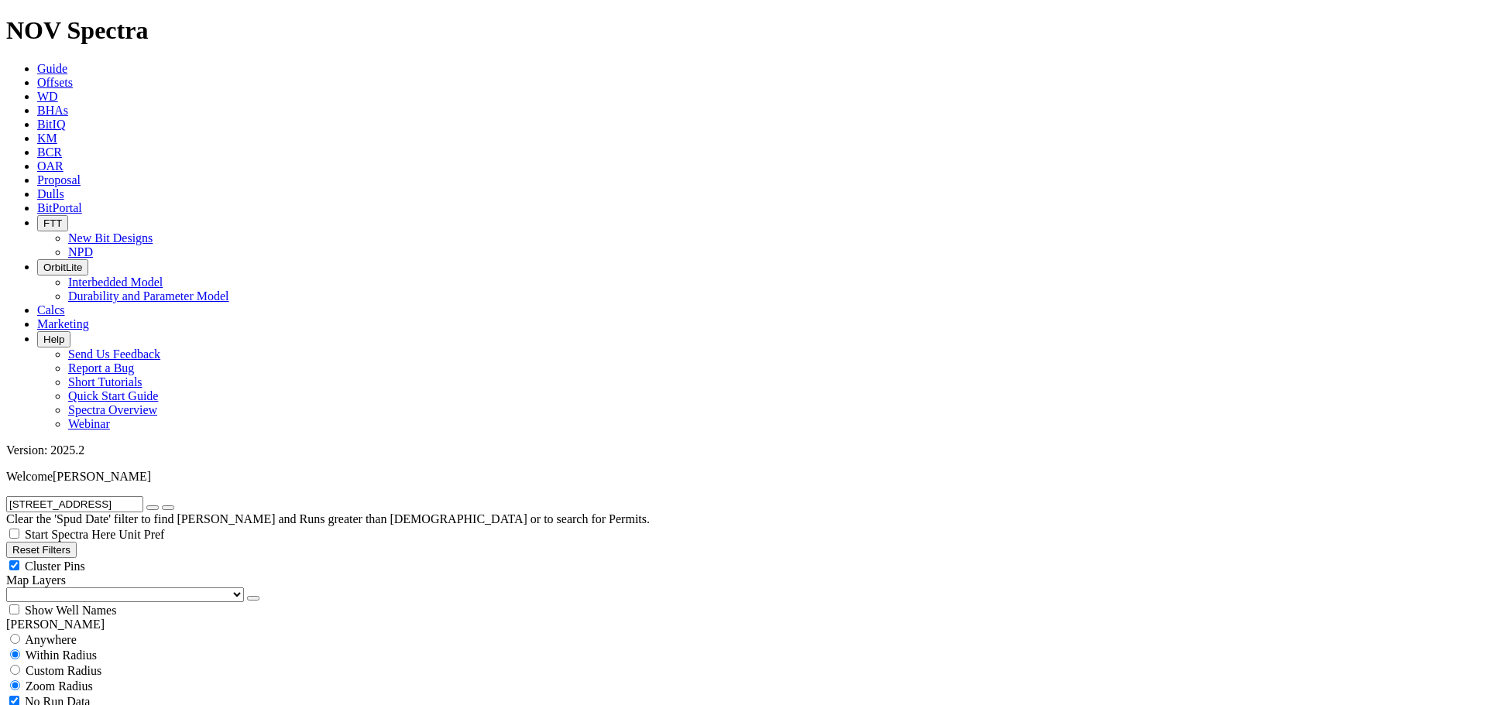
type input "[STREET_ADDRESS]"
click at [168, 508] on icon "submit" at bounding box center [168, 508] width 0 height 0
drag, startPoint x: 67, startPoint y: 527, endPoint x: 49, endPoint y: 531, distance: 18.4
type input "[DATE]"
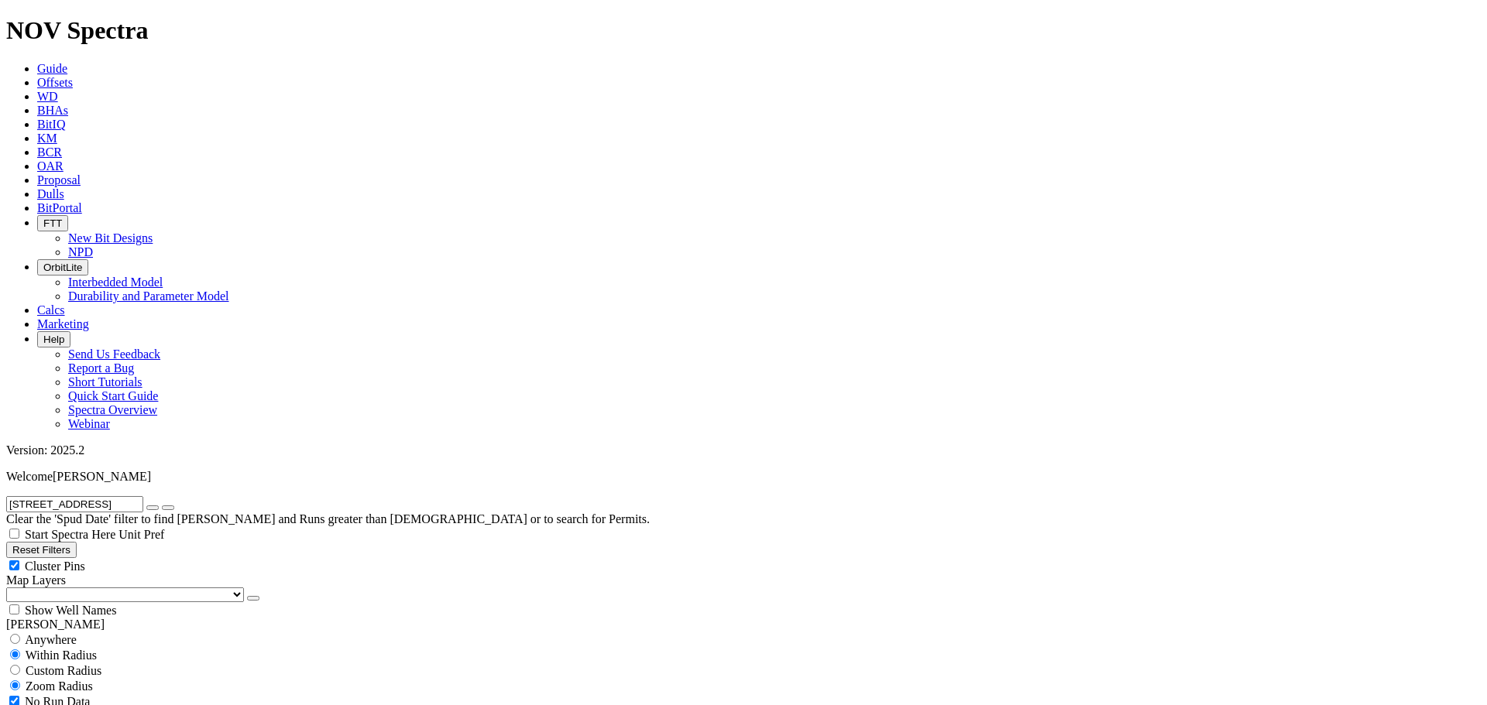
click at [136, 496] on input "[STREET_ADDRESS]" at bounding box center [74, 504] width 137 height 16
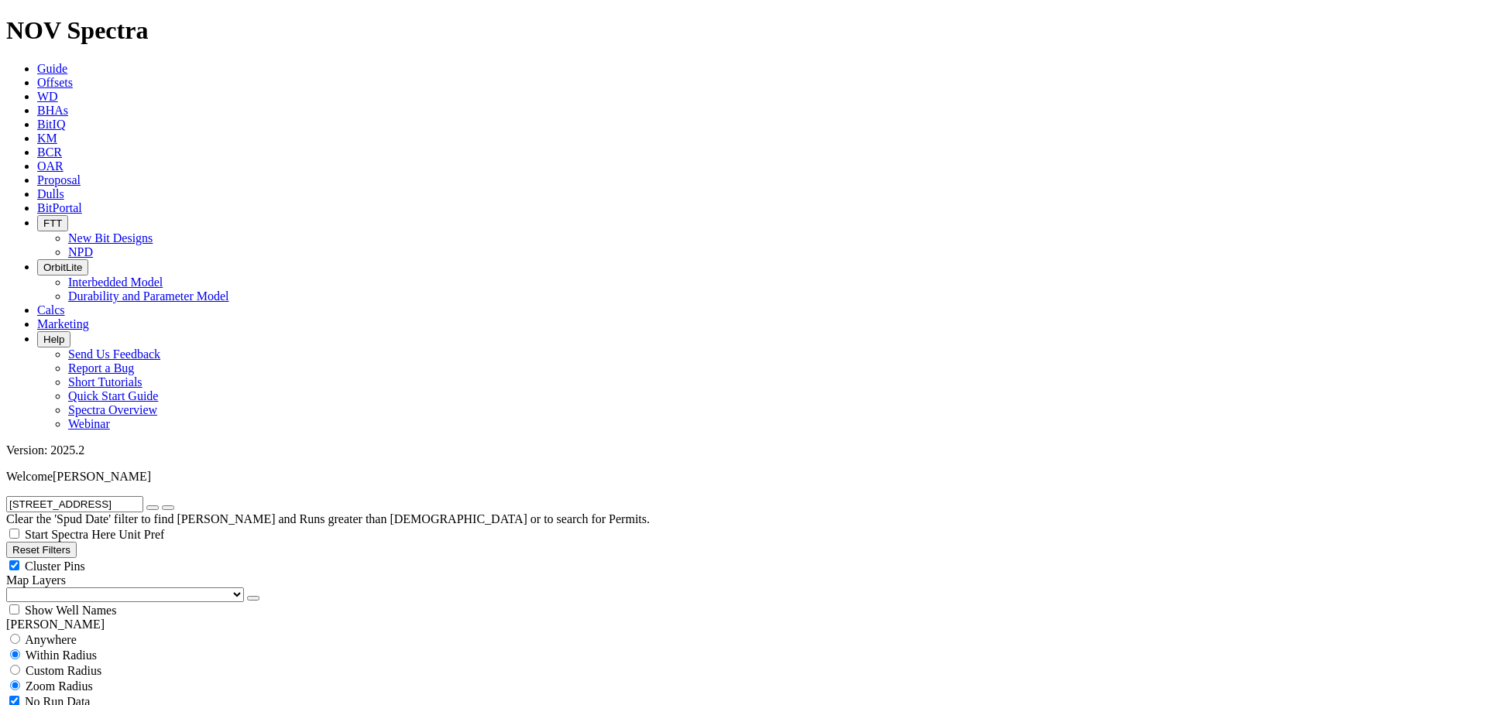
drag, startPoint x: 132, startPoint y: 68, endPoint x: 9, endPoint y: 73, distance: 122.4
click at [9, 496] on input "[STREET_ADDRESS]" at bounding box center [74, 504] width 137 height 16
paste input "[PERSON_NAME] HC7 B 7HR"
type input "[PERSON_NAME] HC7 B 7HR"
click at [174, 506] on button "submit" at bounding box center [168, 508] width 12 height 5
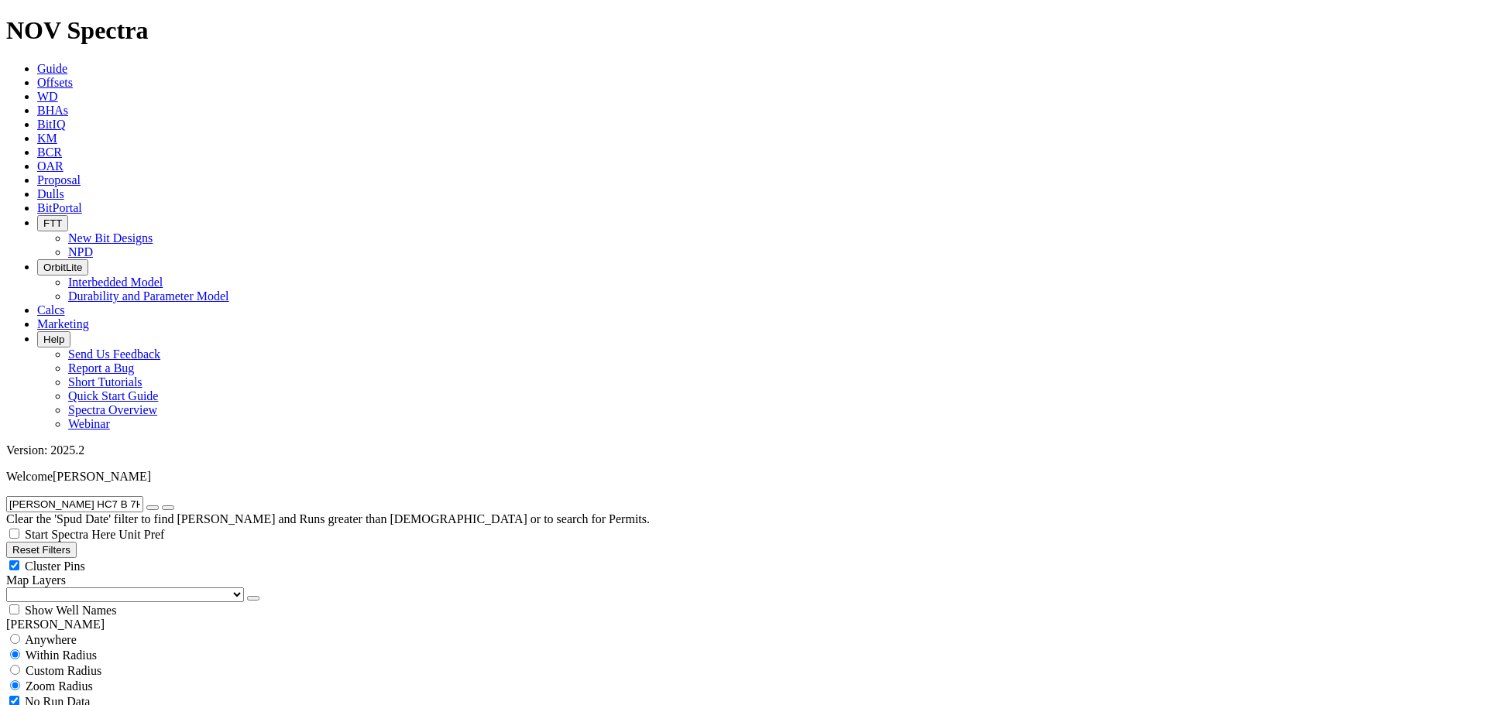
drag, startPoint x: 179, startPoint y: 67, endPoint x: 156, endPoint y: 68, distance: 23.2
click at [153, 508] on icon "button" at bounding box center [153, 508] width 0 height 0
paste input "CODIGO 22H"
click at [168, 508] on icon "submit" at bounding box center [168, 508] width 0 height 0
drag, startPoint x: 92, startPoint y: 64, endPoint x: -14, endPoint y: 69, distance: 106.2
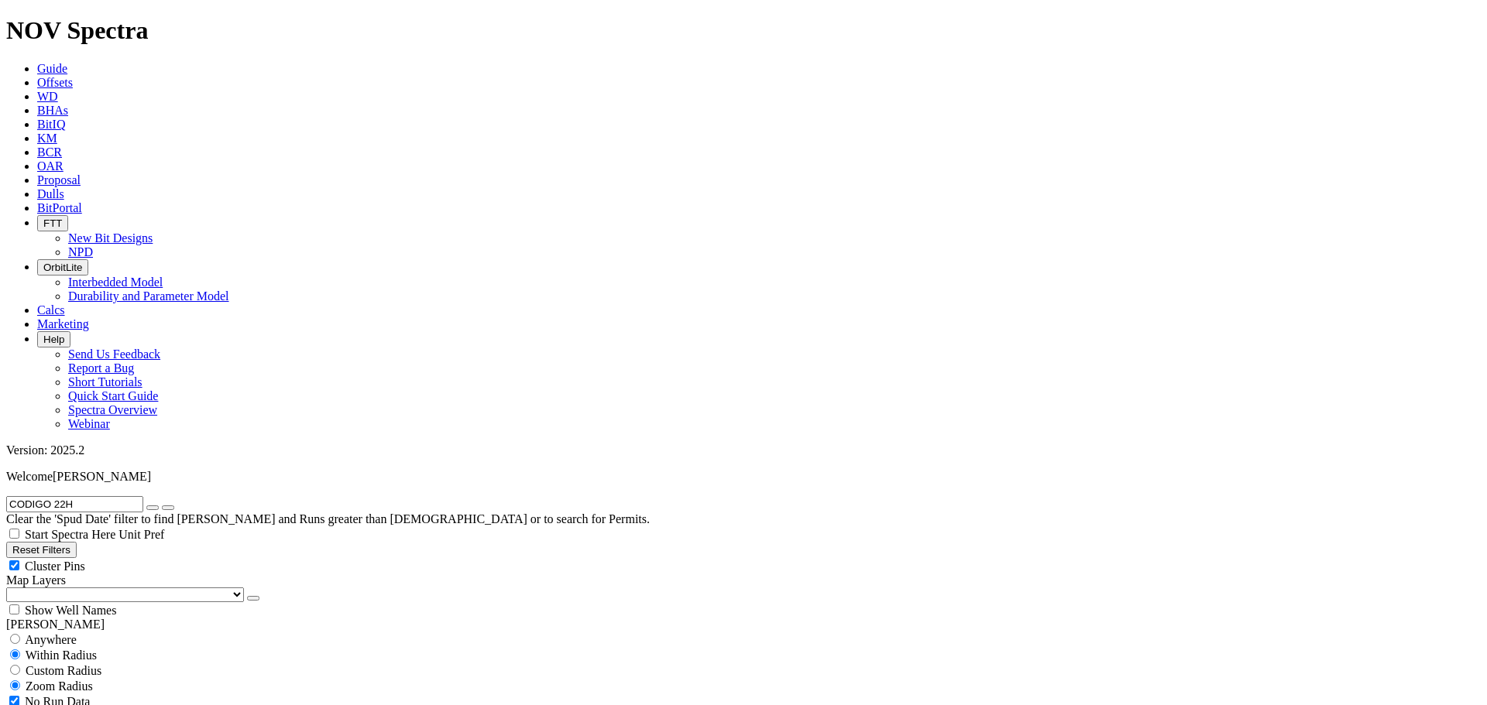
paste input "[PERSON_NAME] (EF)-HFS SA5 13"
type input "[PERSON_NAME] (EF)-HFS SA5 132H"
click at [174, 506] on button "submit" at bounding box center [168, 508] width 12 height 5
click at [154, 558] on div "Cluster Pins" at bounding box center [743, 565] width 1474 height 15
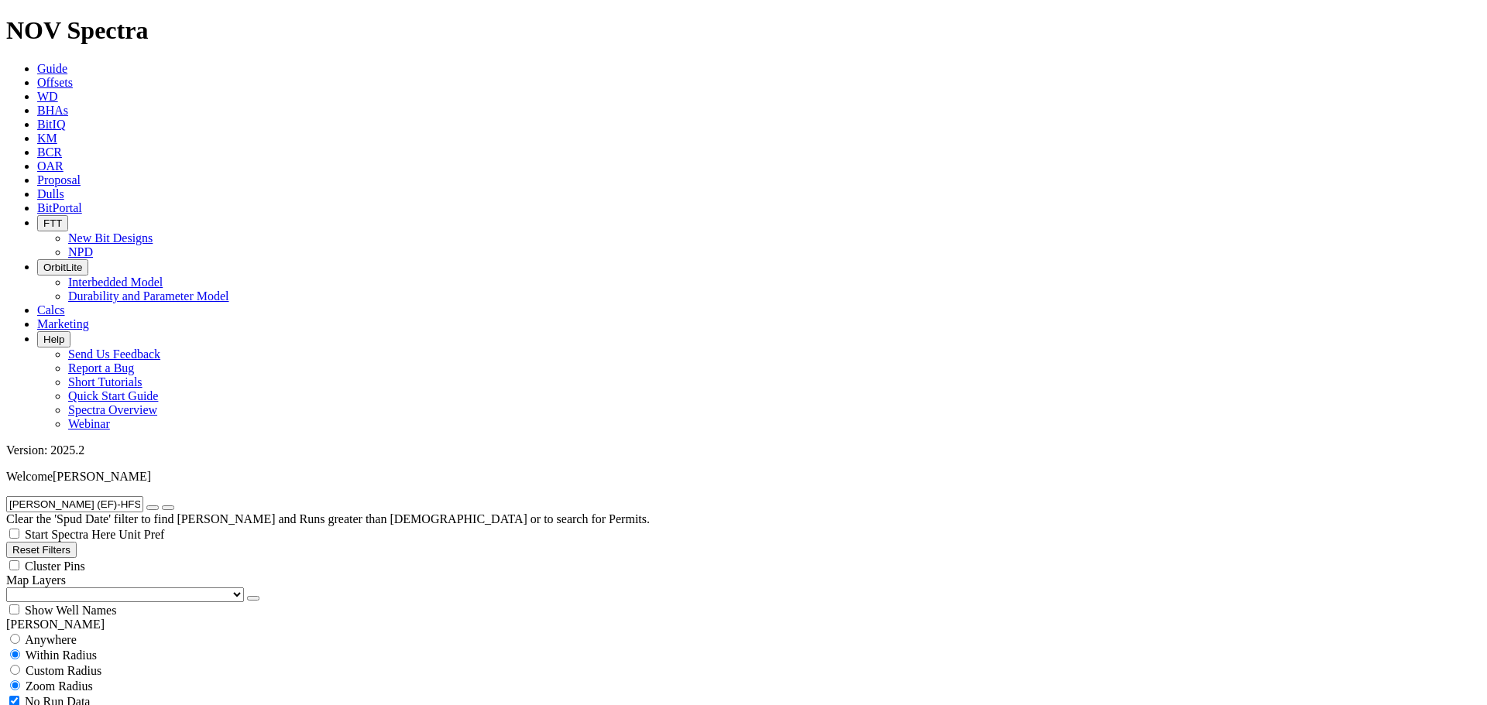
checkbox input "false"
click at [87, 588] on select "US Counties [GEOGRAPHIC_DATA], [GEOGRAPHIC_DATA] [GEOGRAPHIC_DATA], [GEOGRAPHIC…" at bounding box center [125, 595] width 238 height 15
click at [12, 588] on select "US Counties [GEOGRAPHIC_DATA], [GEOGRAPHIC_DATA] [GEOGRAPHIC_DATA], [GEOGRAPHIC…" at bounding box center [125, 595] width 238 height 15
click at [174, 506] on button "submit" at bounding box center [168, 508] width 12 height 5
click at [153, 508] on icon "button" at bounding box center [153, 508] width 0 height 0
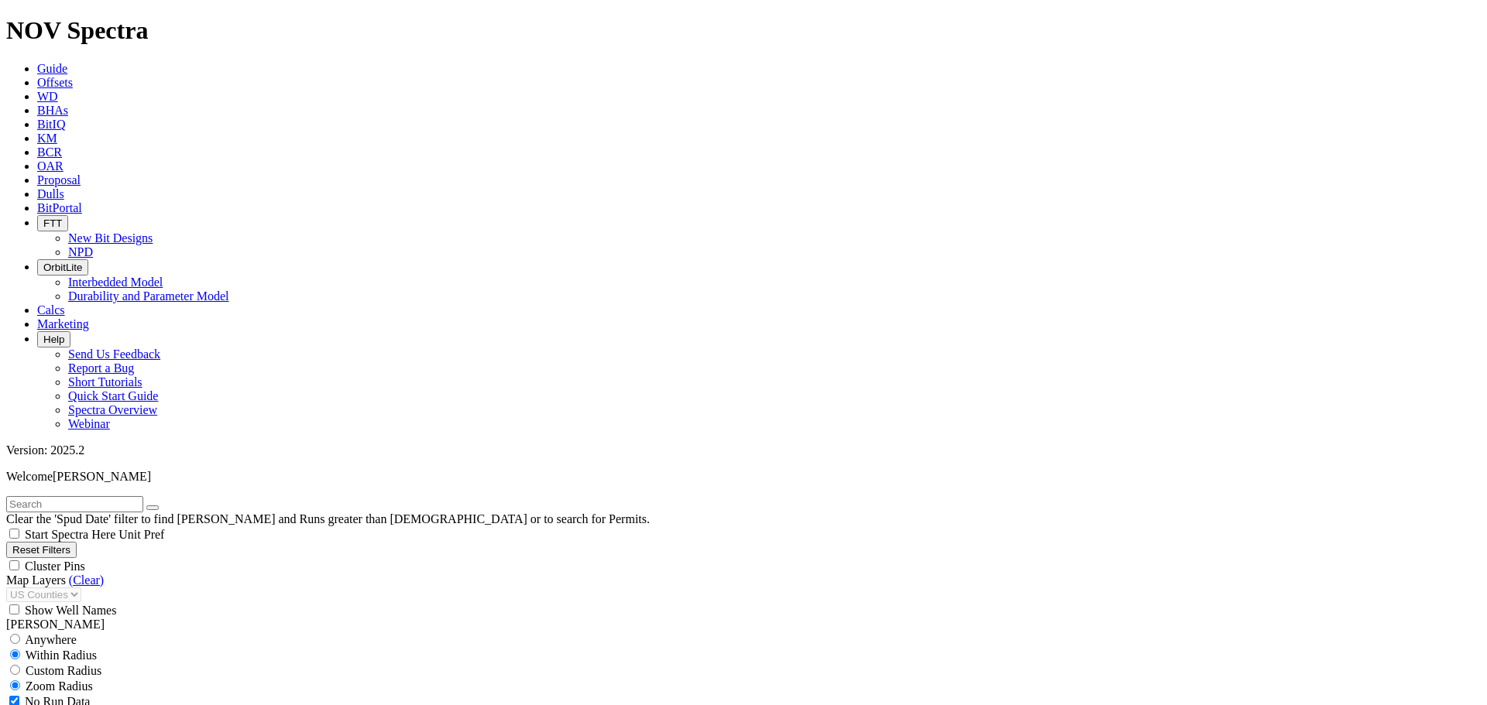
paste input "[PERSON_NAME] (EF)-HFS SA5 132H"
click at [143, 496] on input "[PERSON_NAME] (EF)-HFS SA5 132H" at bounding box center [74, 504] width 137 height 16
drag, startPoint x: 141, startPoint y: 67, endPoint x: 94, endPoint y: 69, distance: 47.3
click at [94, 496] on input "[PERSON_NAME] (EF)-HFS SA5" at bounding box center [74, 504] width 137 height 16
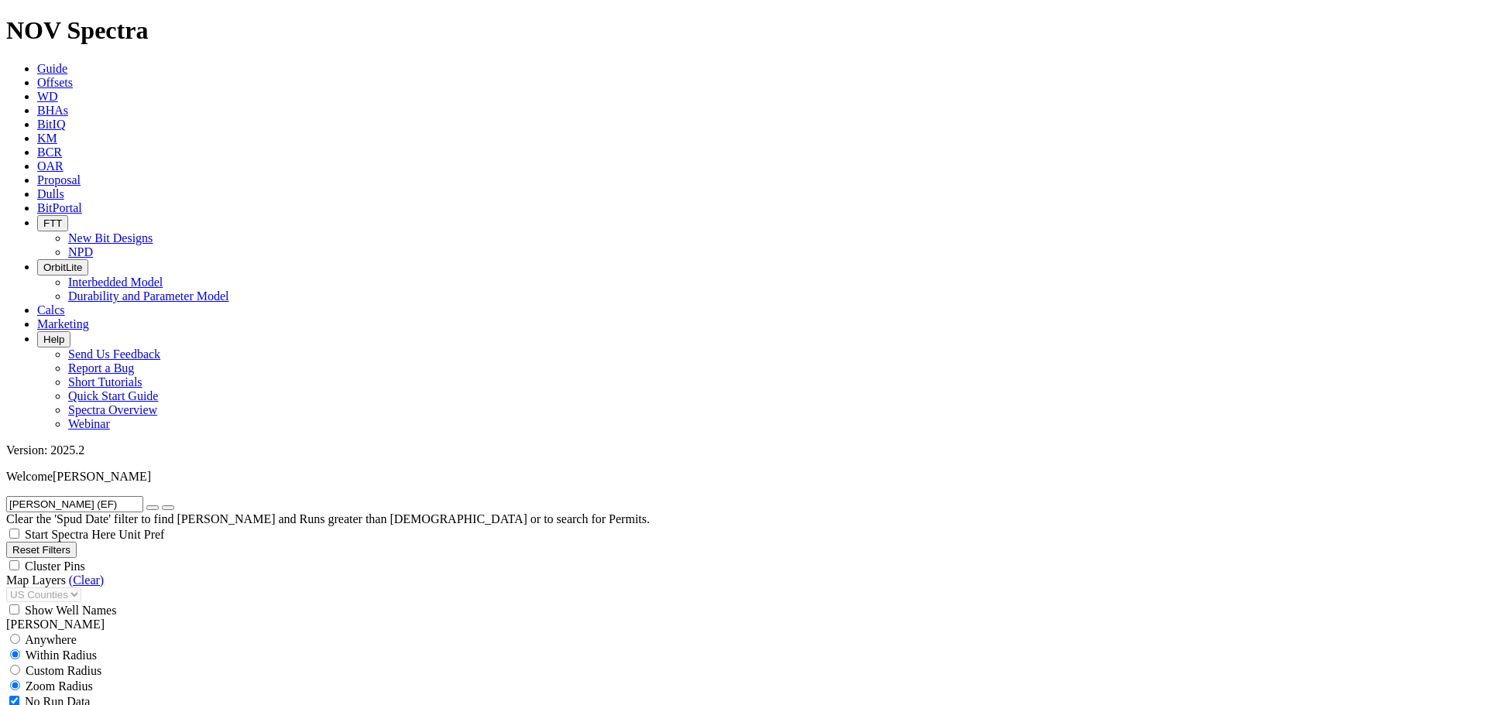
type input "[PERSON_NAME] (EF)"
select select "8.75"
checkbox input "false"
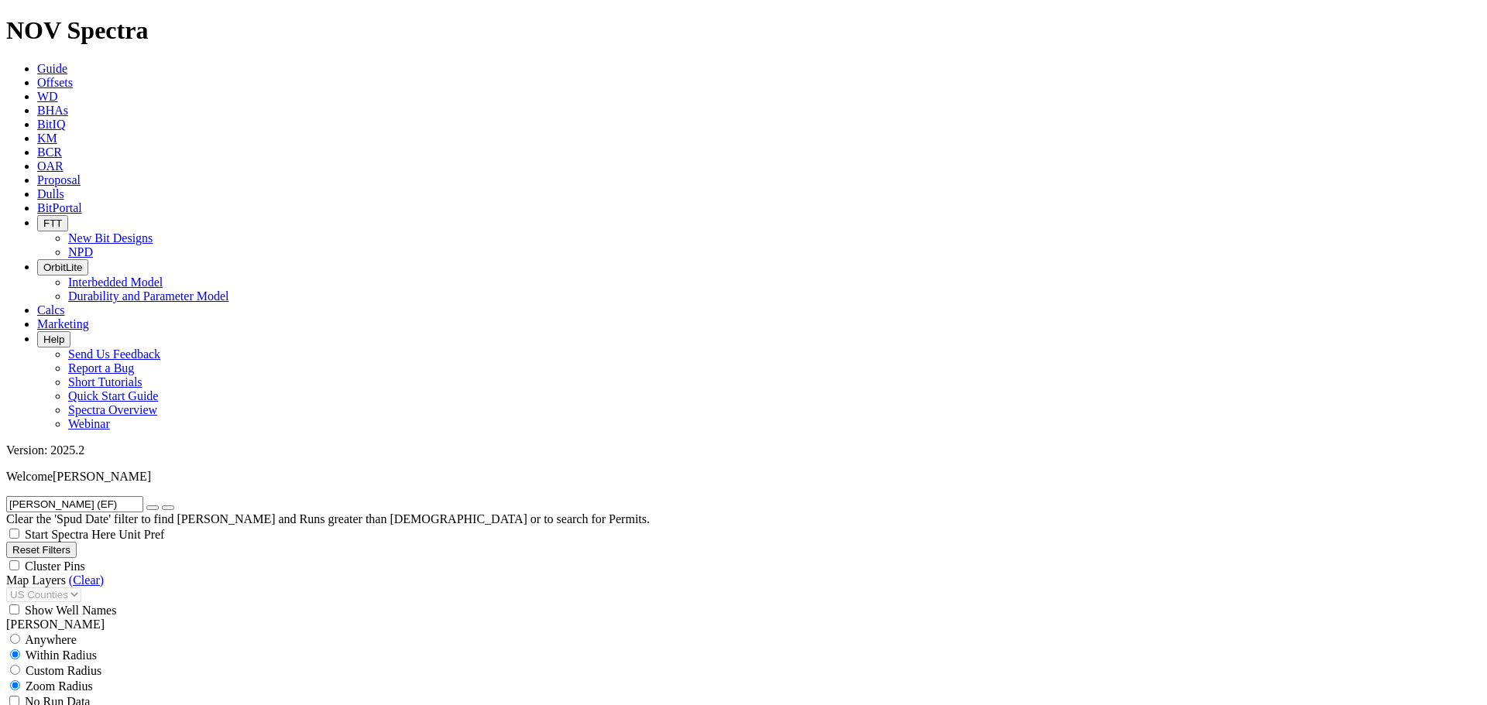
scroll to position [1084, 0]
type input "13000"
click at [153, 508] on icon "button" at bounding box center [153, 508] width 0 height 0
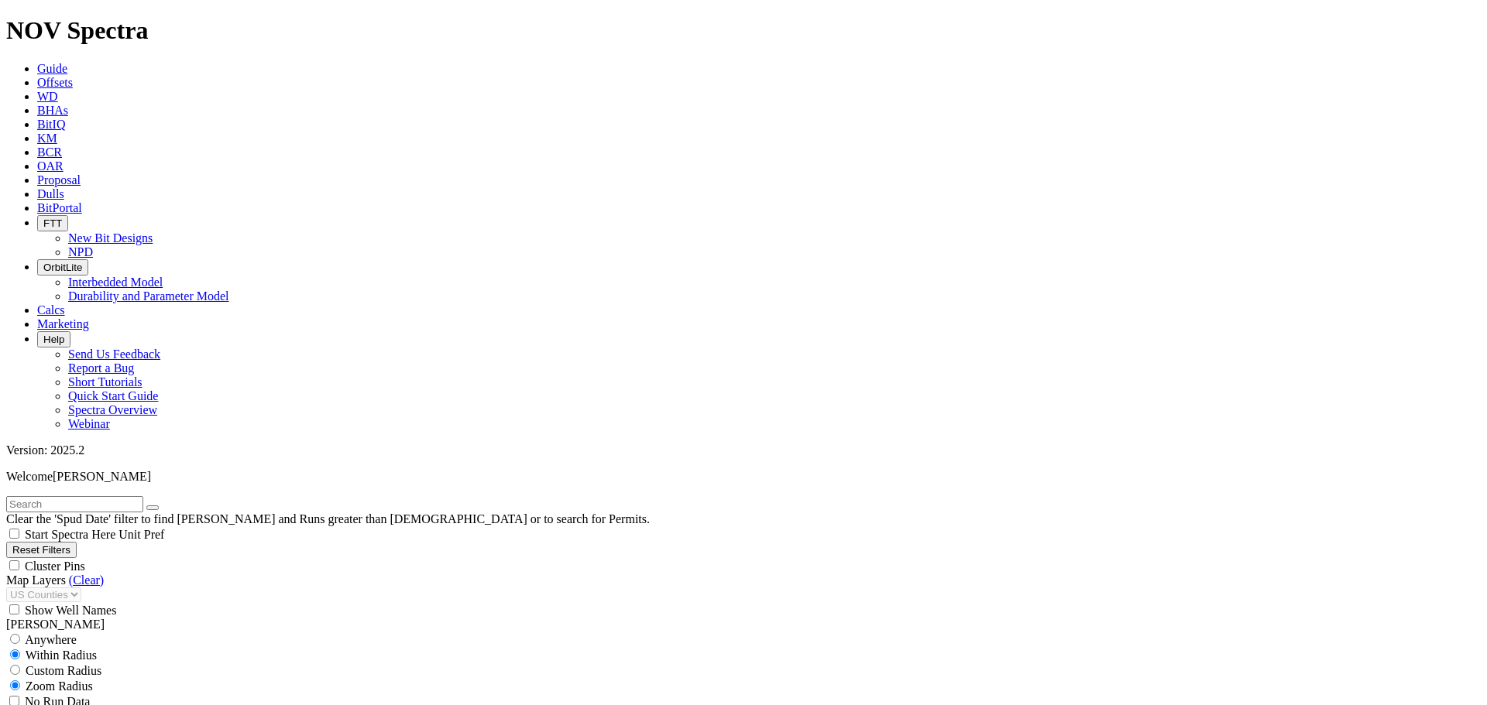
scroll to position [180, 0]
paste input "[PERSON_NAME] [PERSON_NAME] ([GEOGRAPHIC_DATA]) F8 F 8H"
type input "[PERSON_NAME] [PERSON_NAME] ([GEOGRAPHIC_DATA]) F8 F 8H"
